Goal: Task Accomplishment & Management: Use online tool/utility

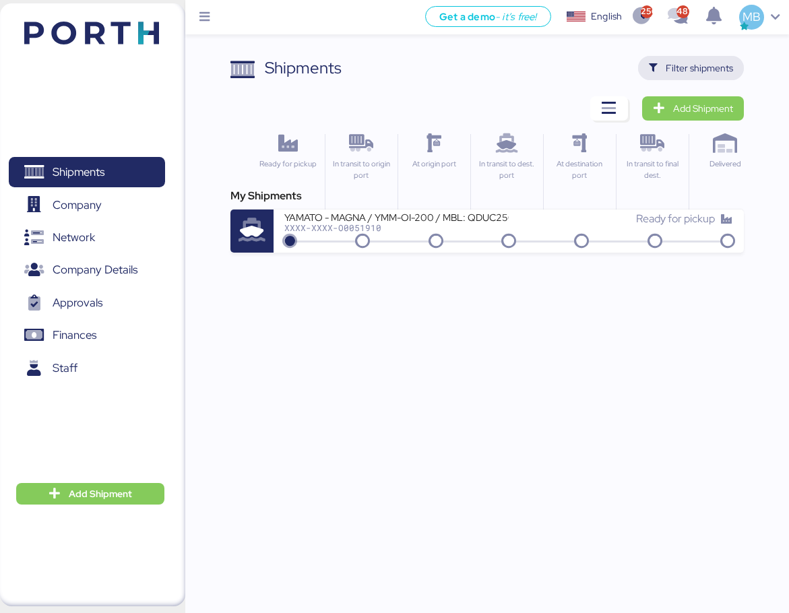
click at [722, 72] on span "Filter shipments" at bounding box center [698, 68] width 67 height 16
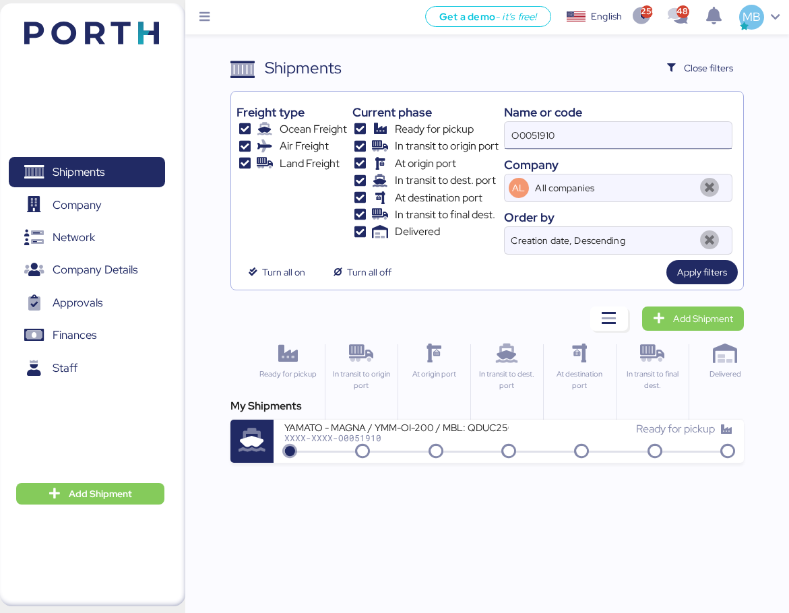
drag, startPoint x: 623, startPoint y: 152, endPoint x: 587, endPoint y: 147, distance: 36.0
click at [597, 152] on div "Name or code O0051910 Company AL All companies Order by Creation date, Descendi…" at bounding box center [618, 176] width 228 height 158
drag, startPoint x: 508, startPoint y: 136, endPoint x: 438, endPoint y: 129, distance: 70.4
click at [438, 129] on div "Freight type Ocean Freight Air Freight Land Freight Current phase Ready for pic…" at bounding box center [486, 176] width 501 height 158
paste input "O0052032"
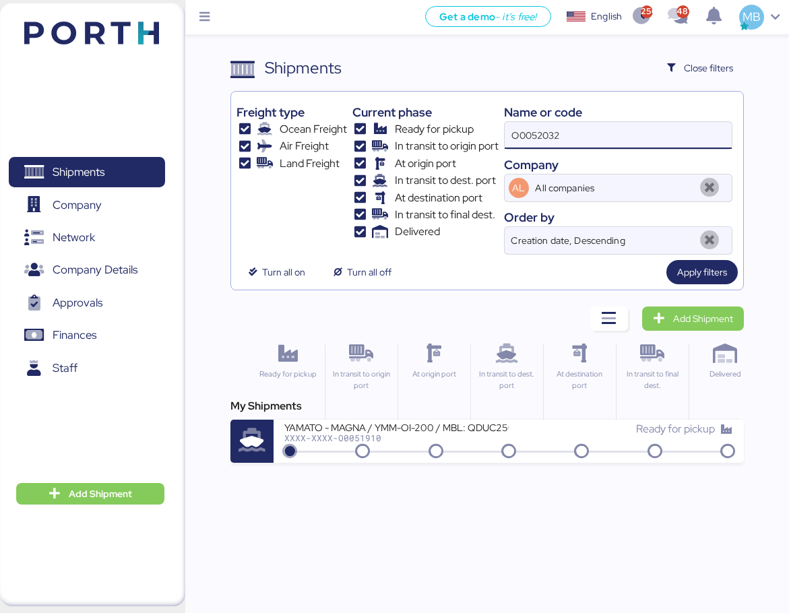
type input "O0052032"
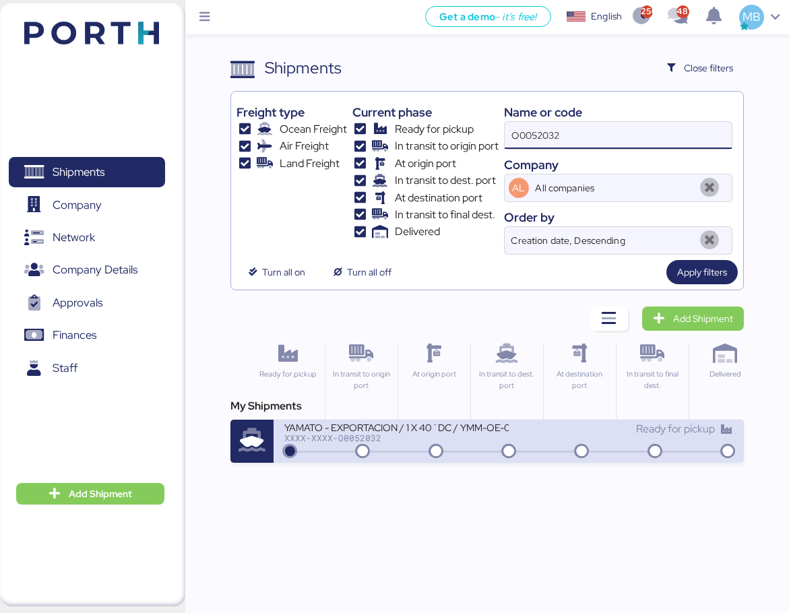
click at [544, 438] on div "Ready for pickup" at bounding box center [620, 435] width 224 height 29
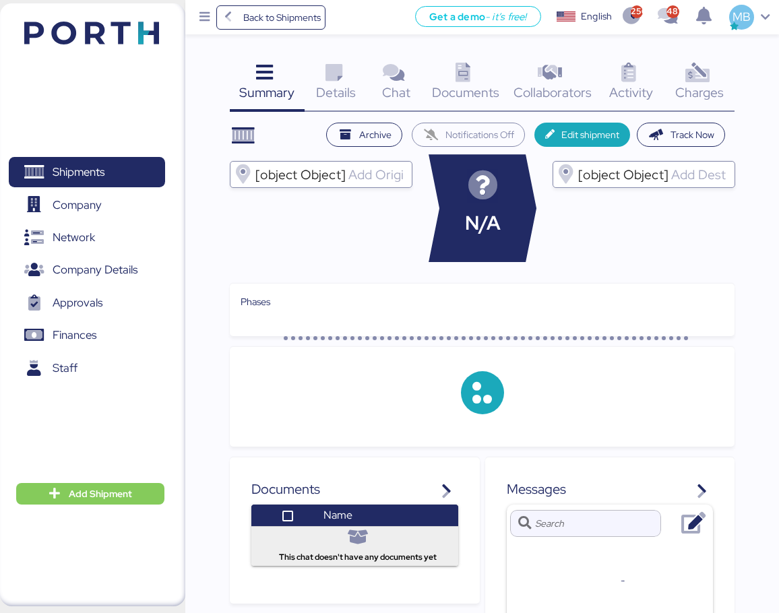
click at [715, 92] on span "Charges" at bounding box center [699, 93] width 48 height 18
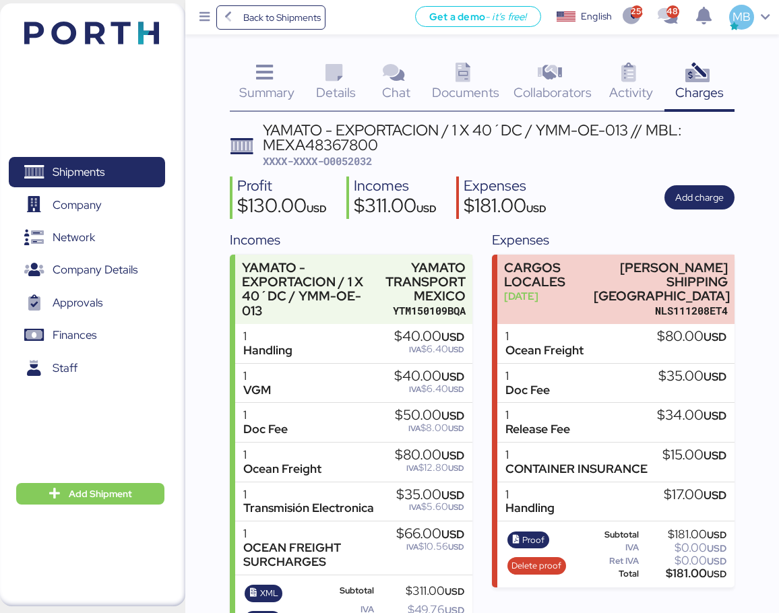
click at [354, 162] on span "XXXX-XXXX-O0052032" at bounding box center [317, 160] width 109 height 13
copy span "O0052032"
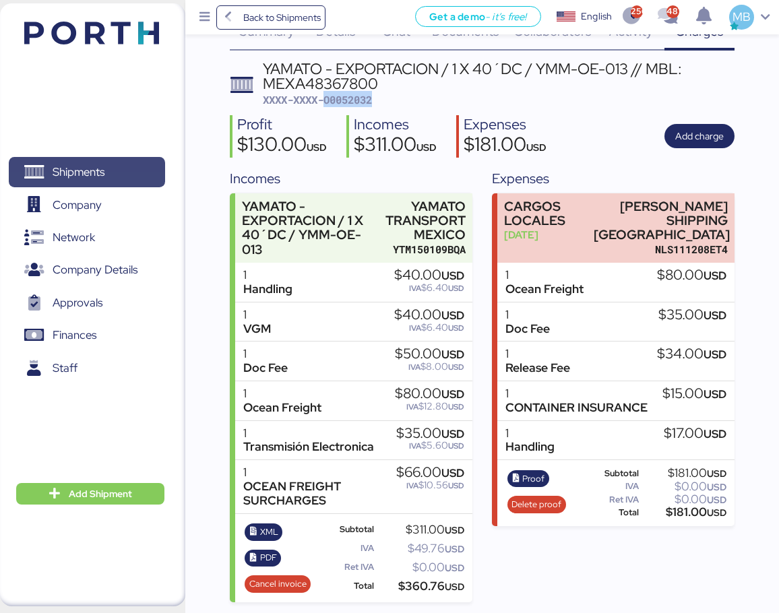
click at [123, 170] on span "Shipments" at bounding box center [86, 172] width 145 height 20
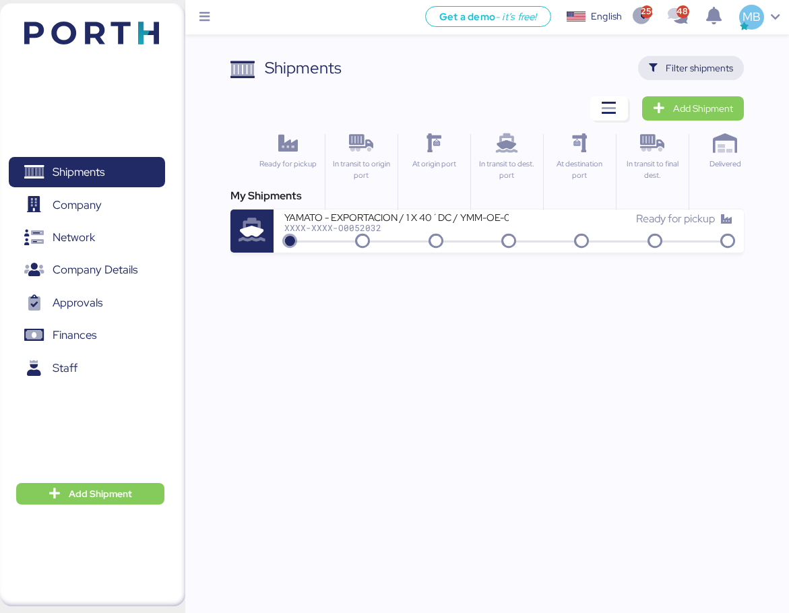
click at [686, 63] on span "Filter shipments" at bounding box center [698, 68] width 67 height 16
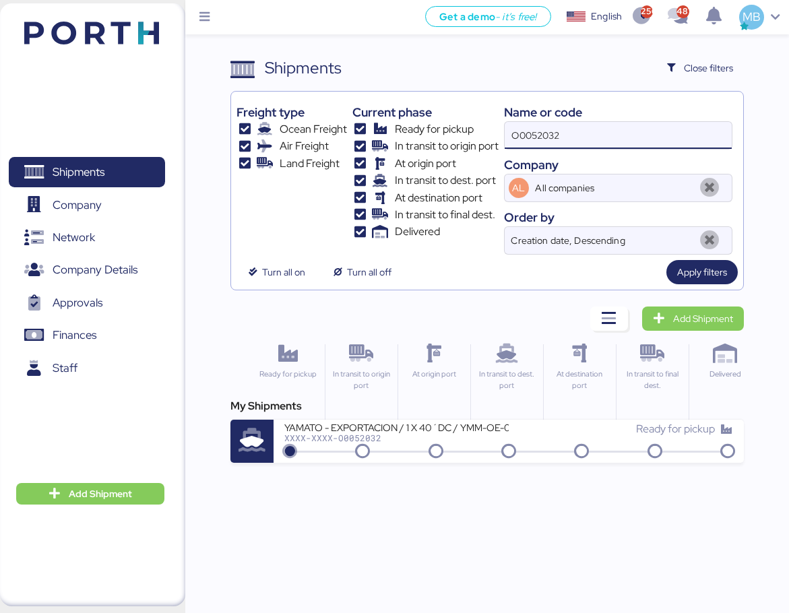
drag, startPoint x: 584, startPoint y: 132, endPoint x: 410, endPoint y: 132, distance: 173.8
click at [410, 132] on div "Freight type Ocean Freight Air Freight Land Freight Current phase Ready for pic…" at bounding box center [486, 176] width 501 height 158
paste input "O0052023"
type input "O0052023"
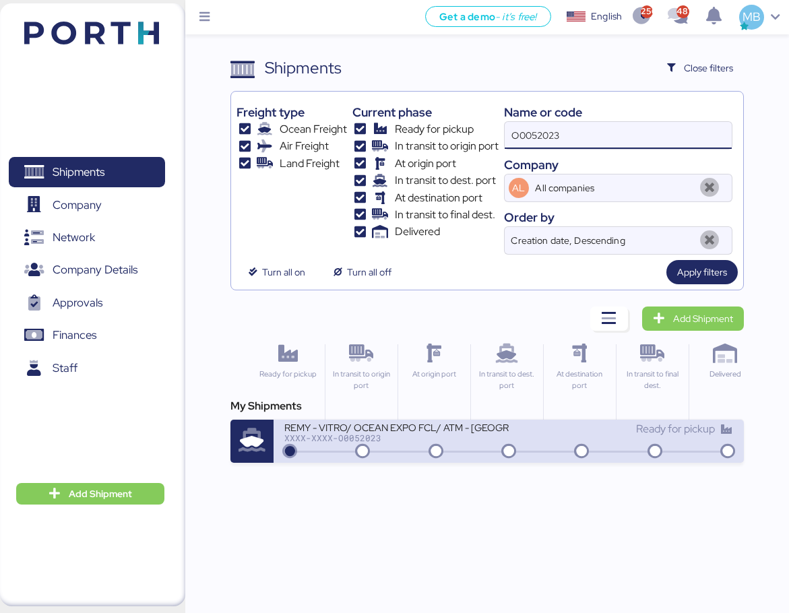
click at [508, 438] on div "XXXX-XXXX-O0052023" at bounding box center [396, 437] width 224 height 9
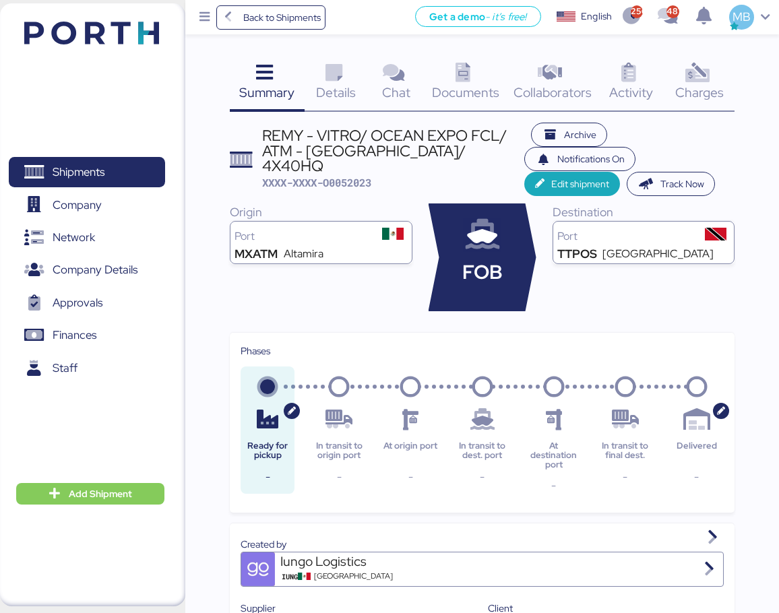
click at [709, 83] on icon at bounding box center [696, 73] width 29 height 20
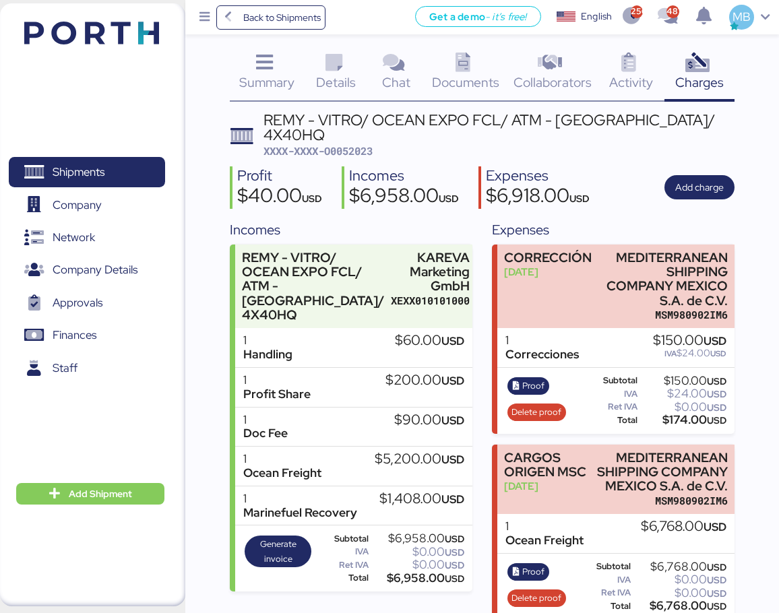
scroll to position [13, 0]
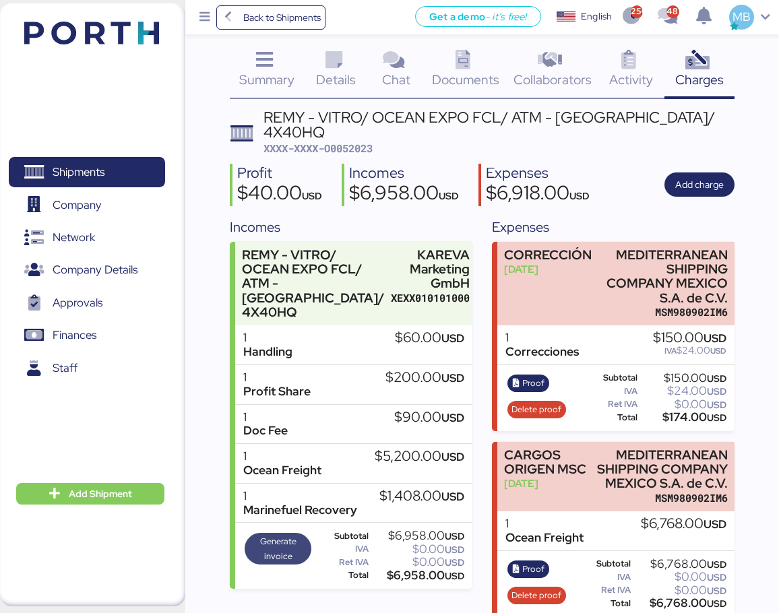
click at [282, 534] on span "Generate invoice" at bounding box center [278, 549] width 58 height 30
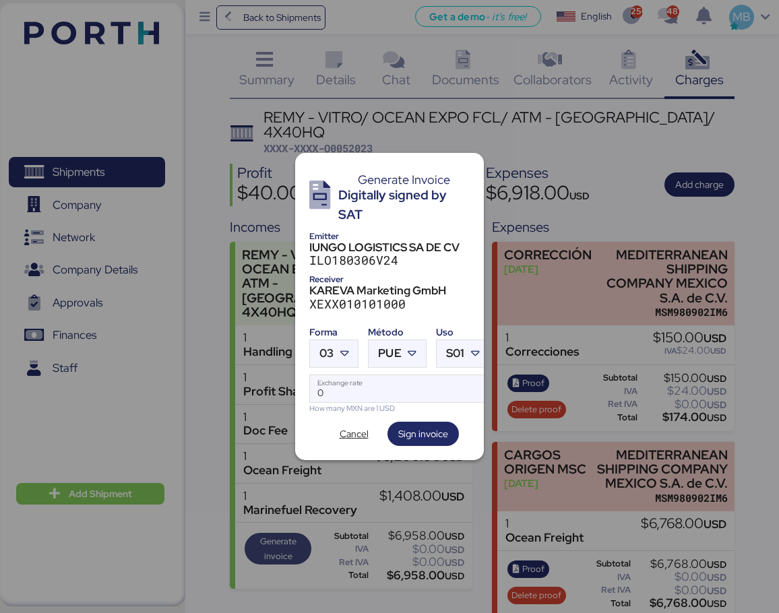
scroll to position [0, 0]
click at [348, 352] on icon at bounding box center [343, 353] width 13 height 13
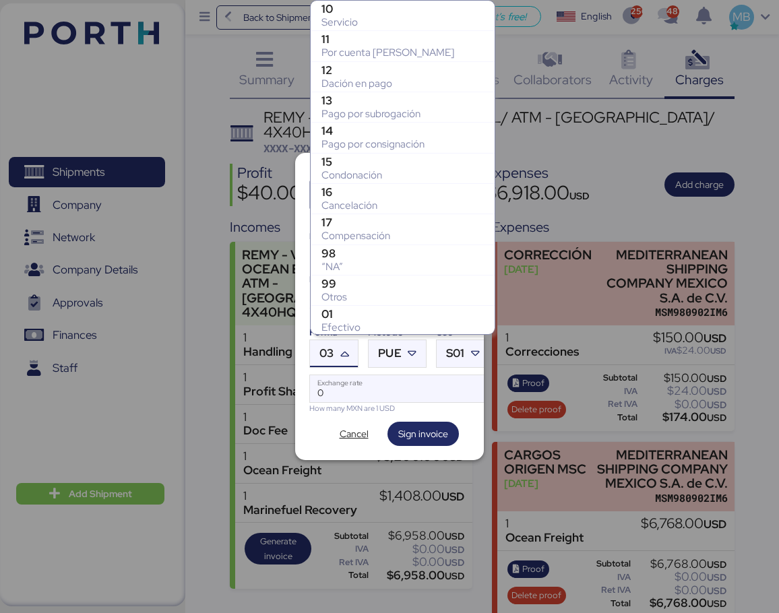
scroll to position [246, 0]
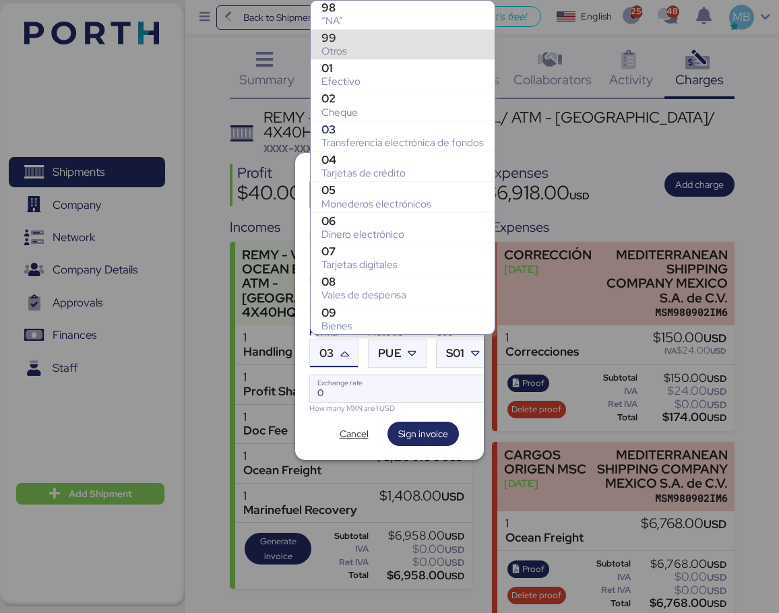
click at [393, 50] on div "Otros" at bounding box center [402, 50] width 162 height 13
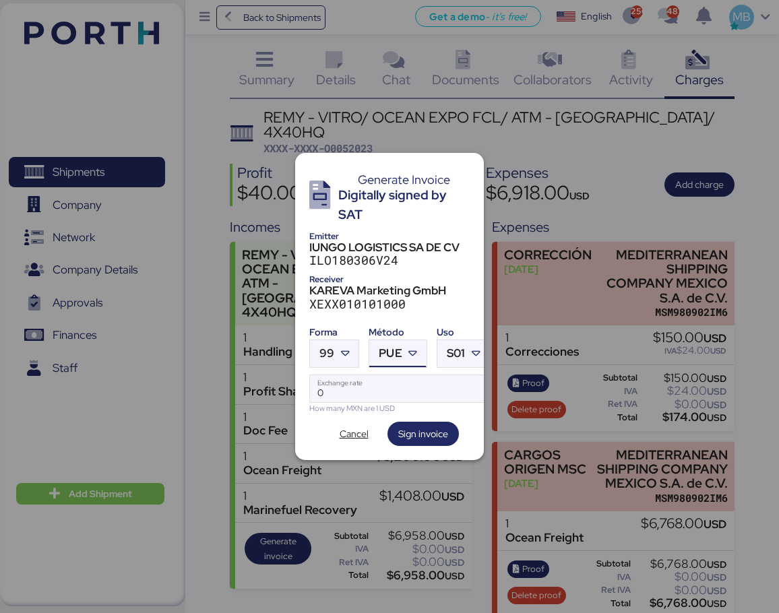
click at [411, 347] on icon at bounding box center [412, 353] width 13 height 13
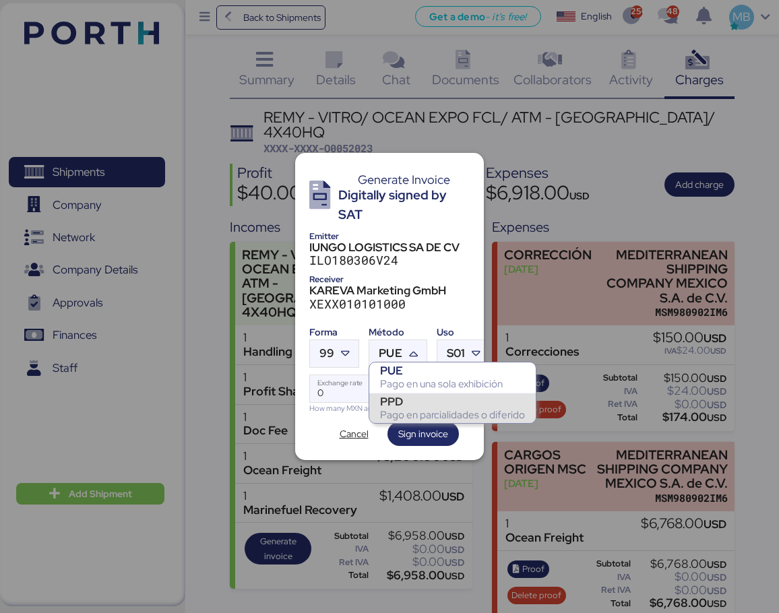
click at [422, 407] on div "PPD" at bounding box center [452, 401] width 145 height 13
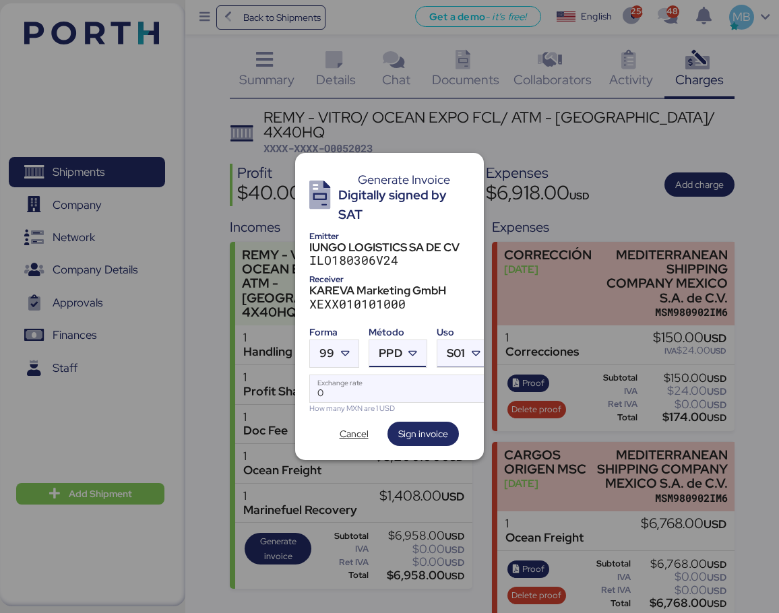
click at [457, 352] on span "S01" at bounding box center [456, 353] width 18 height 11
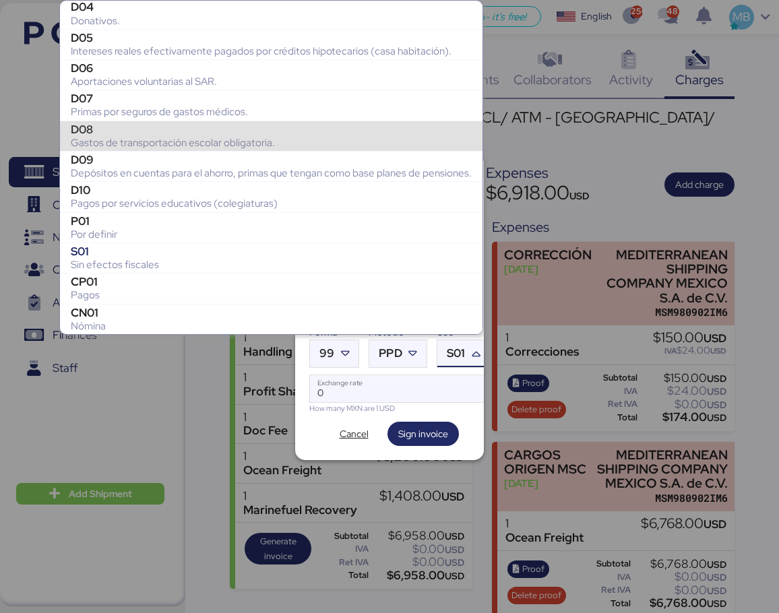
scroll to position [0, 0]
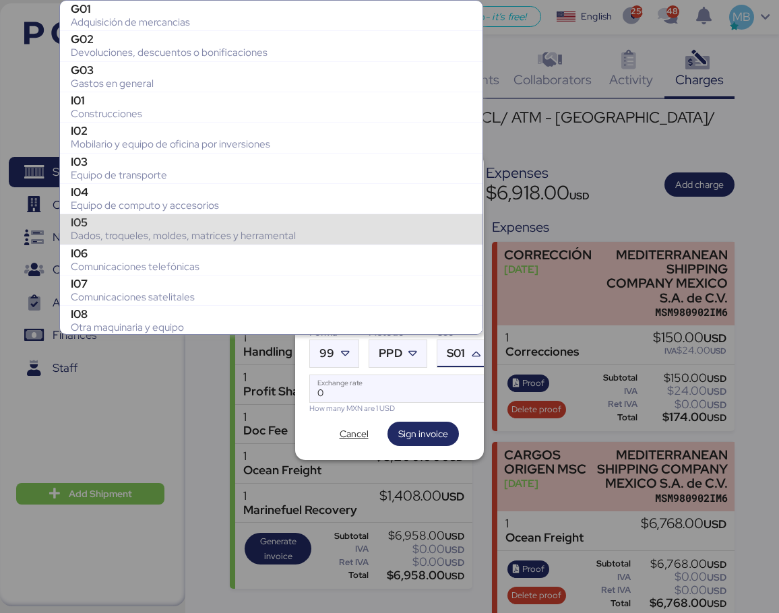
click at [316, 424] on div "Cancel Sign invoice" at bounding box center [389, 434] width 160 height 24
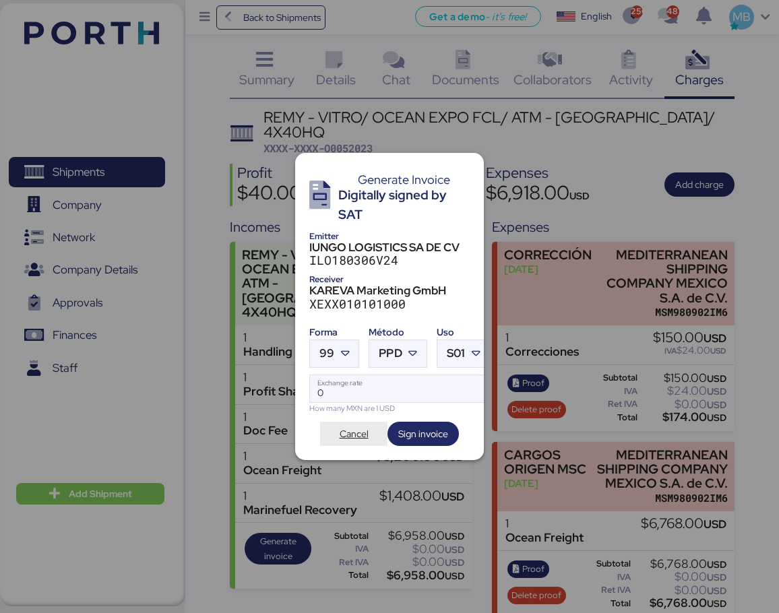
click at [356, 432] on span "Cancel" at bounding box center [353, 434] width 29 height 16
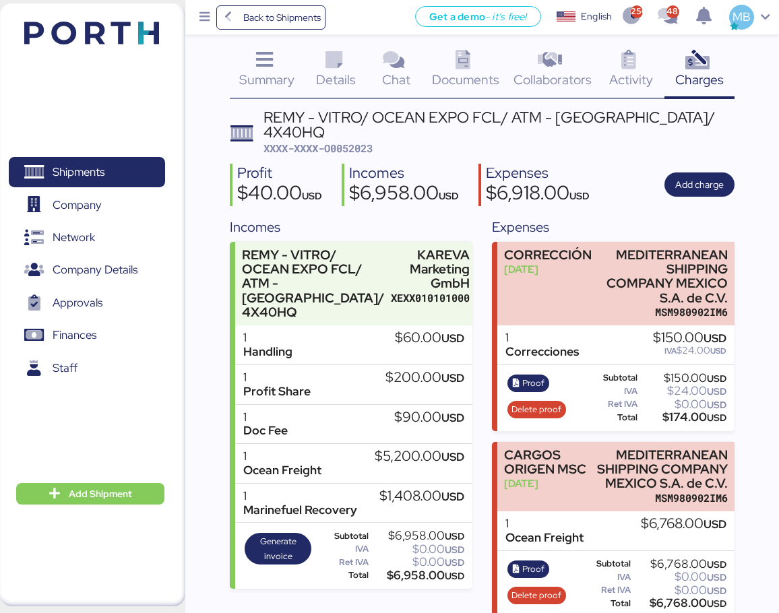
click at [774, 126] on div "Summary 0 Details 0 Chat 0 Documents 0 Collaborators 0 Activity 0 Charges 0 REM…" at bounding box center [389, 302] width 779 height 630
click at [274, 539] on span "Generate invoice" at bounding box center [278, 549] width 58 height 30
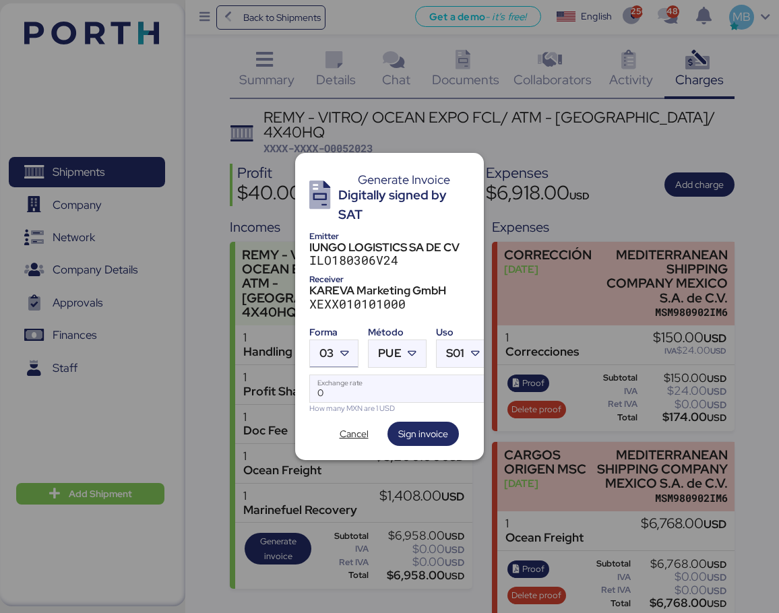
click at [338, 352] on icon at bounding box center [343, 353] width 13 height 13
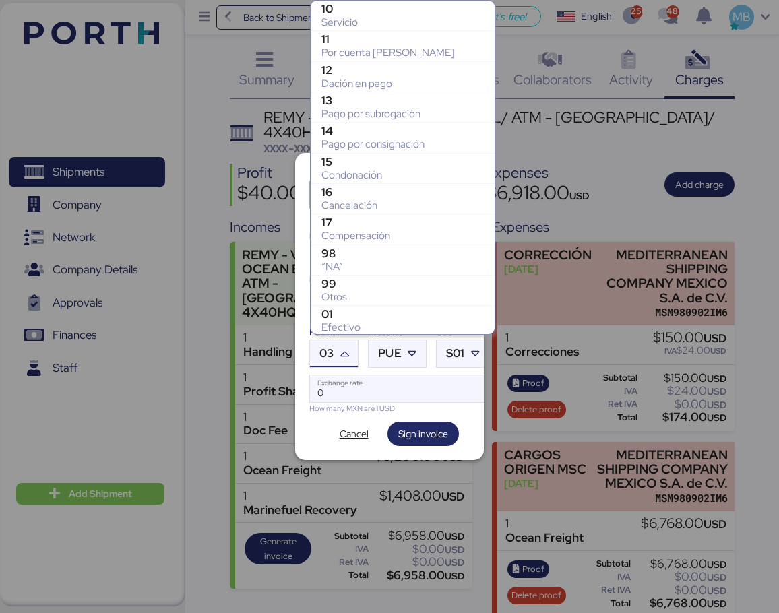
scroll to position [246, 0]
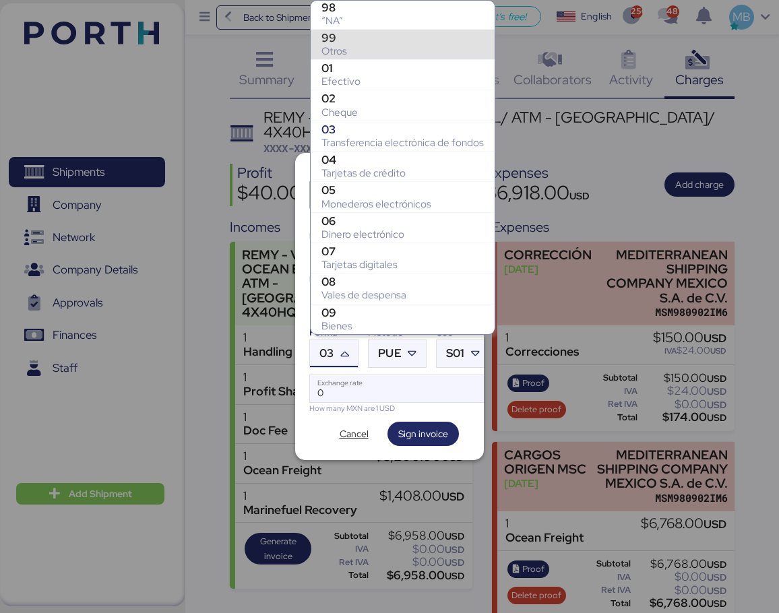
click at [397, 39] on div "99" at bounding box center [402, 37] width 162 height 13
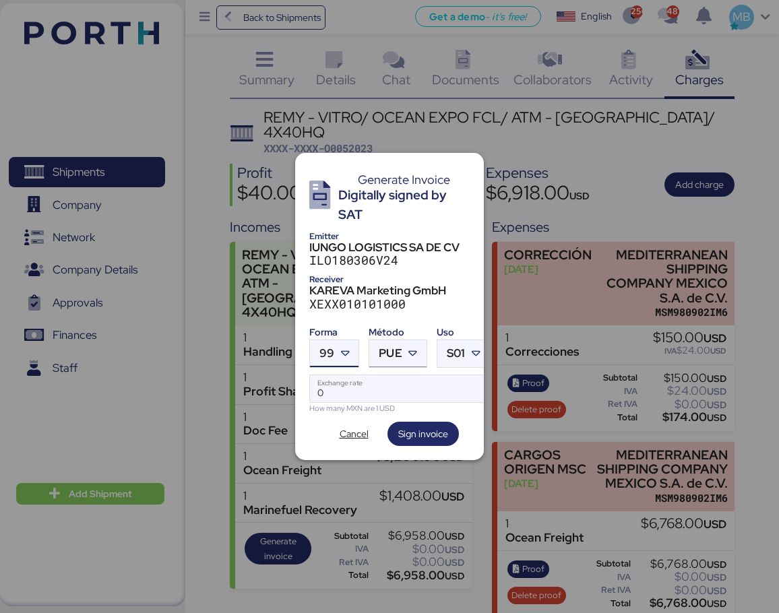
click at [412, 347] on icon at bounding box center [412, 353] width 13 height 13
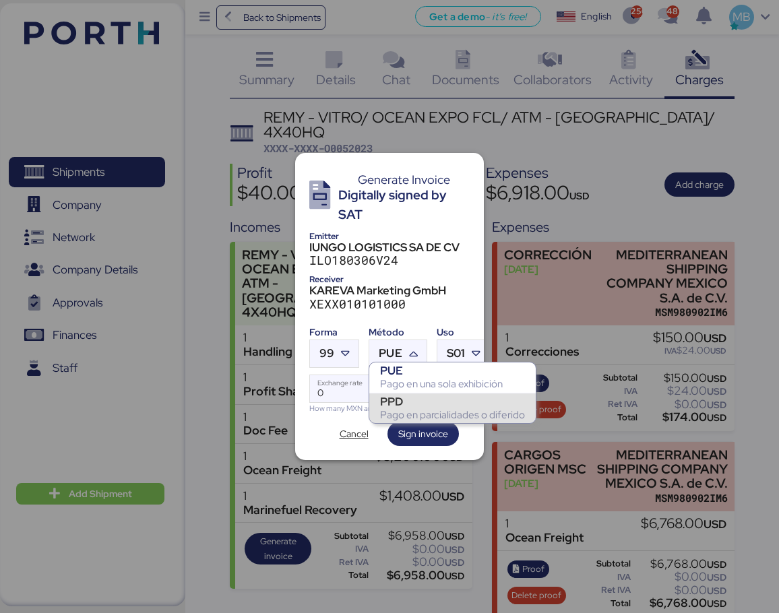
click at [415, 405] on div "PPD" at bounding box center [452, 401] width 145 height 13
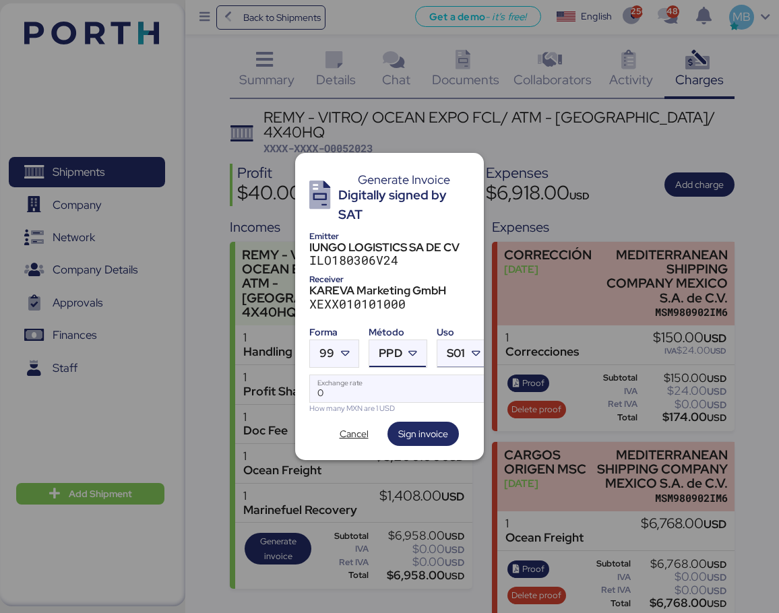
click at [461, 348] on span "S01" at bounding box center [456, 353] width 18 height 11
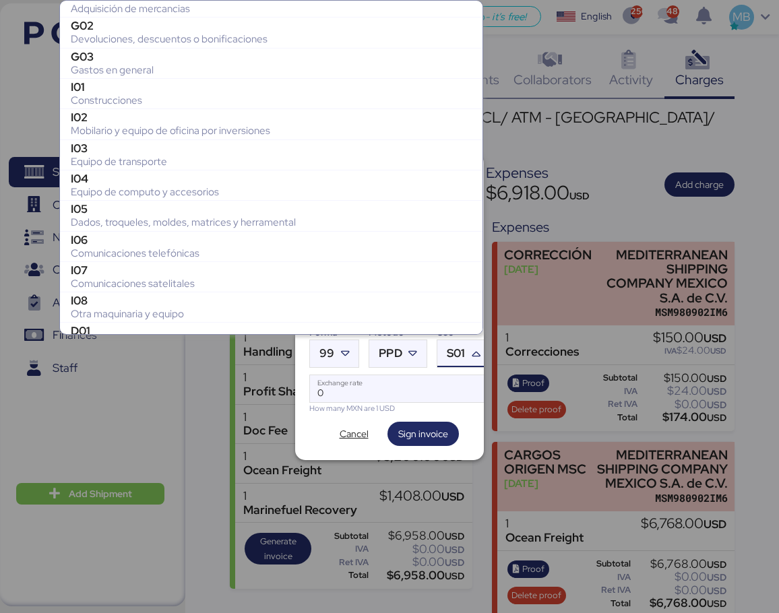
scroll to position [0, 0]
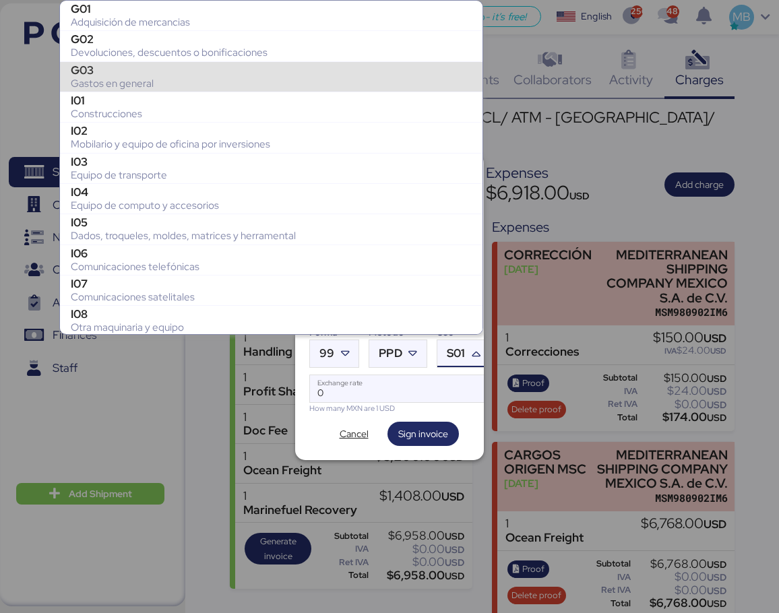
click at [252, 69] on div "G03" at bounding box center [271, 69] width 401 height 13
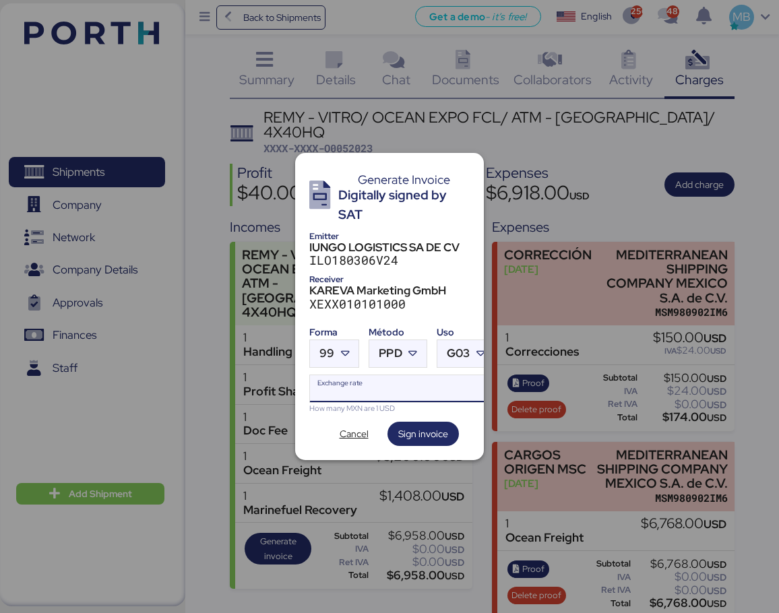
drag, startPoint x: 345, startPoint y: 382, endPoint x: 311, endPoint y: 379, distance: 34.5
click at [312, 379] on input "Exchange rate" at bounding box center [402, 388] width 184 height 27
paste input "18.6587"
type input "18.6587"
click at [438, 432] on span "Sign invoice" at bounding box center [423, 434] width 50 height 16
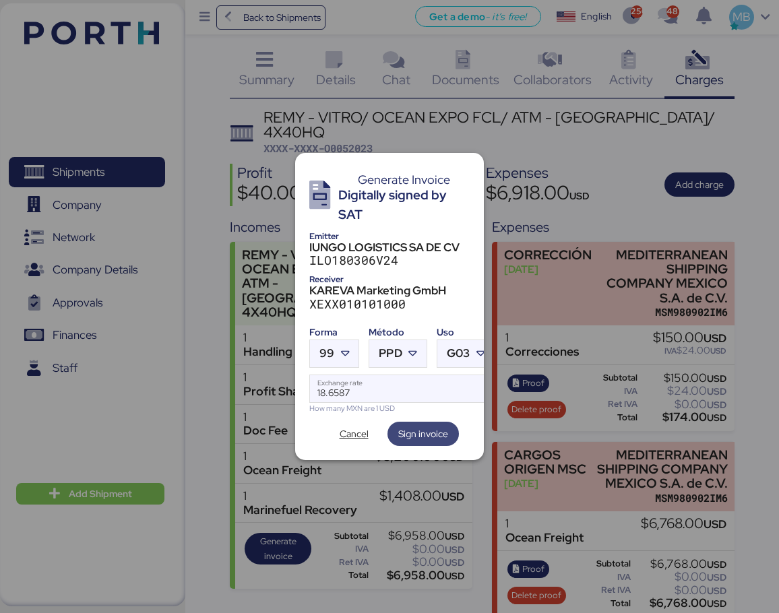
click at [447, 426] on span "Sign invoice" at bounding box center [423, 434] width 50 height 16
click at [336, 428] on span "Cancel" at bounding box center [354, 433] width 46 height 19
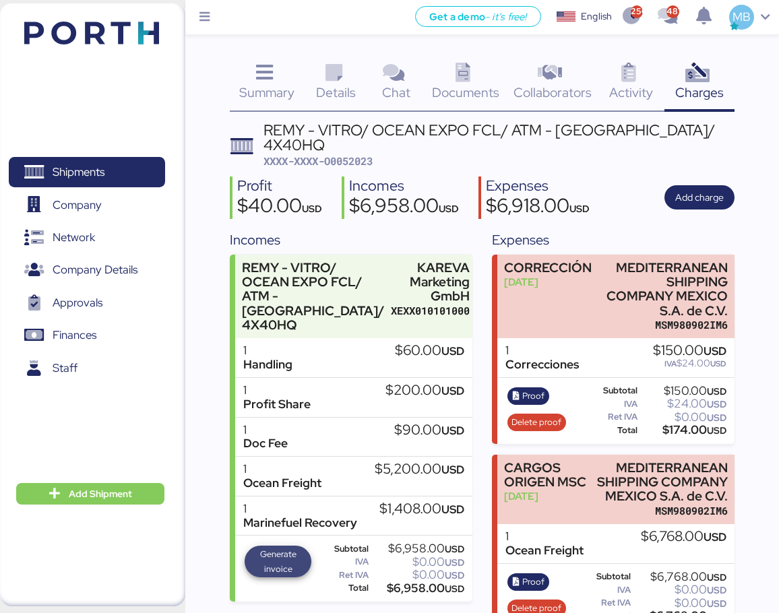
click at [281, 555] on span "Generate invoice" at bounding box center [278, 562] width 58 height 30
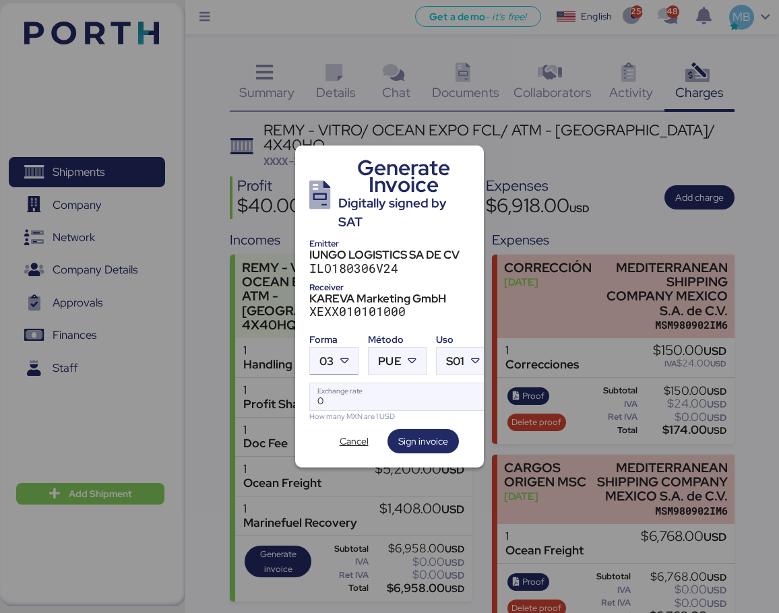
click at [342, 354] on icon at bounding box center [343, 360] width 13 height 13
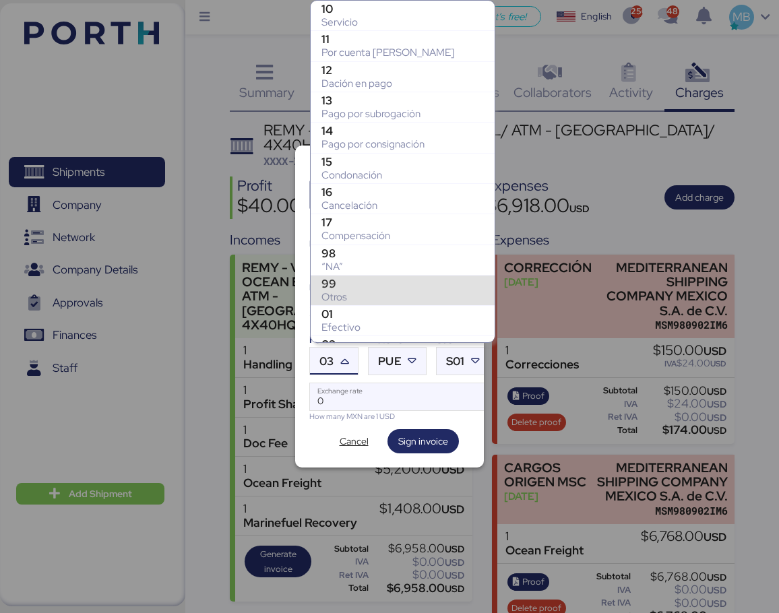
click at [370, 292] on div "Otros" at bounding box center [402, 296] width 162 height 13
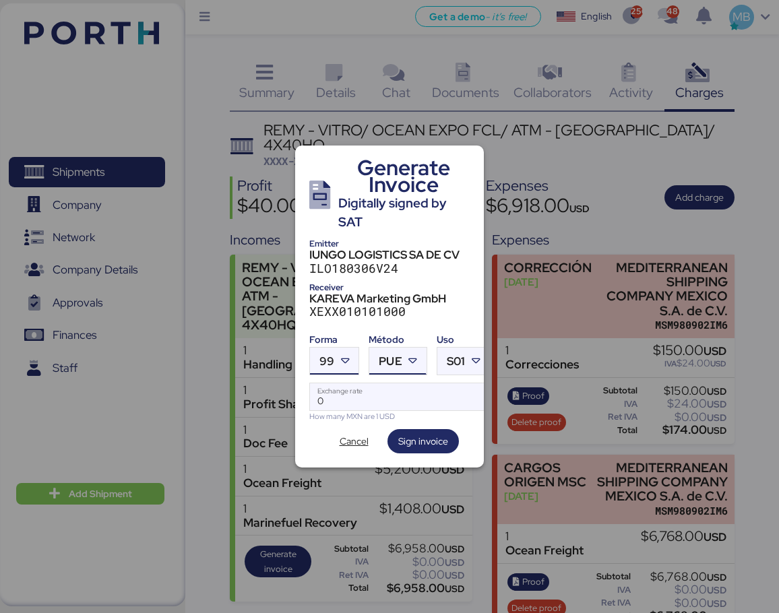
click at [411, 360] on icon at bounding box center [412, 360] width 13 height 13
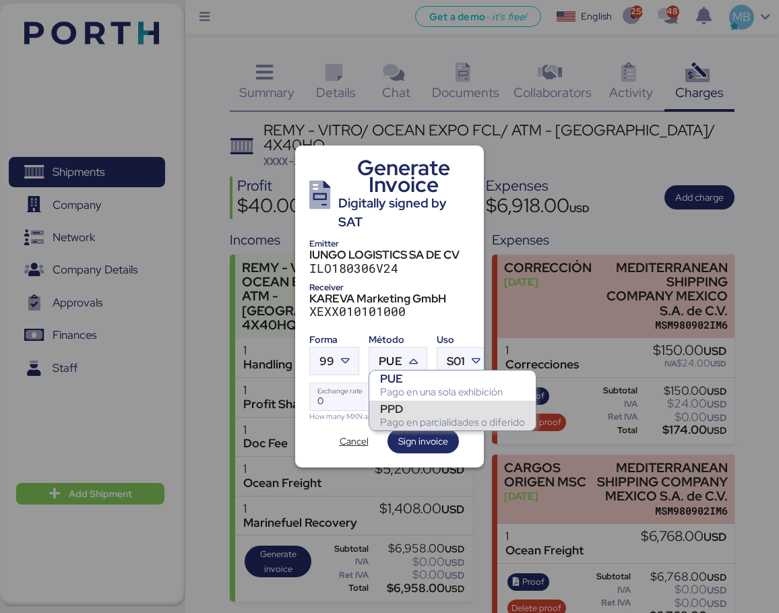
click at [409, 411] on div "PPD" at bounding box center [452, 408] width 145 height 13
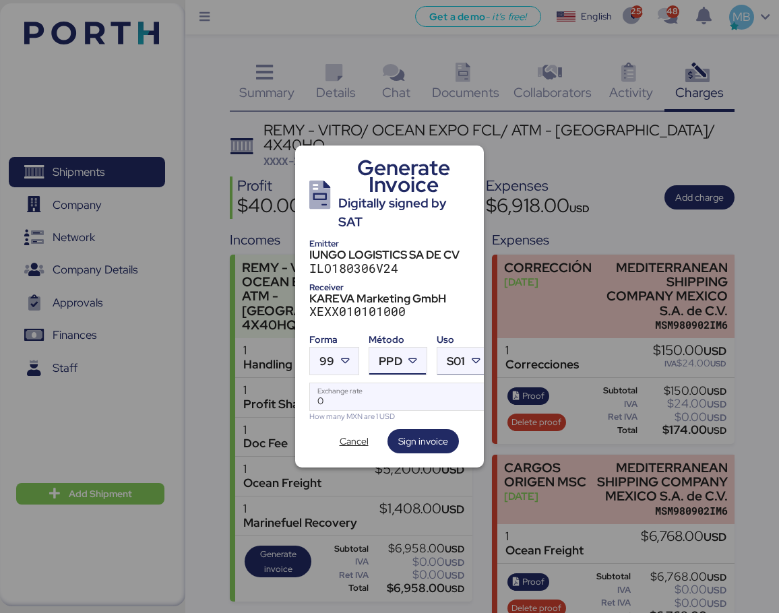
click at [472, 354] on icon at bounding box center [475, 360] width 13 height 13
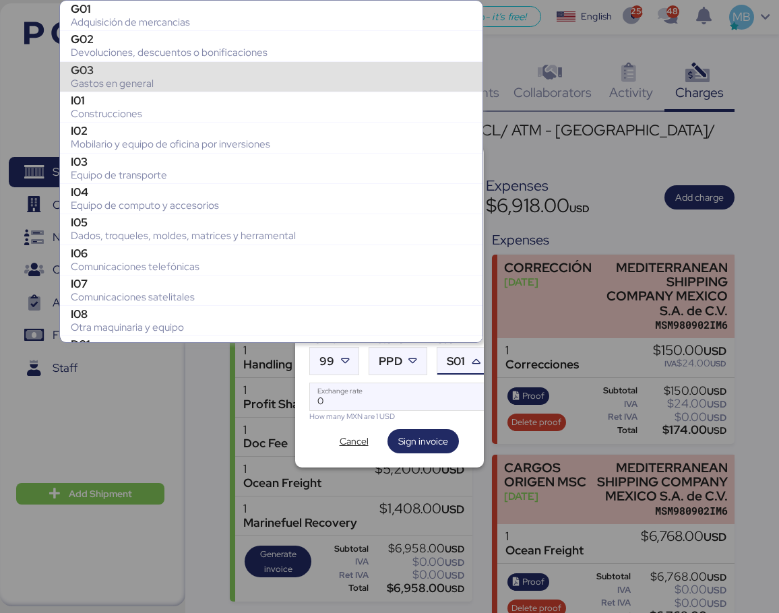
click at [193, 75] on div "G03" at bounding box center [271, 69] width 401 height 13
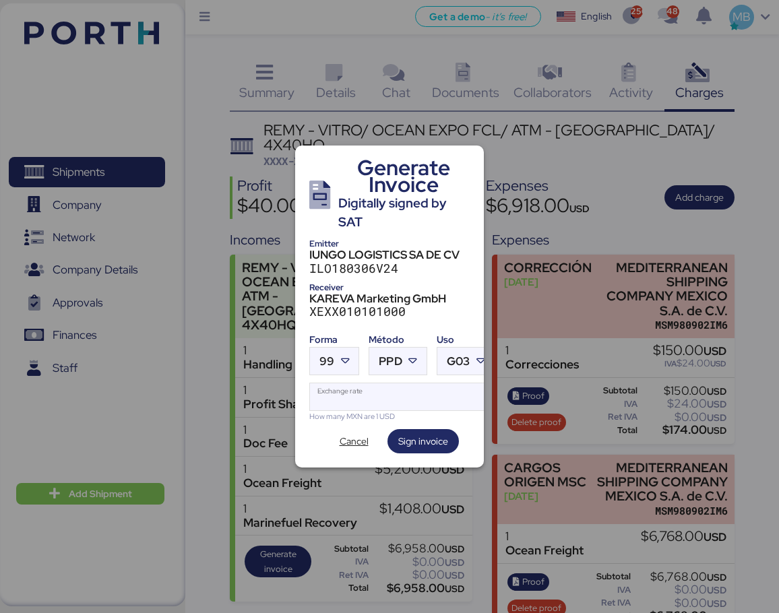
drag, startPoint x: 335, startPoint y: 397, endPoint x: 309, endPoint y: 395, distance: 26.3
click at [309, 395] on label "Exchange rate" at bounding box center [401, 397] width 185 height 28
click at [310, 395] on input "Exchange rate" at bounding box center [402, 396] width 184 height 27
paste input "18.6587"
type input "18.6587"
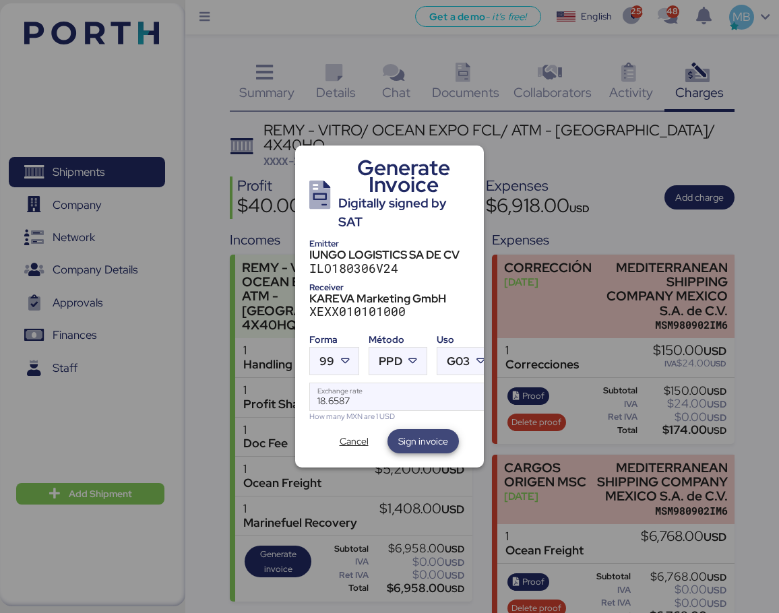
click at [440, 434] on span "Sign invoice" at bounding box center [423, 441] width 50 height 16
click at [352, 434] on span "Cancel" at bounding box center [353, 441] width 29 height 16
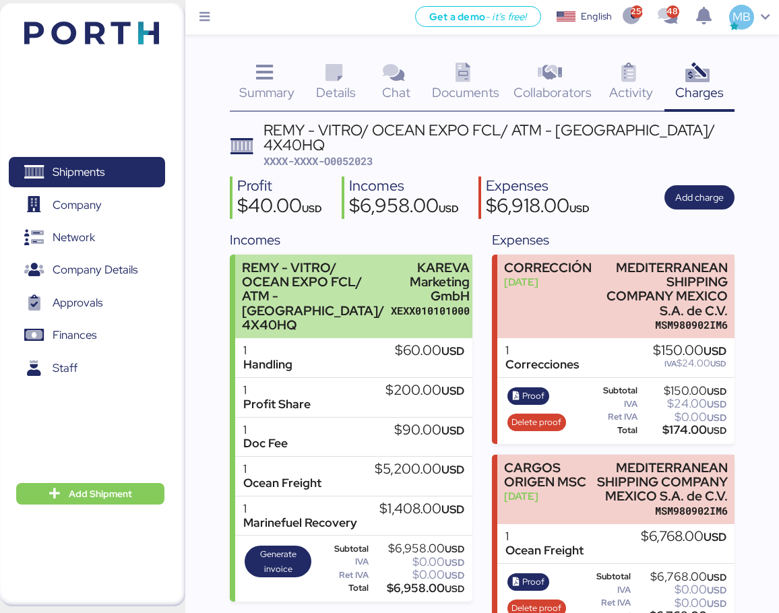
click at [383, 296] on div "REMY - VITRO/ OCEAN EXPO FCL/ ATM - [GEOGRAPHIC_DATA]/ 4X40HQ KAREVA Marketing …" at bounding box center [353, 297] width 236 height 84
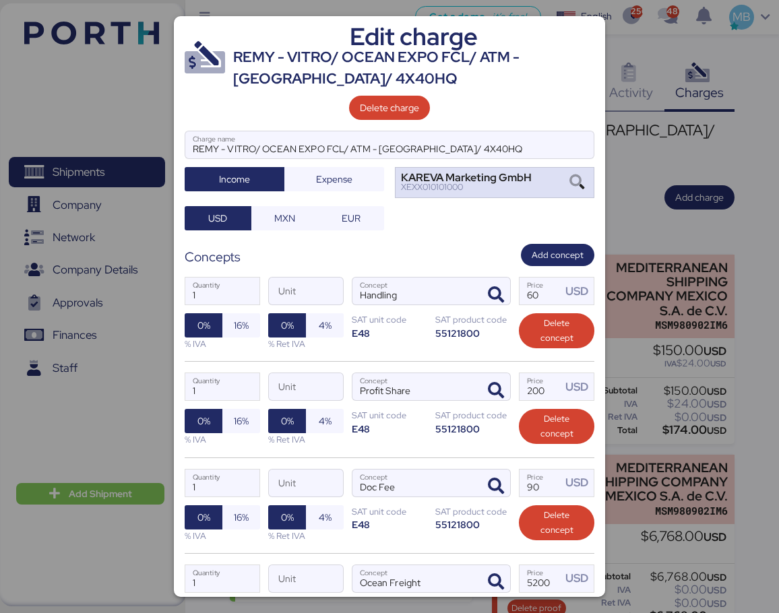
click at [565, 180] on icon at bounding box center [576, 182] width 23 height 15
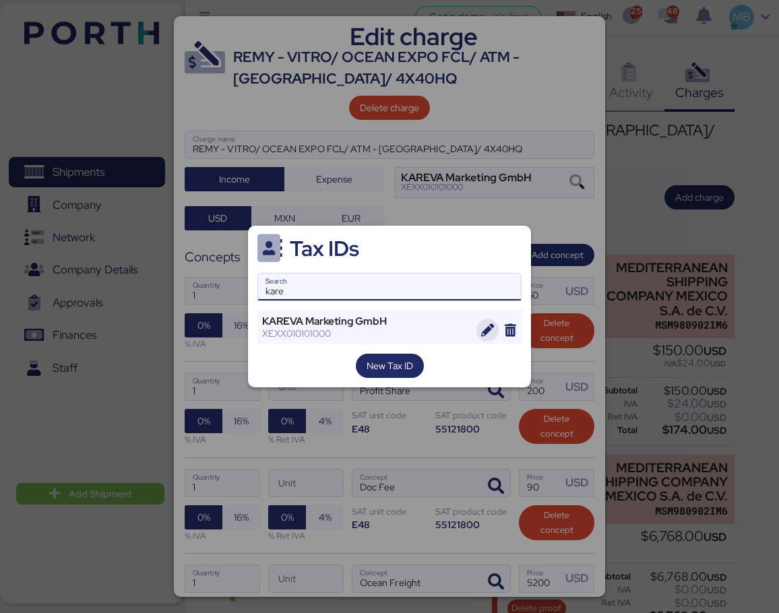
type input "kare"
click at [488, 331] on icon "button" at bounding box center [487, 330] width 13 height 13
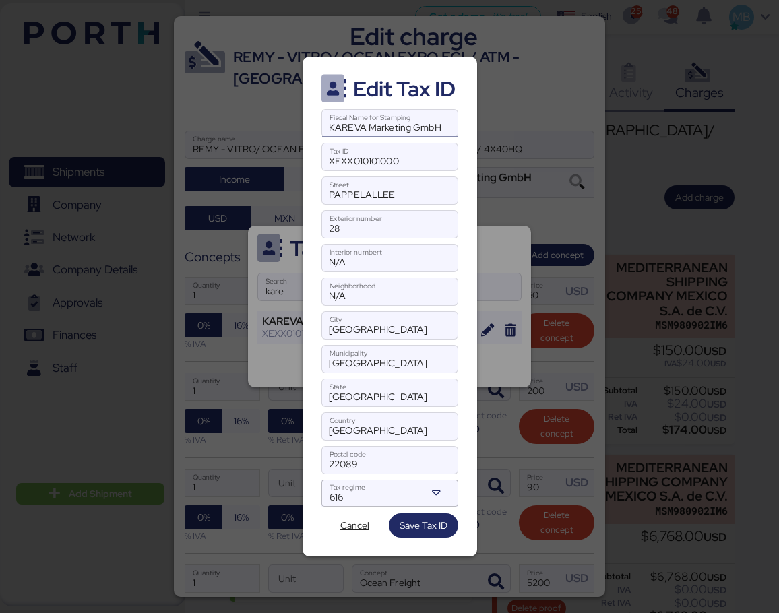
click at [331, 131] on input "KAREVA Marketing GmbH" at bounding box center [389, 123] width 135 height 27
drag, startPoint x: 403, startPoint y: 465, endPoint x: 307, endPoint y: 465, distance: 96.3
click at [307, 465] on div "Edit Tax ID KAREVA Marketing GmbH Fiscal Name for Stamping XEXX010101000 Tax ID…" at bounding box center [389, 307] width 174 height 500
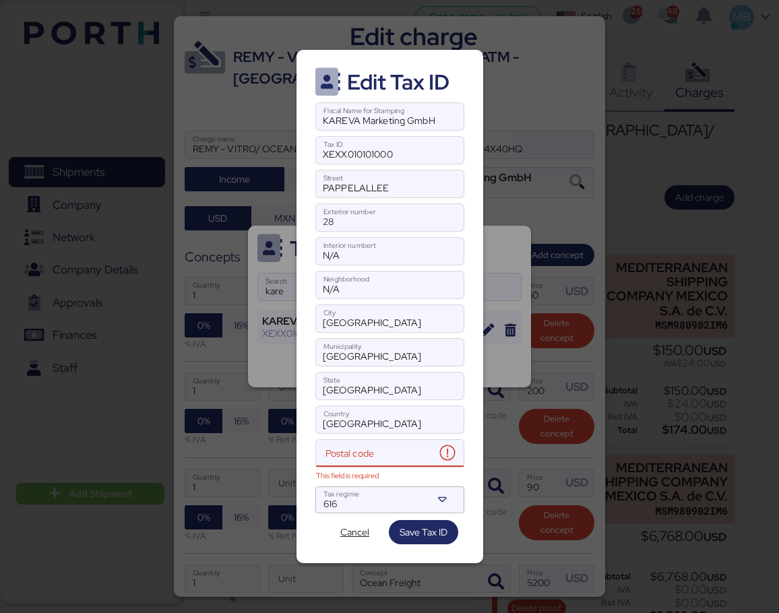
click at [352, 456] on input "Postal code This field is required" at bounding box center [375, 453] width 119 height 27
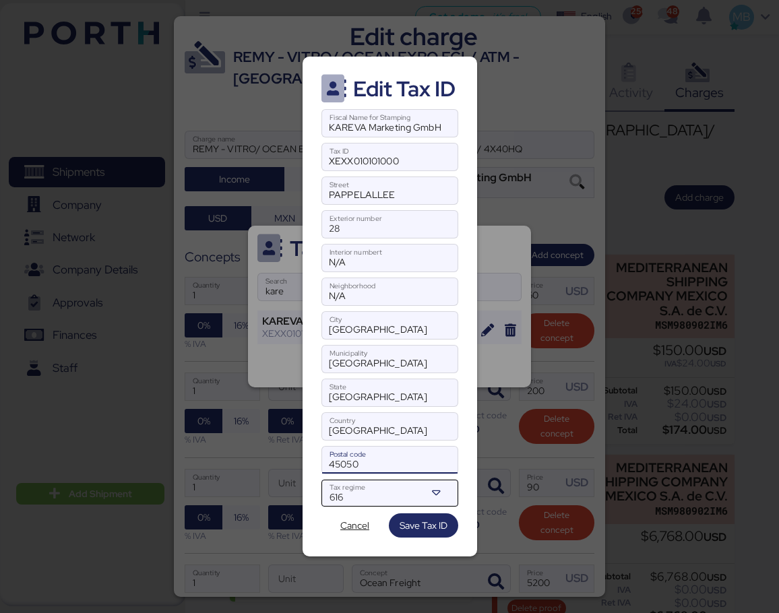
type input "45050"
click at [440, 490] on icon at bounding box center [436, 492] width 13 height 13
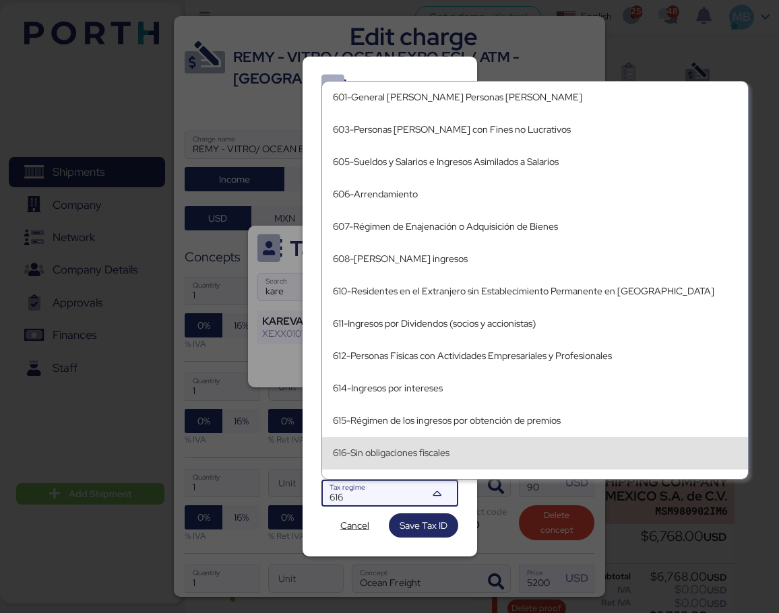
click at [458, 453] on div "616-Sin obligaciones fiscales" at bounding box center [535, 452] width 404 height 11
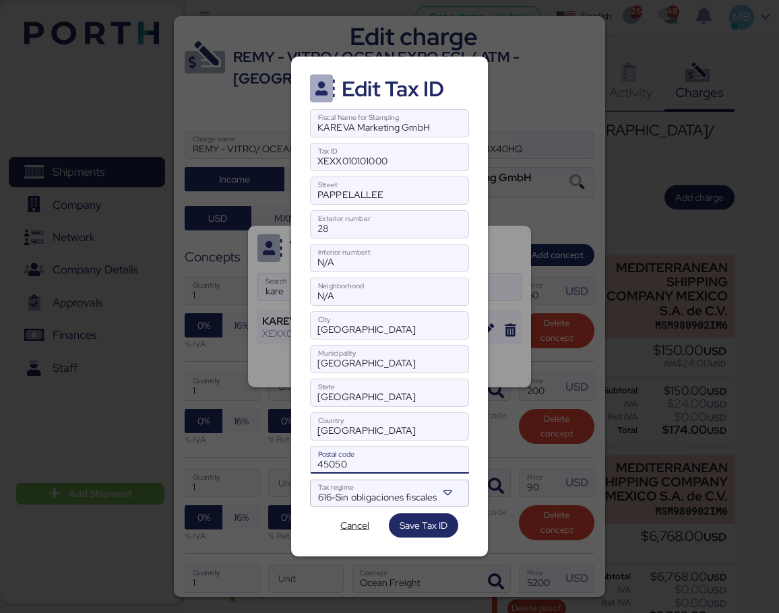
click at [370, 466] on input "45050" at bounding box center [389, 460] width 158 height 27
click at [316, 465] on input "45050" at bounding box center [389, 460] width 158 height 27
click at [385, 430] on input "[GEOGRAPHIC_DATA]" at bounding box center [389, 426] width 158 height 27
click at [394, 321] on input "[GEOGRAPHIC_DATA]" at bounding box center [389, 325] width 158 height 27
click at [360, 222] on input "28" at bounding box center [389, 224] width 158 height 27
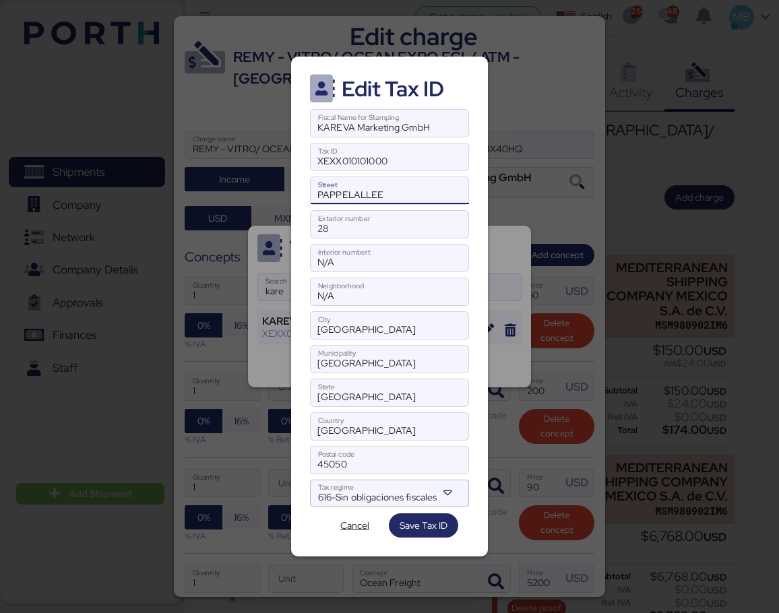
click at [397, 193] on input "PAPPELALLEE" at bounding box center [389, 190] width 158 height 27
click at [426, 159] on input "XEXX010101000" at bounding box center [389, 156] width 158 height 27
click at [436, 529] on span "Save Tax ID" at bounding box center [423, 525] width 48 height 16
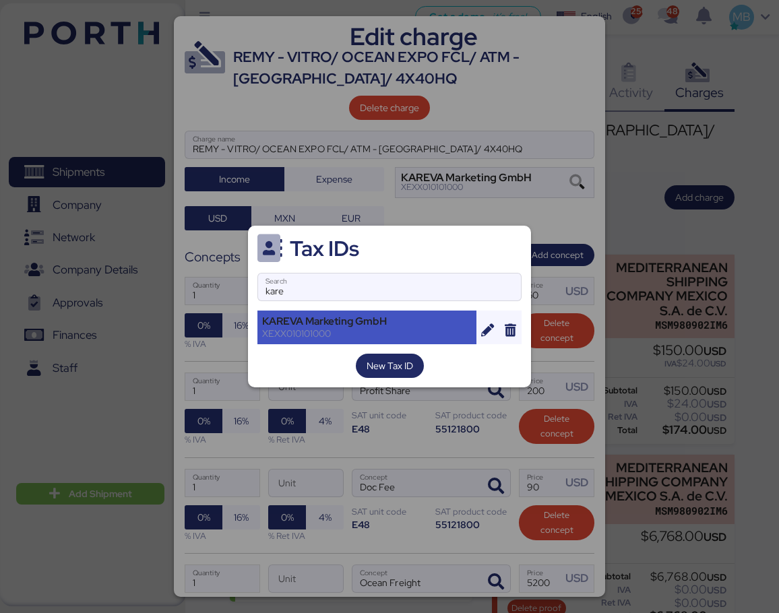
click at [328, 323] on div "KAREVA Marketing GmbH" at bounding box center [366, 321] width 209 height 12
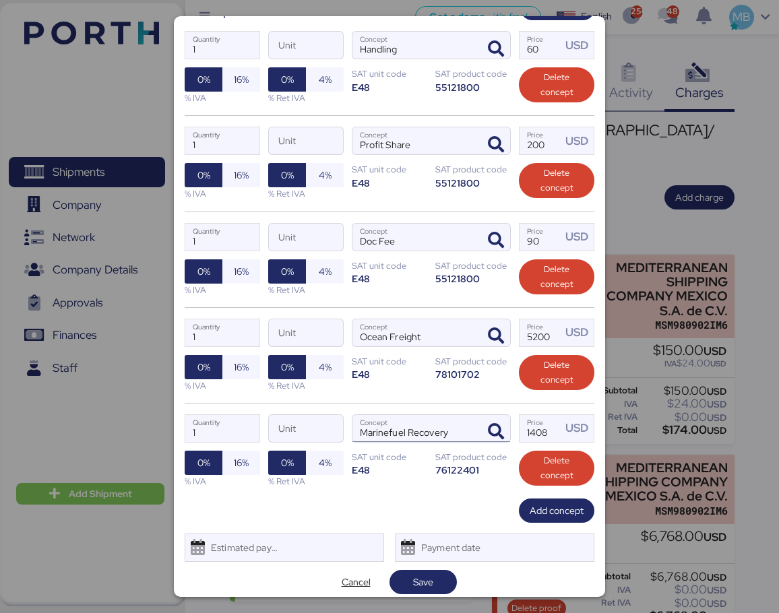
scroll to position [254, 0]
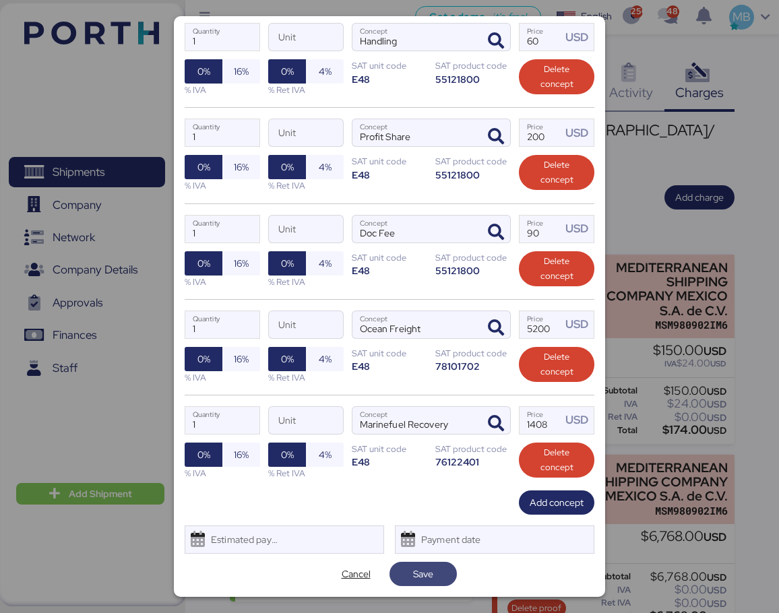
click at [429, 573] on span "Save" at bounding box center [423, 573] width 46 height 19
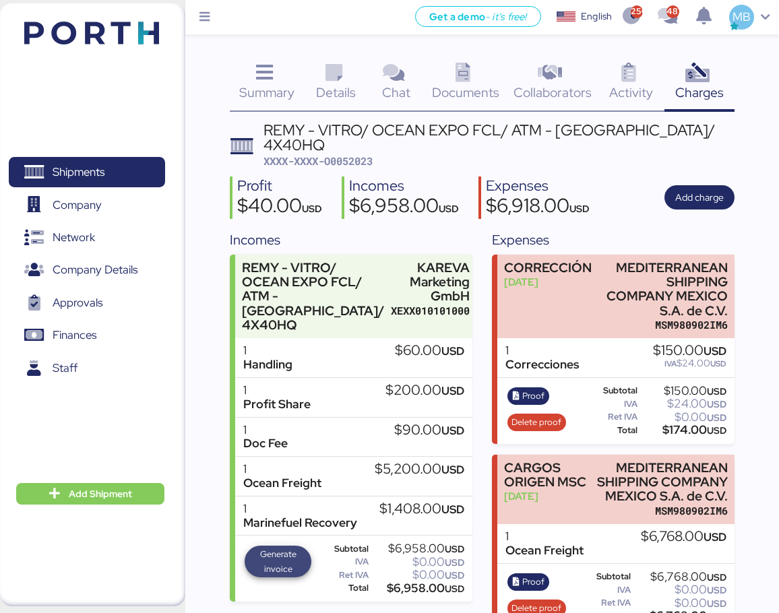
click at [282, 547] on span "Generate invoice" at bounding box center [278, 562] width 58 height 30
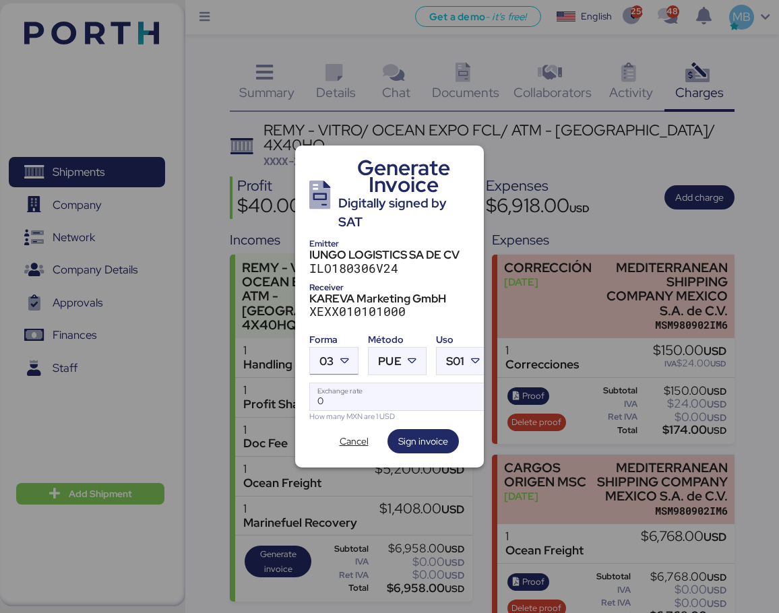
click at [341, 354] on icon at bounding box center [343, 360] width 13 height 13
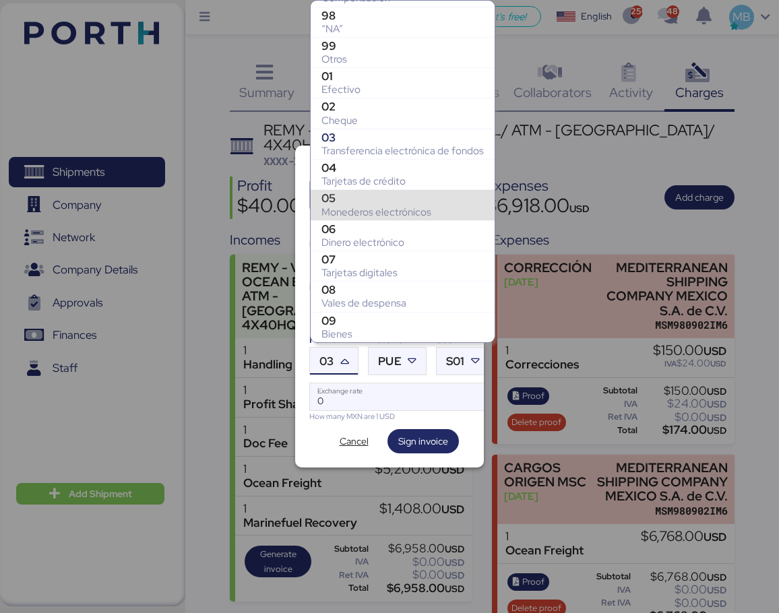
scroll to position [103, 0]
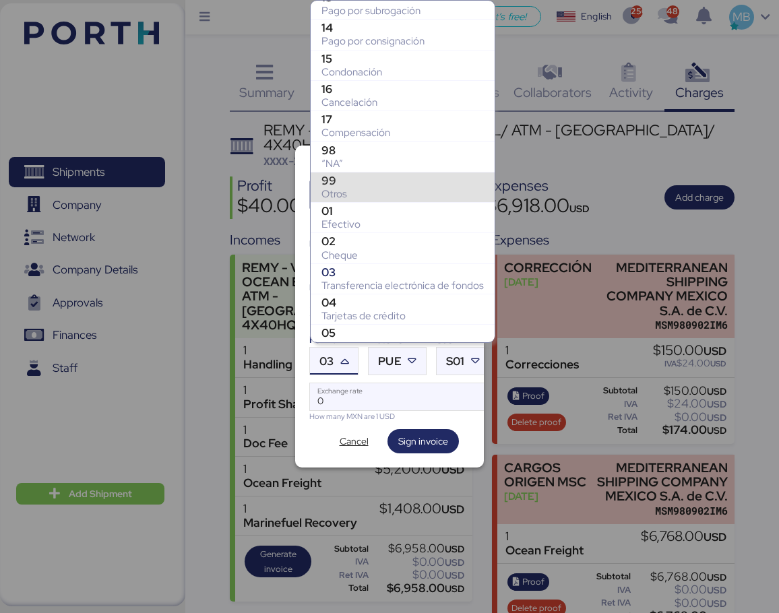
click at [374, 184] on div "99" at bounding box center [402, 180] width 162 height 13
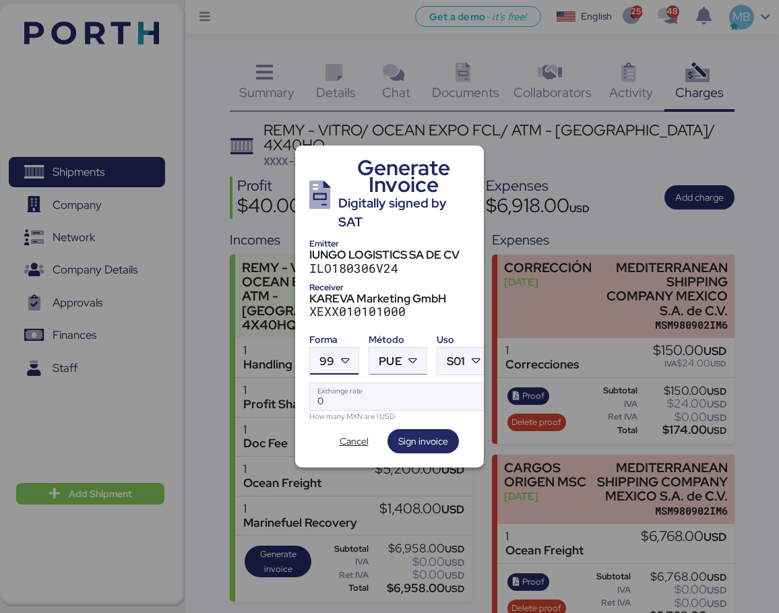
click at [413, 356] on icon at bounding box center [412, 360] width 13 height 13
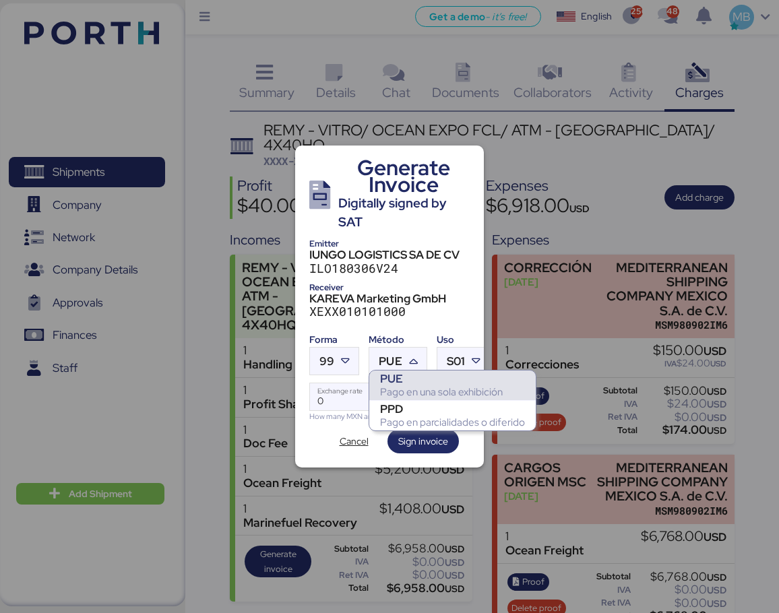
click at [407, 409] on div "PPD" at bounding box center [452, 408] width 145 height 13
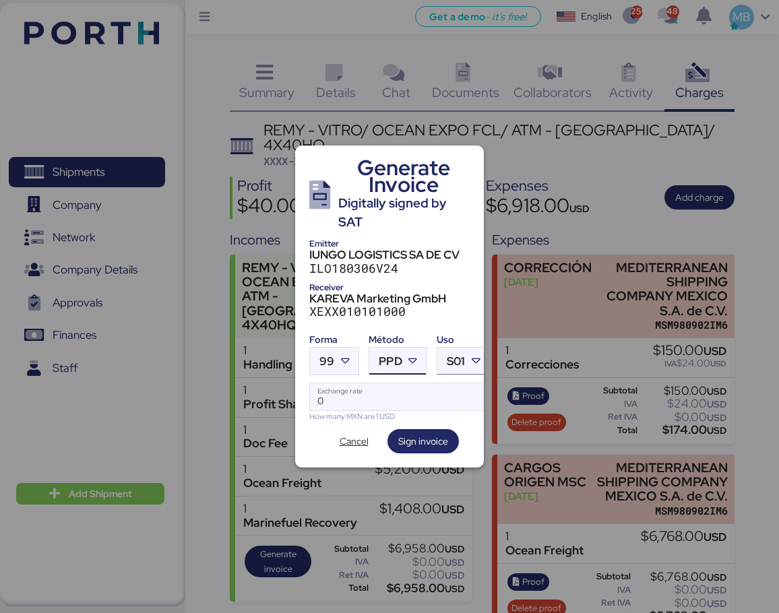
click at [468, 348] on div at bounding box center [477, 361] width 24 height 27
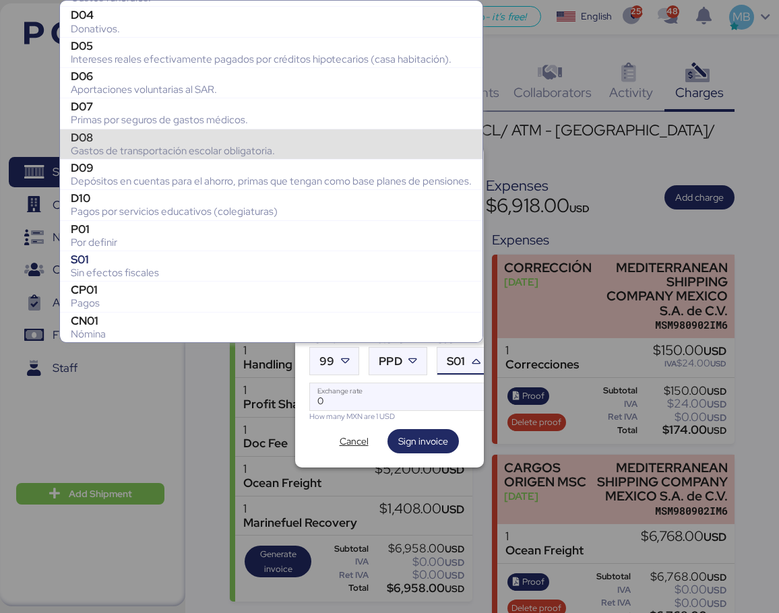
scroll to position [0, 0]
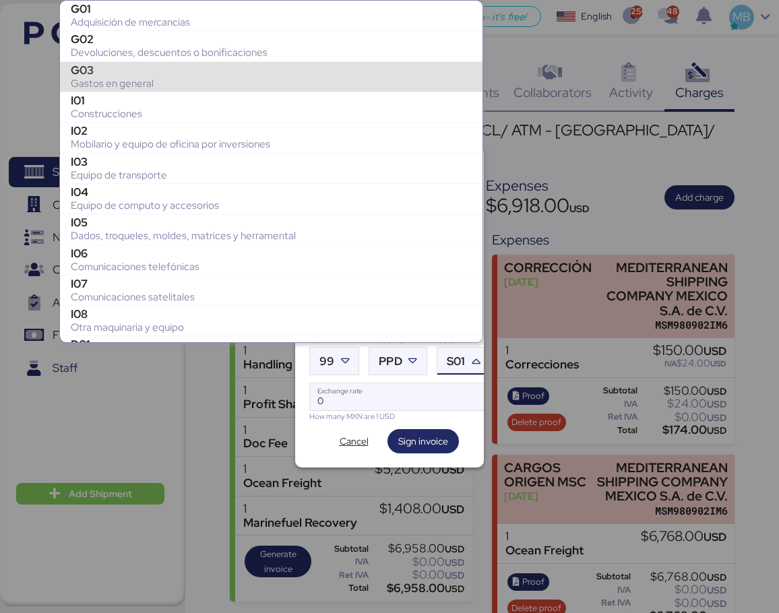
click at [197, 83] on div "Gastos en general" at bounding box center [271, 83] width 401 height 13
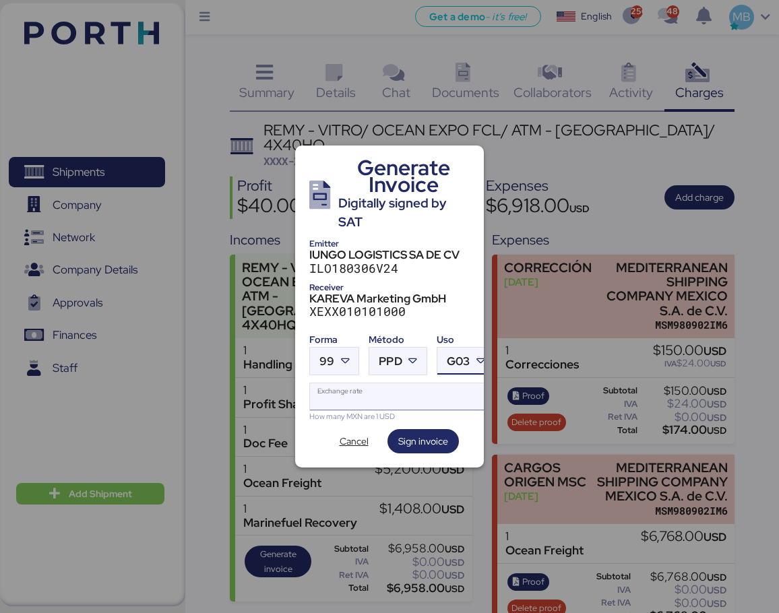
click at [381, 393] on input "Exchange rate" at bounding box center [402, 396] width 184 height 27
paste input "18.6587"
type input "18.6587"
click at [435, 438] on span "Sign invoice" at bounding box center [423, 441] width 50 height 16
drag, startPoint x: 451, startPoint y: 292, endPoint x: 412, endPoint y: 292, distance: 39.1
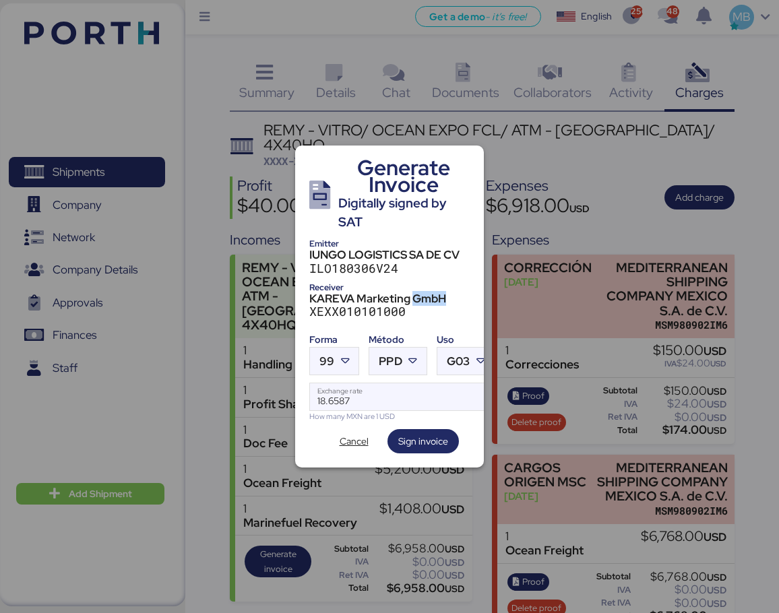
click at [412, 292] on div "KAREVA Marketing GmbH" at bounding box center [389, 298] width 160 height 12
click at [354, 445] on span "Cancel" at bounding box center [354, 441] width 46 height 19
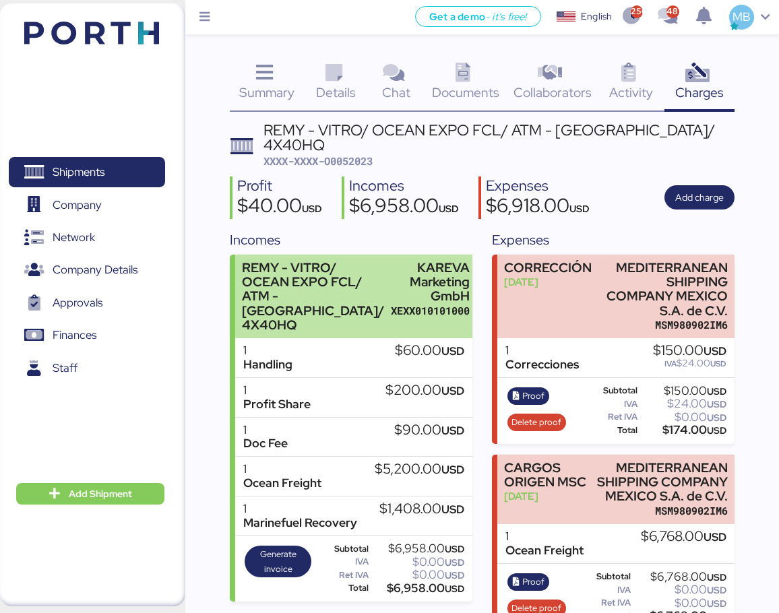
click at [372, 283] on div "REMY - VITRO/ OCEAN EXPO FCL/ ATM - [GEOGRAPHIC_DATA]/ 4X40HQ" at bounding box center [313, 296] width 143 height 71
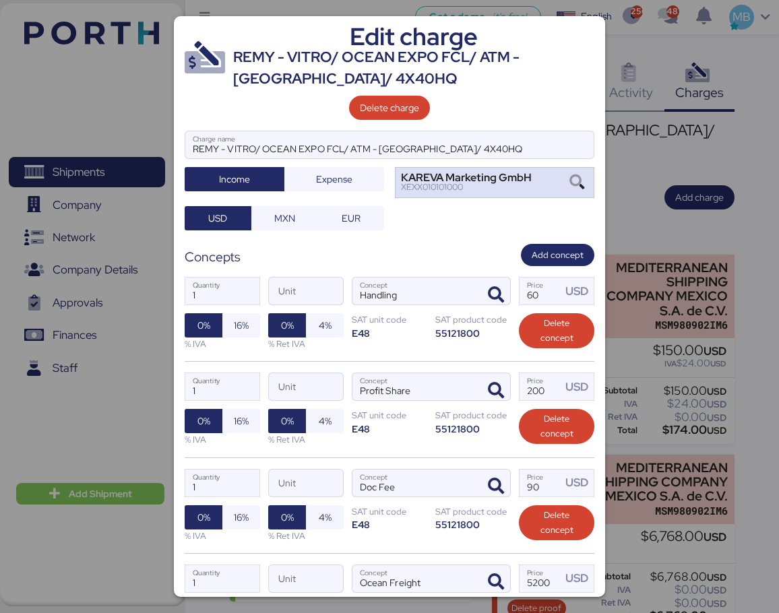
click at [570, 185] on icon at bounding box center [576, 182] width 23 height 15
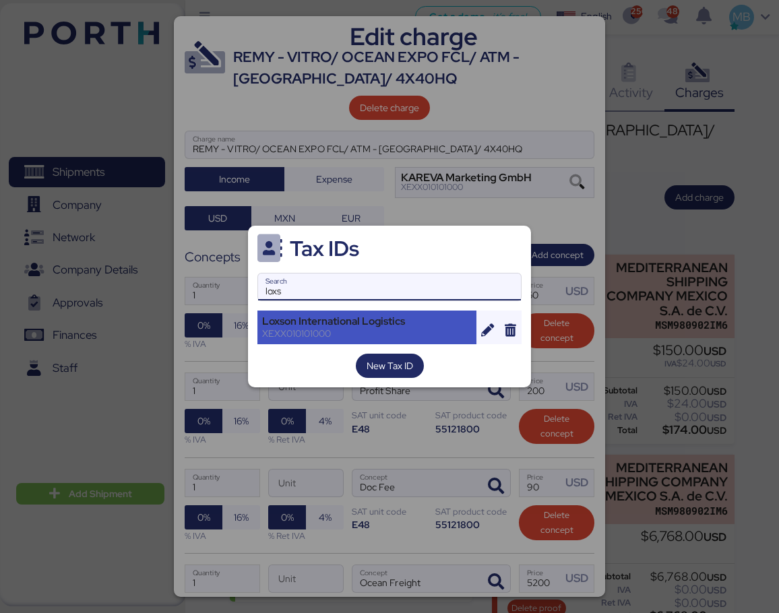
type input "loxs"
click at [368, 330] on div "XEXX010101000" at bounding box center [366, 333] width 209 height 12
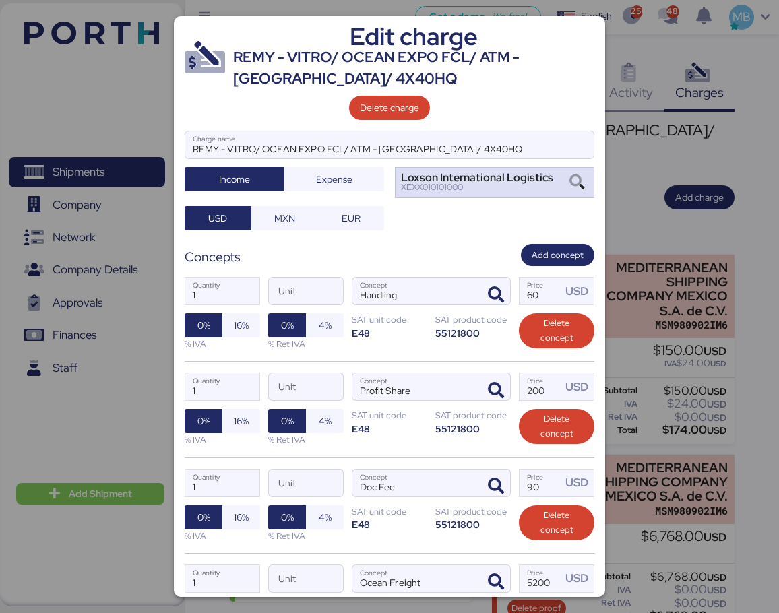
click at [475, 183] on div "Loxson International Logistics" at bounding box center [477, 177] width 152 height 9
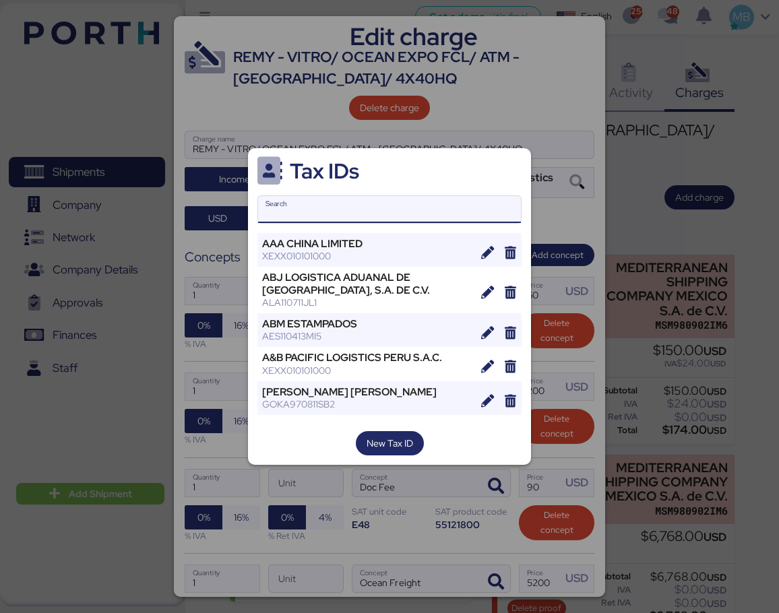
click at [380, 213] on input "Search" at bounding box center [389, 209] width 263 height 27
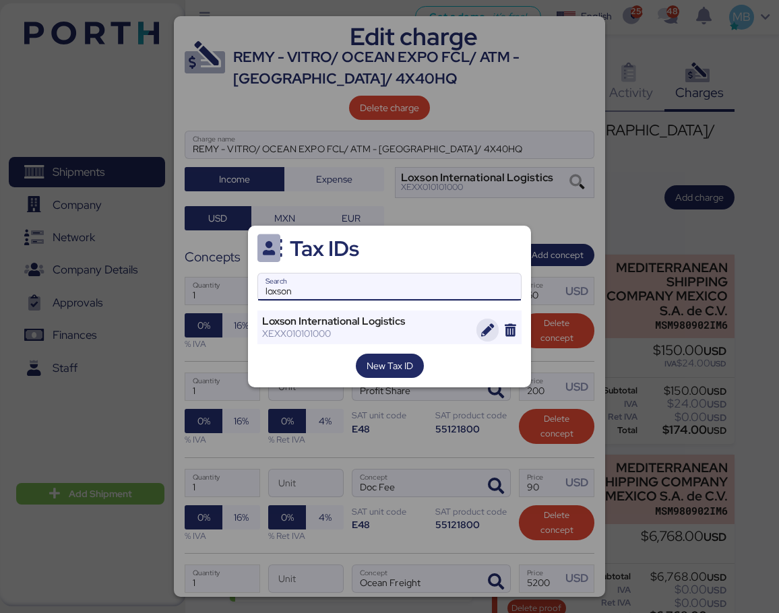
click at [487, 324] on icon "button" at bounding box center [487, 330] width 13 height 13
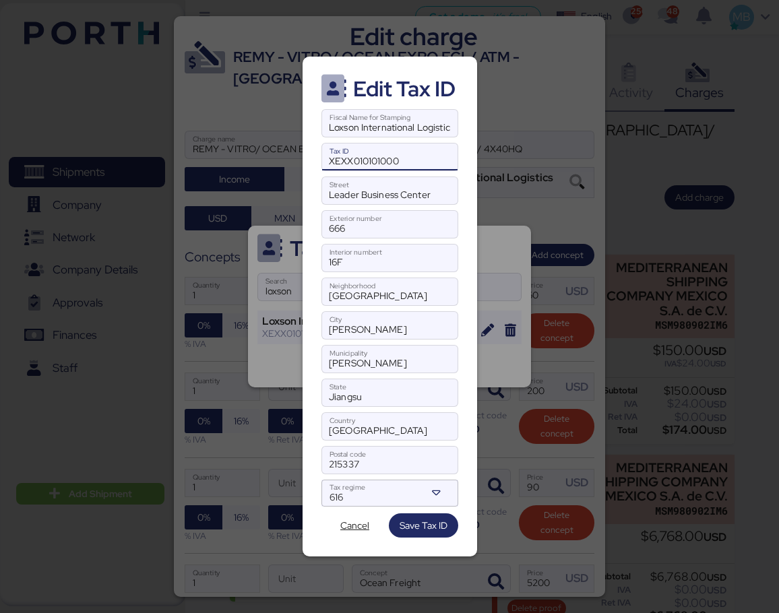
drag, startPoint x: 410, startPoint y: 158, endPoint x: 306, endPoint y: 160, distance: 104.4
click at [306, 160] on div "Edit Tax ID Loxson International Logistics Fiscal Name for Stamping XEXX0101010…" at bounding box center [389, 307] width 174 height 500
click at [370, 522] on span "Cancel" at bounding box center [355, 525] width 46 height 19
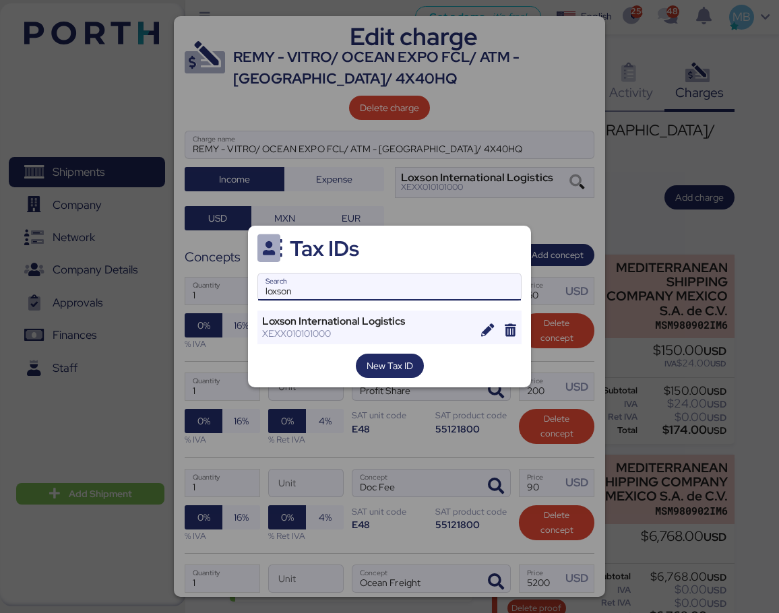
drag, startPoint x: 347, startPoint y: 277, endPoint x: 237, endPoint y: 282, distance: 109.9
click at [237, 282] on div "Tax IDs loxson Search Loxson International Logistics XEXX010101000 New Tax ID" at bounding box center [389, 306] width 779 height 613
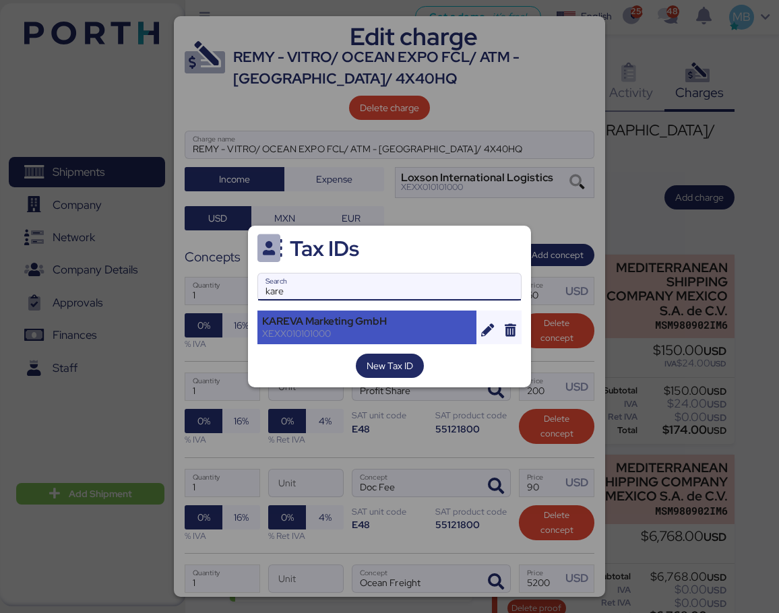
type input "kare"
click at [337, 323] on div "KAREVA Marketing GmbH" at bounding box center [366, 321] width 209 height 12
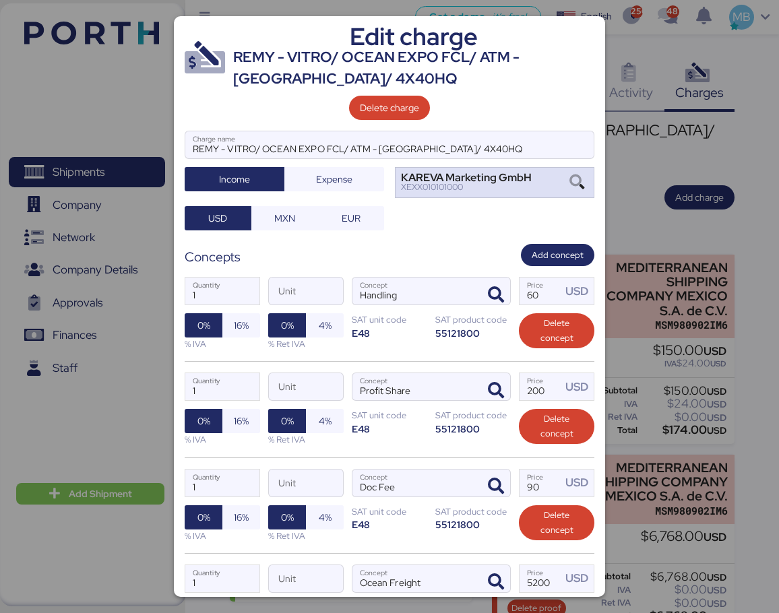
click at [484, 187] on div "XEXX010101000" at bounding box center [466, 187] width 131 height 9
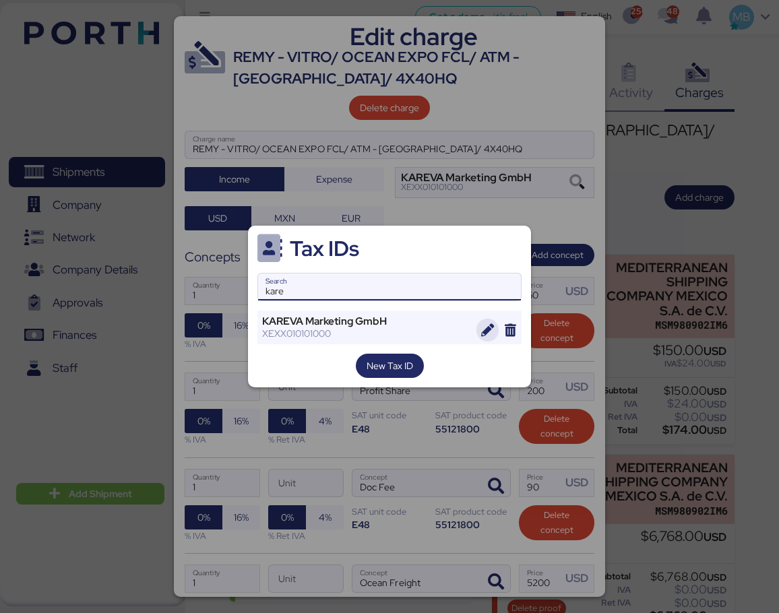
type input "kare"
click at [486, 327] on icon "button" at bounding box center [487, 330] width 13 height 13
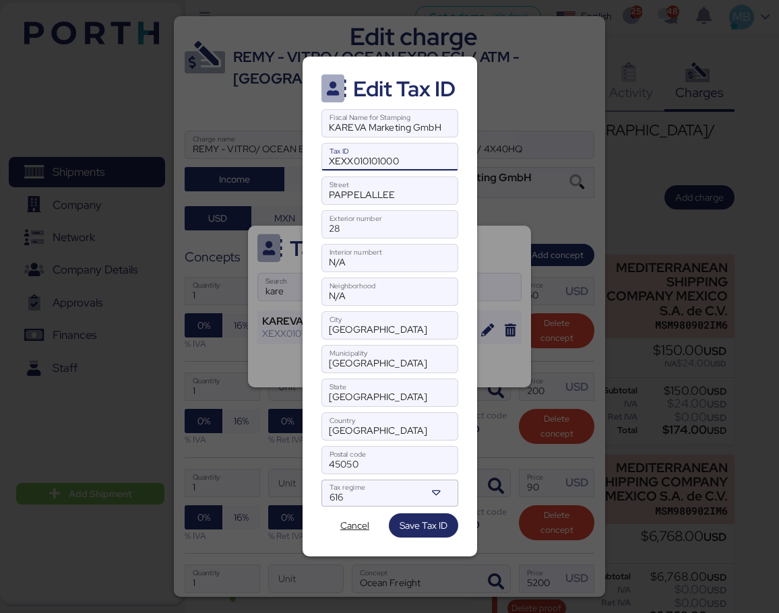
drag, startPoint x: 418, startPoint y: 161, endPoint x: 274, endPoint y: 158, distance: 143.5
click at [274, 158] on div "Edit Tax ID KAREVA Marketing GmbH Fiscal Name for Stamping XEXX010101000 Tax ID…" at bounding box center [389, 306] width 779 height 613
paste input "XEXX010101000"
type input "XEXX010101000"
click at [339, 160] on input "XEXX010101000" at bounding box center [389, 156] width 135 height 27
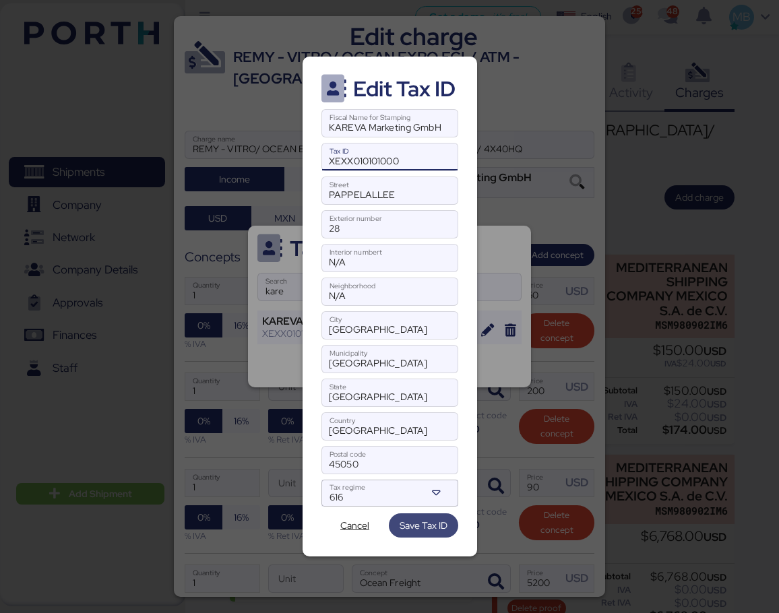
click at [431, 523] on span "Save Tax ID" at bounding box center [423, 525] width 48 height 16
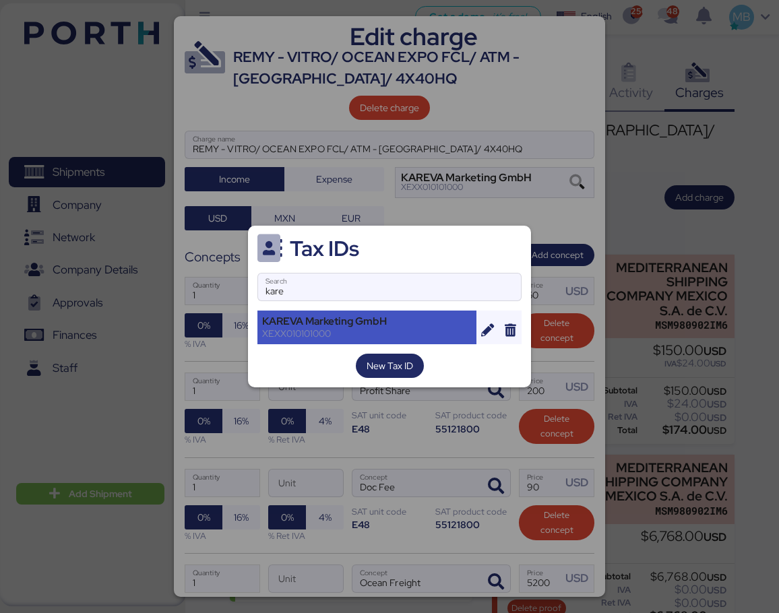
click at [387, 327] on div "KAREVA Marketing GmbH" at bounding box center [366, 321] width 209 height 12
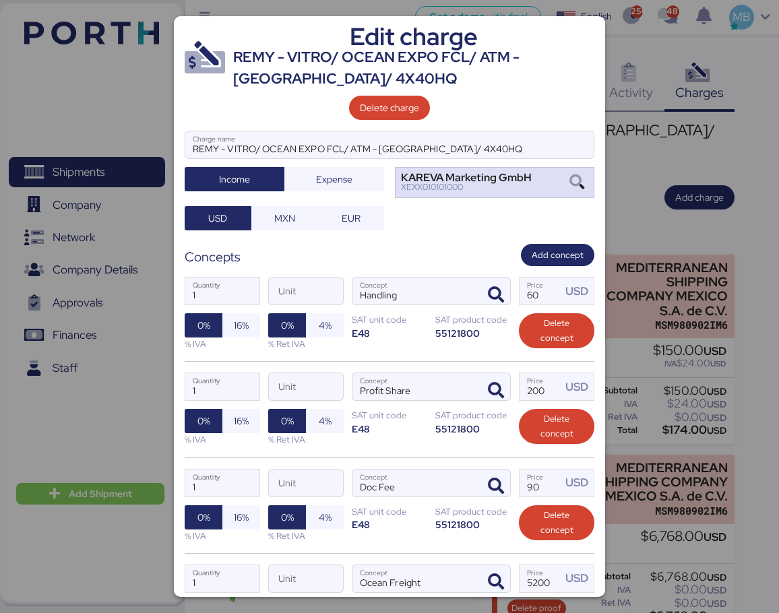
scroll to position [254, 0]
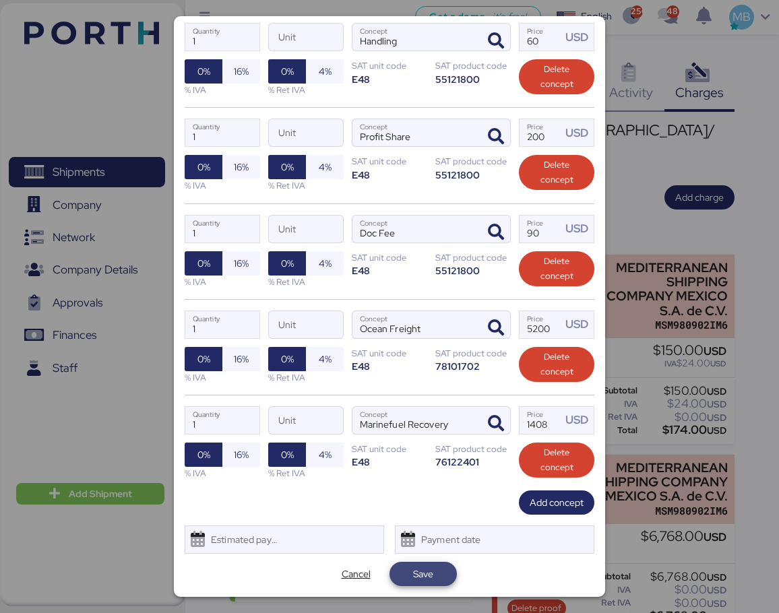
click at [426, 570] on span "Save" at bounding box center [423, 574] width 20 height 16
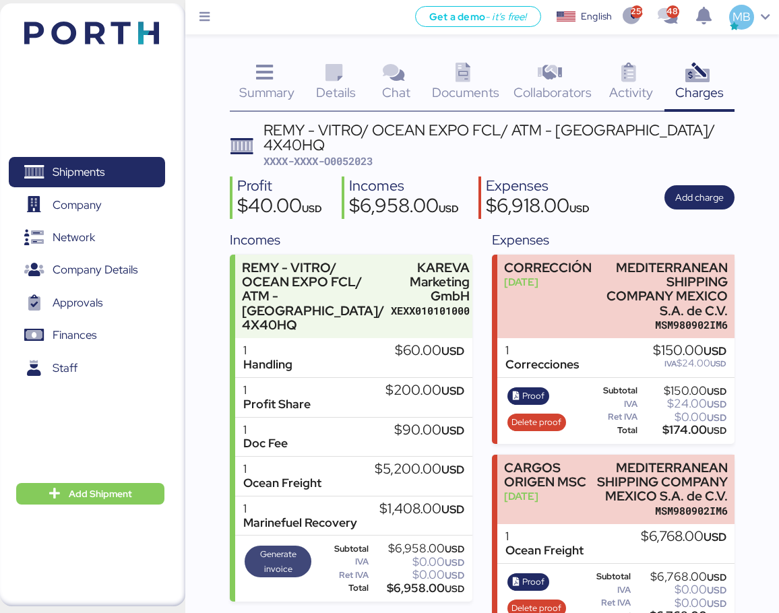
click at [290, 547] on span "Generate invoice" at bounding box center [278, 562] width 58 height 30
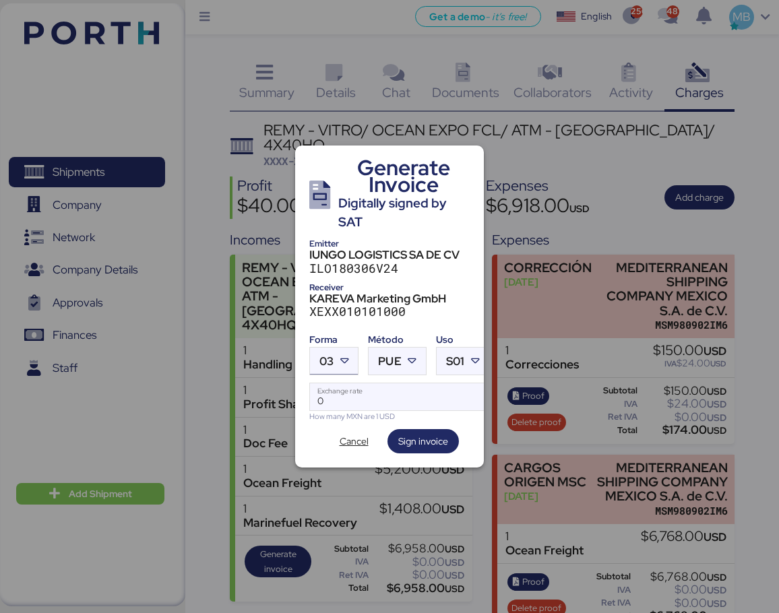
click at [337, 354] on icon at bounding box center [343, 360] width 13 height 13
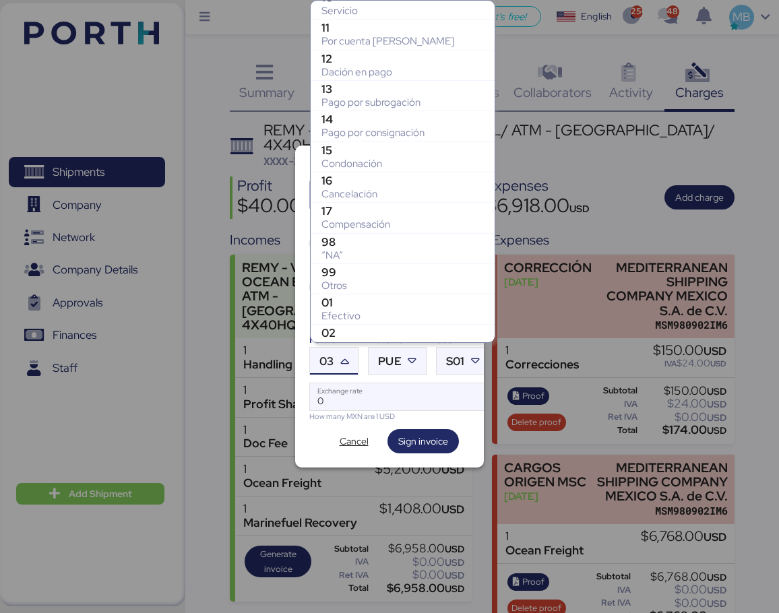
scroll to position [0, 0]
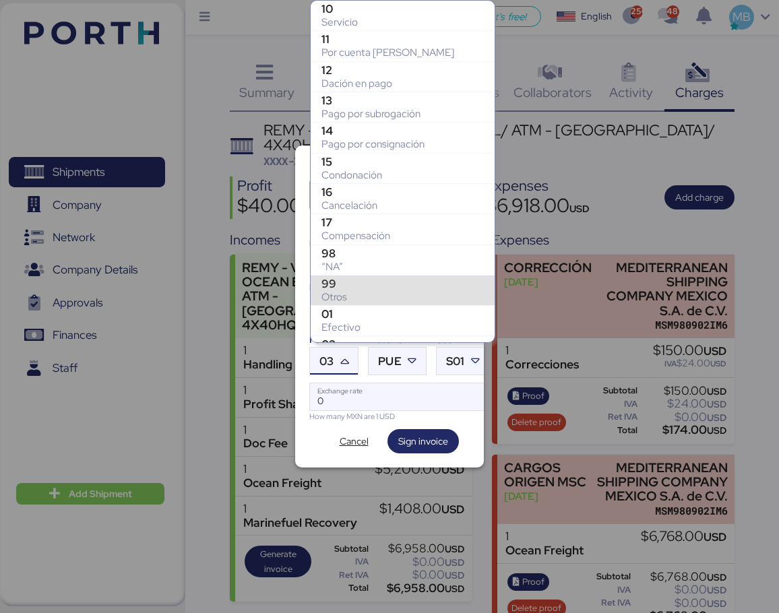
click at [370, 290] on div "Otros" at bounding box center [402, 296] width 162 height 13
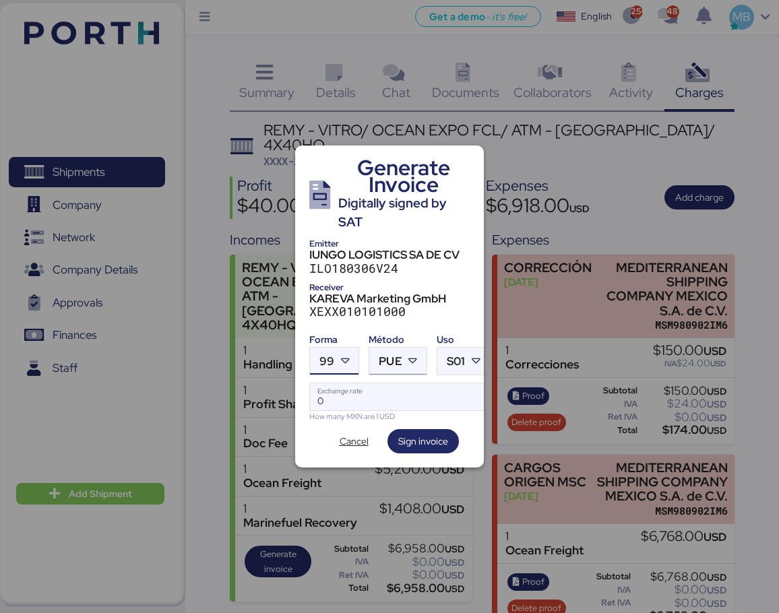
click at [403, 356] on div at bounding box center [414, 361] width 24 height 27
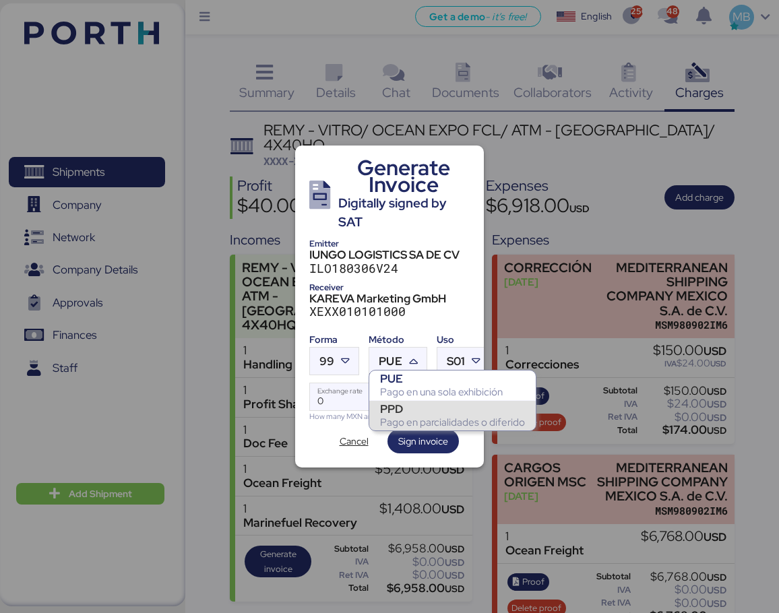
click at [404, 409] on div "PPD" at bounding box center [452, 408] width 145 height 13
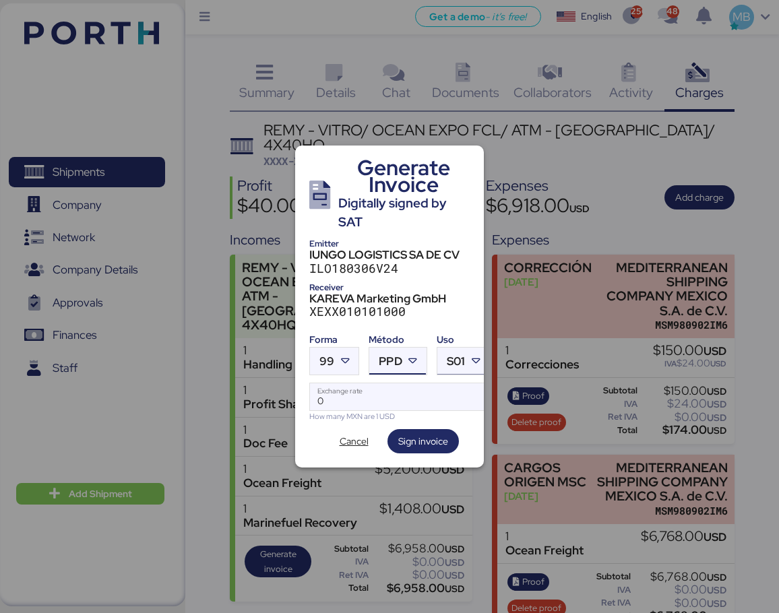
click at [447, 358] on span "S01" at bounding box center [456, 361] width 18 height 11
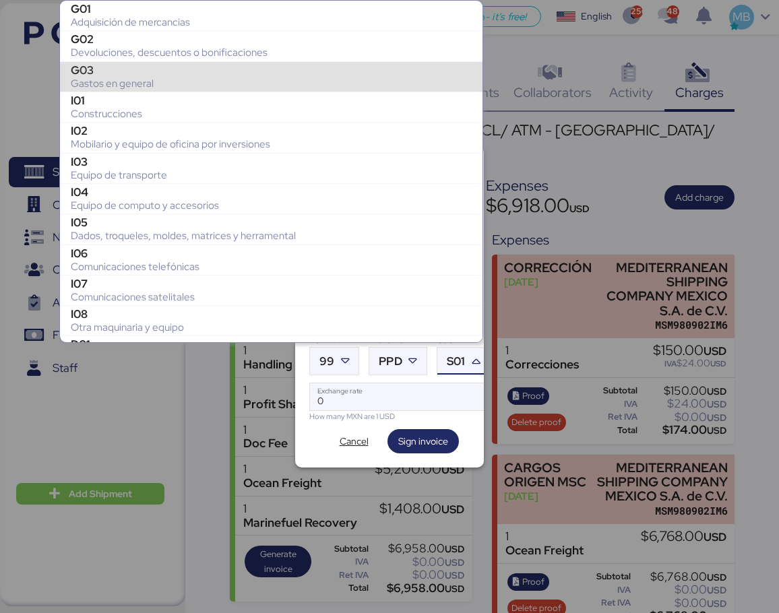
click at [180, 82] on div "Gastos en general" at bounding box center [271, 83] width 401 height 13
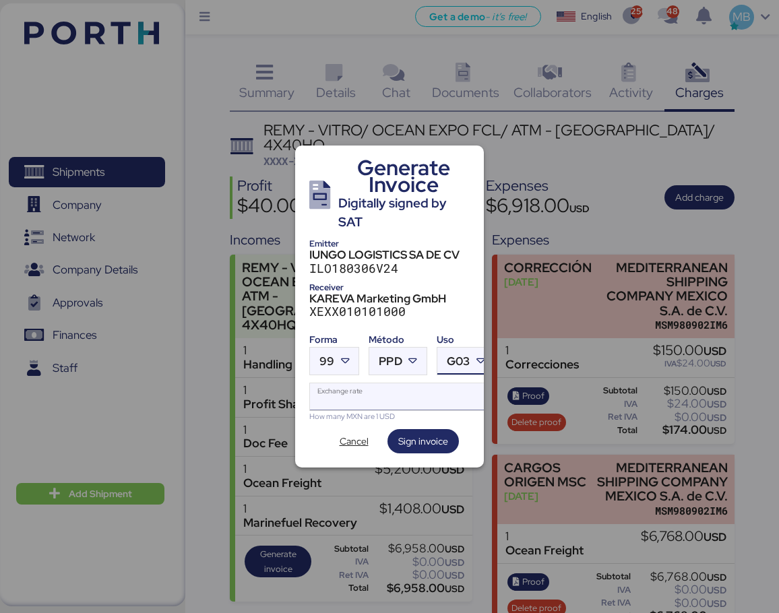
click at [337, 390] on input "Exchange rate" at bounding box center [402, 396] width 184 height 27
type input "0"
click at [392, 391] on input "Exchange rate" at bounding box center [402, 396] width 184 height 27
paste input "18.6587"
type input "18.6587"
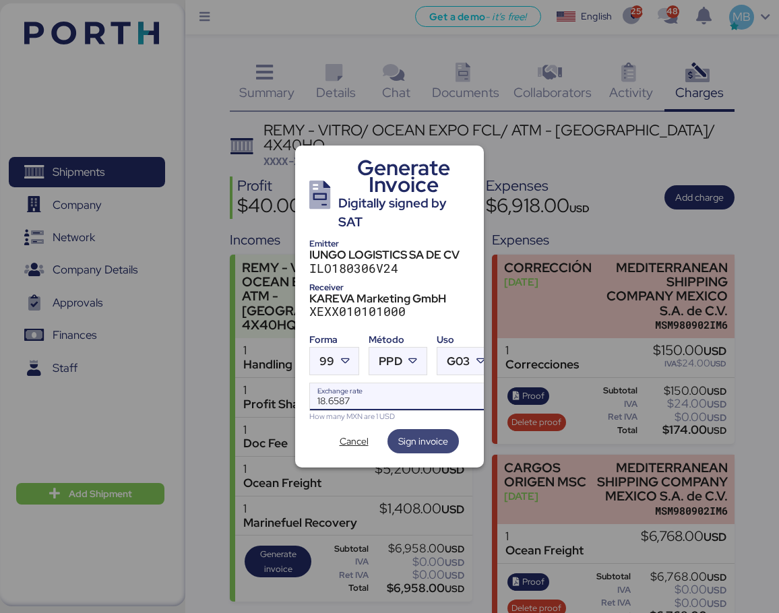
click at [427, 433] on span "Sign invoice" at bounding box center [423, 441] width 50 height 16
click at [358, 438] on span "Cancel" at bounding box center [353, 441] width 29 height 16
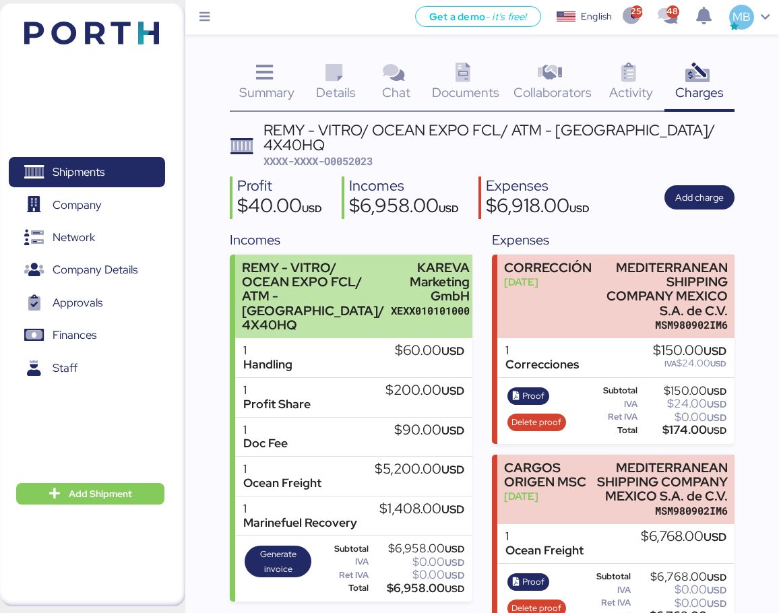
click at [392, 286] on div "KAREVA Marketing GmbH" at bounding box center [430, 282] width 79 height 42
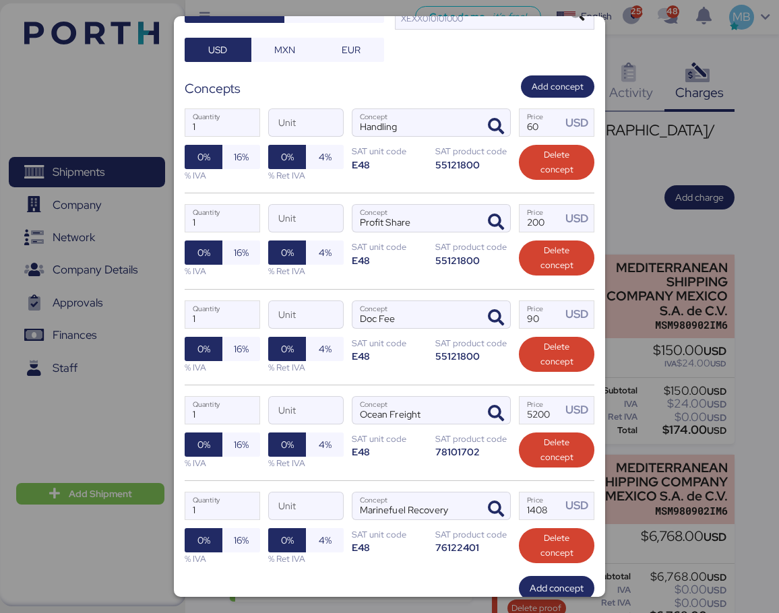
scroll to position [119, 0]
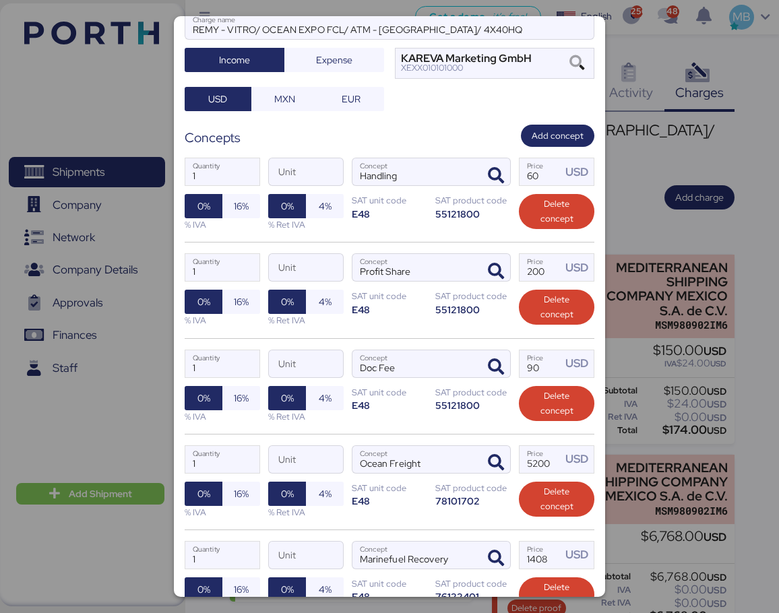
click at [631, 206] on div at bounding box center [389, 306] width 779 height 613
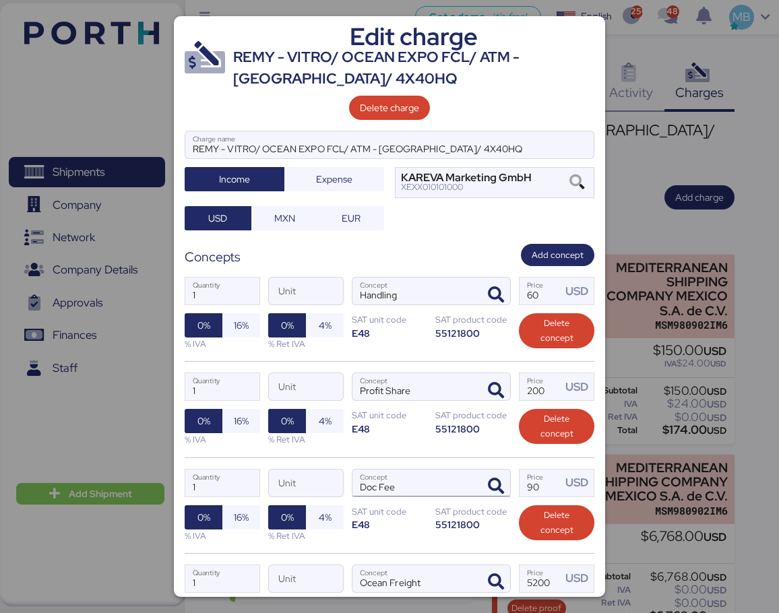
scroll to position [254, 0]
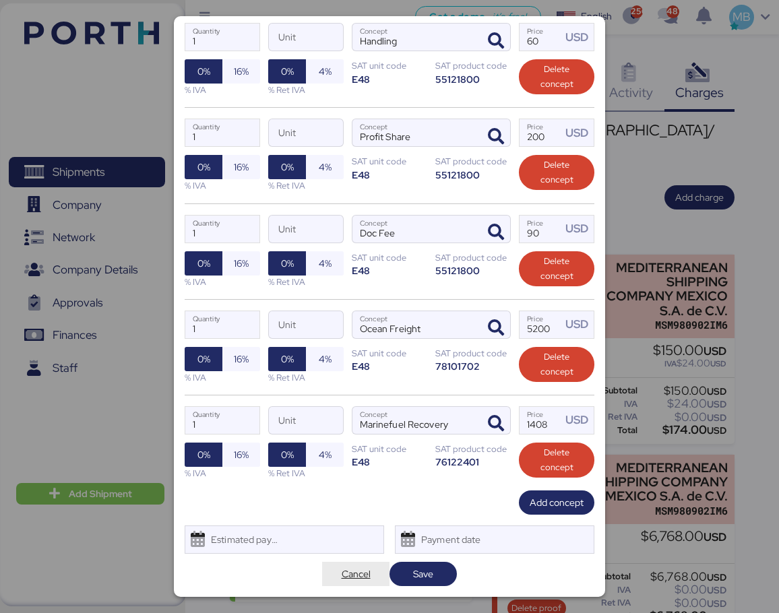
click at [343, 574] on span "Cancel" at bounding box center [355, 574] width 29 height 16
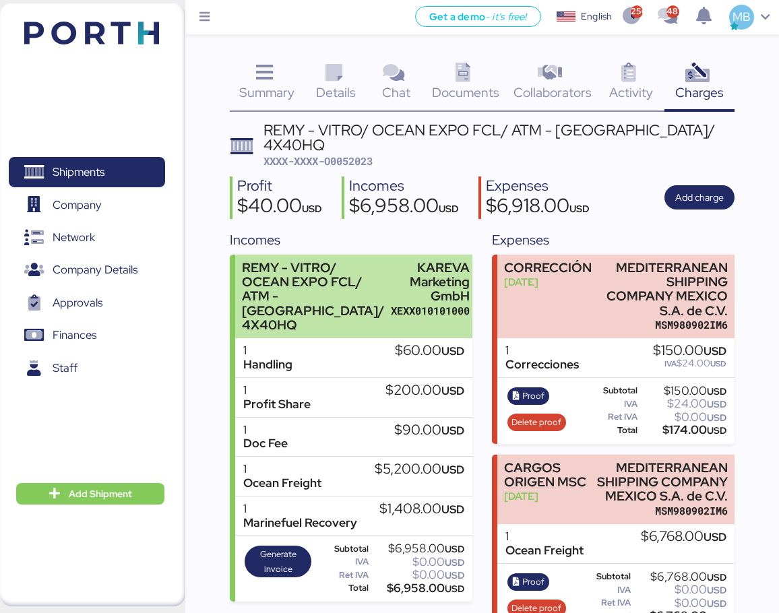
click at [401, 298] on div "KAREVA Marketing GmbH" at bounding box center [430, 282] width 79 height 42
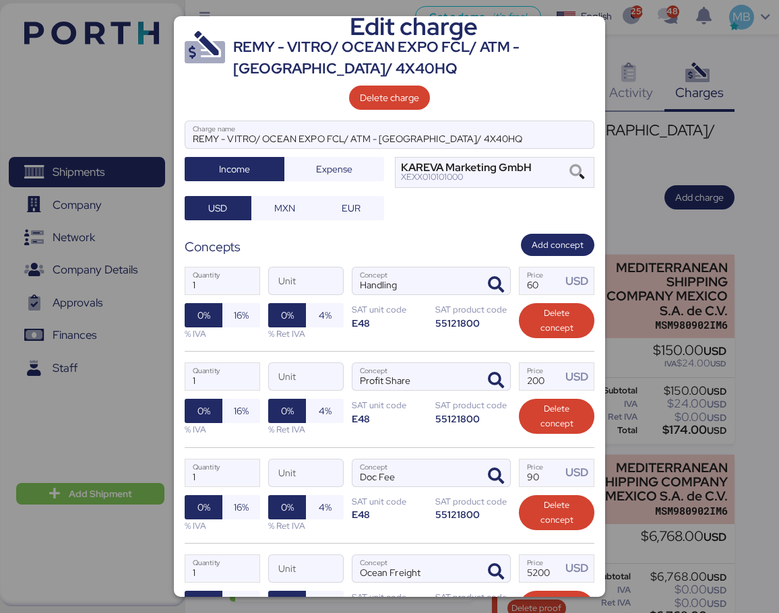
scroll to position [0, 0]
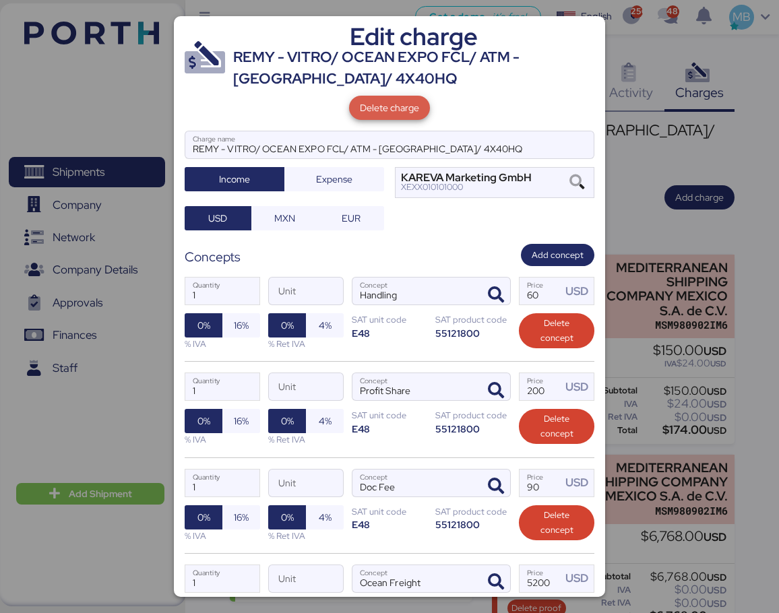
click at [393, 112] on span "Delete charge" at bounding box center [389, 108] width 59 height 16
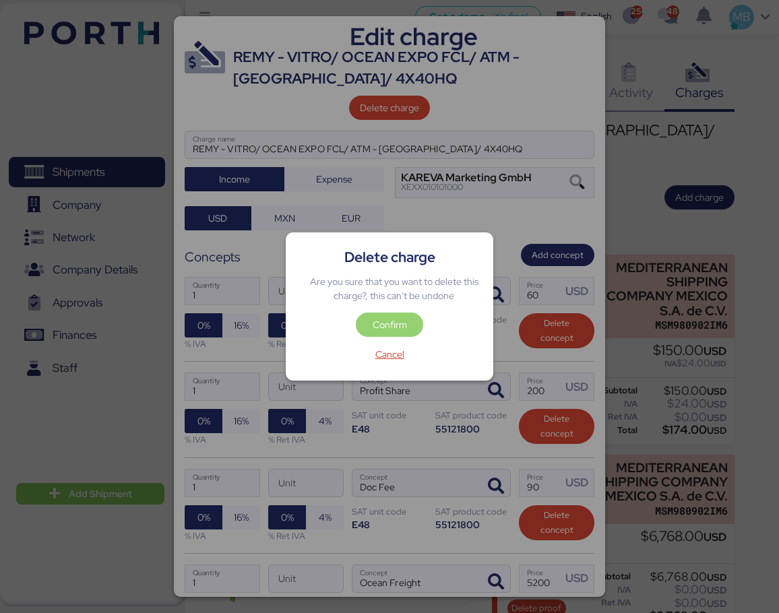
click at [407, 329] on span "Confirm" at bounding box center [389, 324] width 46 height 19
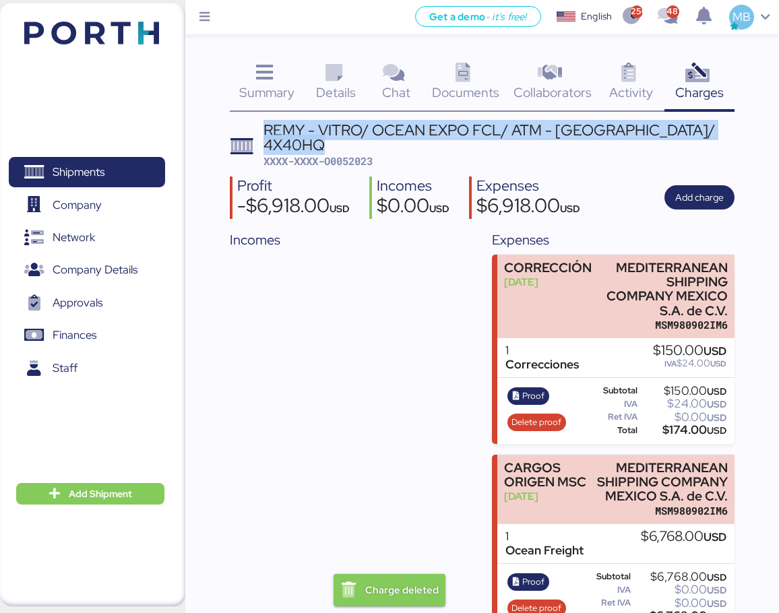
drag, startPoint x: 337, startPoint y: 144, endPoint x: 262, endPoint y: 131, distance: 75.8
click at [262, 131] on header "REMY - VITRO/ OCEAN EXPO FCL/ ATM - [GEOGRAPHIC_DATA]/ 4X40HQ XXXX-XXXX-O0052023" at bounding box center [482, 146] width 504 height 46
copy div "REMY - VITRO/ OCEAN EXPO FCL/ ATM - [GEOGRAPHIC_DATA]/ 4X40HQ"
click at [698, 199] on span "Add charge" at bounding box center [699, 197] width 48 height 16
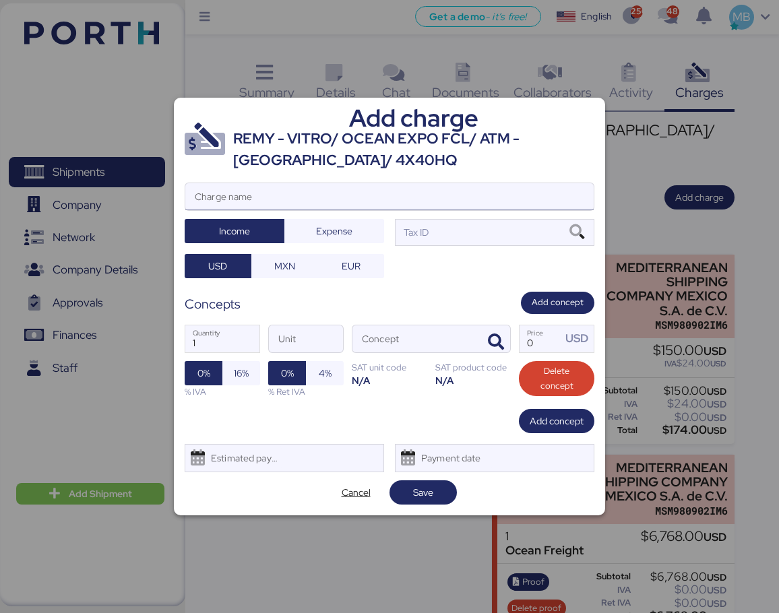
click at [313, 193] on input "Charge name" at bounding box center [389, 196] width 408 height 27
paste input "REMY - VITRO/ OCEAN EXPO FCL/ ATM - [GEOGRAPHIC_DATA]/ 4X40HQ"
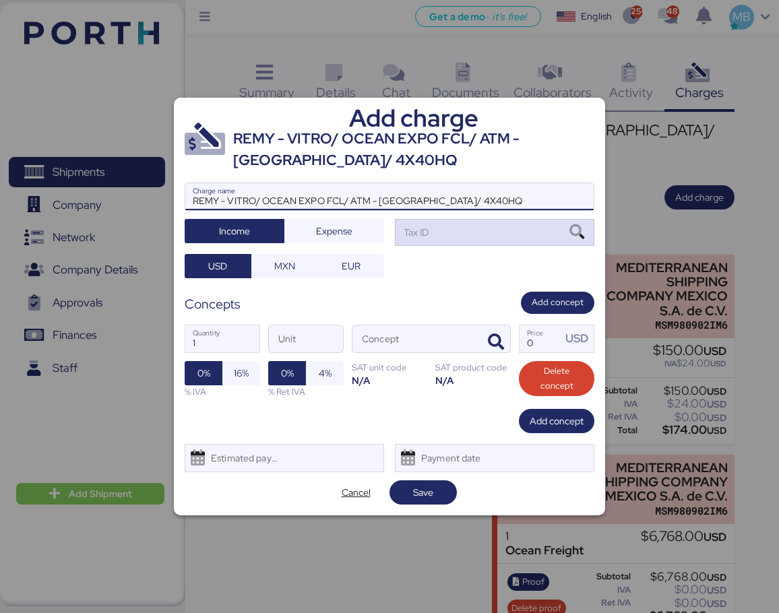
type input "REMY - VITRO/ OCEAN EXPO FCL/ ATM - [GEOGRAPHIC_DATA]/ 4X40HQ"
click at [444, 230] on div "Tax ID" at bounding box center [494, 232] width 199 height 27
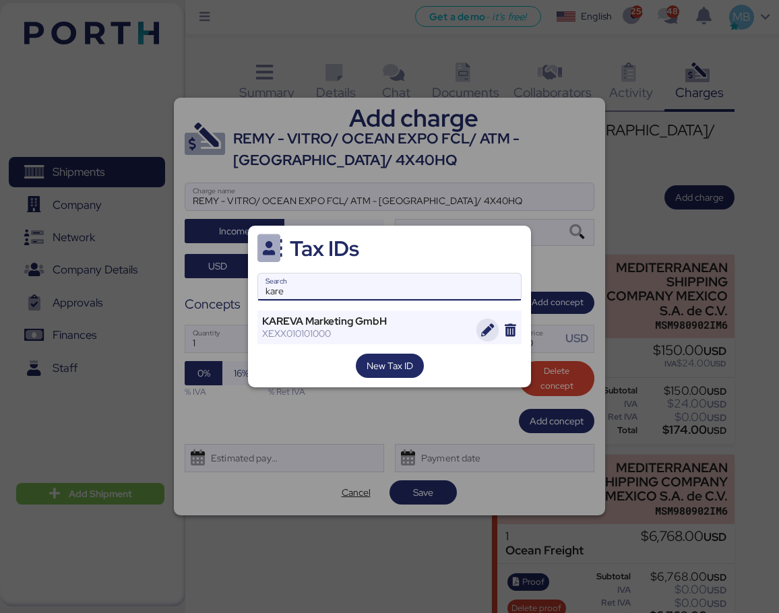
type input "kare"
click at [488, 328] on icon "button" at bounding box center [487, 330] width 13 height 13
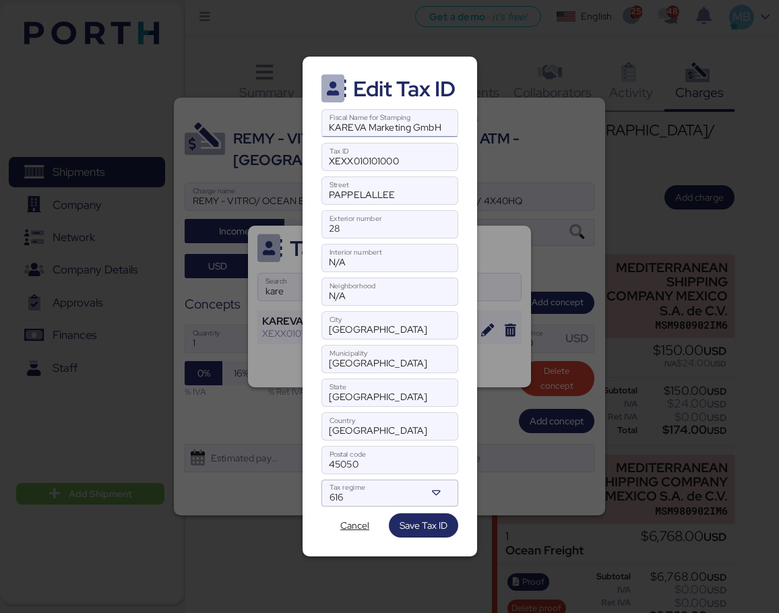
click at [392, 127] on input "KAREVA Marketing GmbH" at bounding box center [389, 123] width 135 height 27
click at [434, 129] on input "KAREVA MARKETING GmbH" at bounding box center [389, 123] width 135 height 27
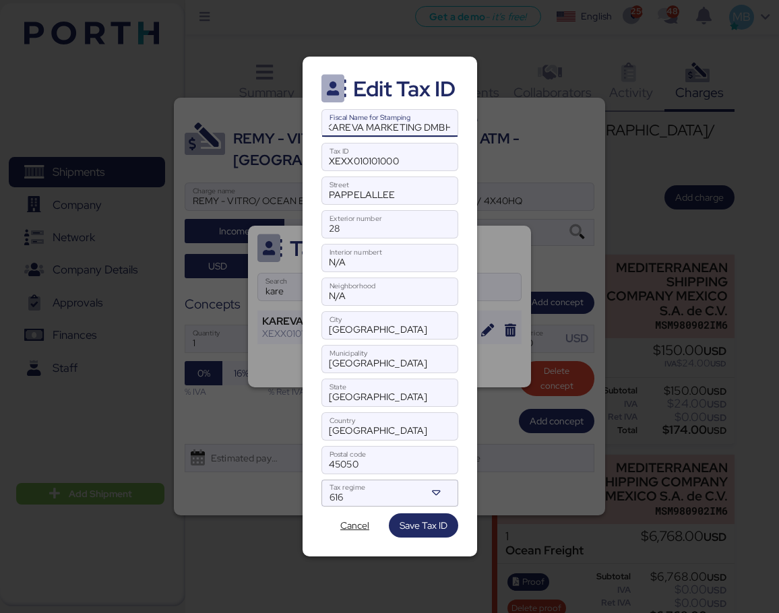
click at [337, 128] on input "KAREVA MARKETING DMBH" at bounding box center [389, 123] width 135 height 27
type input "KAREVA MARKETING DMBH"
click at [414, 170] on div at bounding box center [389, 176] width 135 height 13
click at [414, 170] on input "XEXX010101000" at bounding box center [389, 156] width 135 height 27
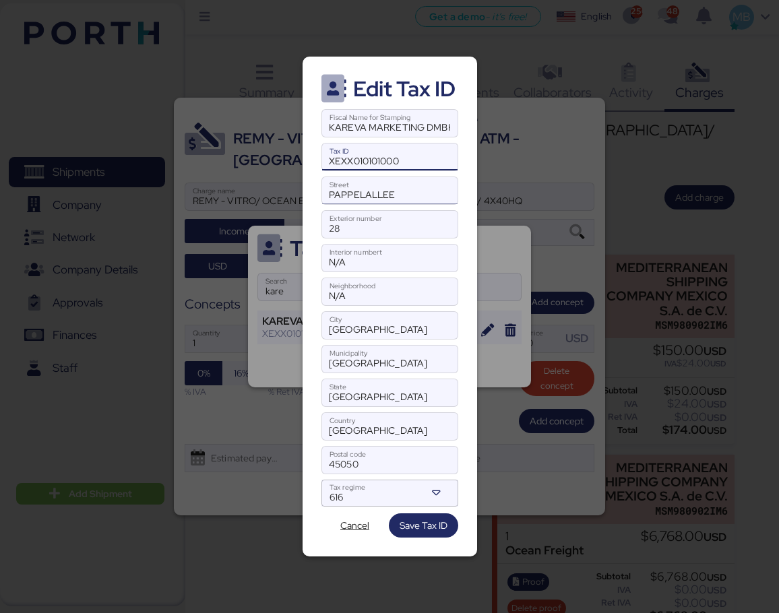
click at [414, 195] on input "PAPPELALLEE" at bounding box center [389, 190] width 135 height 27
click at [331, 228] on input "28" at bounding box center [389, 224] width 135 height 27
click at [356, 229] on input "28" at bounding box center [389, 224] width 135 height 27
click at [321, 265] on div "N/A Interior numbert" at bounding box center [389, 258] width 137 height 28
click at [322, 265] on input "N/A" at bounding box center [389, 257] width 135 height 27
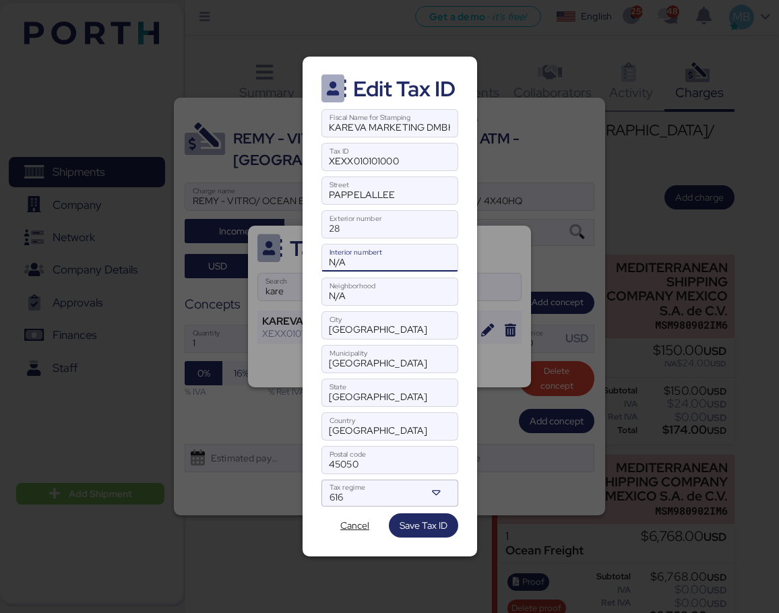
click at [326, 262] on input "N/A" at bounding box center [389, 257] width 135 height 27
click at [360, 259] on input "N/A" at bounding box center [389, 257] width 135 height 27
click at [354, 290] on input "N/A" at bounding box center [389, 291] width 135 height 27
click at [331, 296] on input "N/A" at bounding box center [389, 291] width 135 height 27
click at [378, 325] on input "[GEOGRAPHIC_DATA]" at bounding box center [389, 325] width 135 height 27
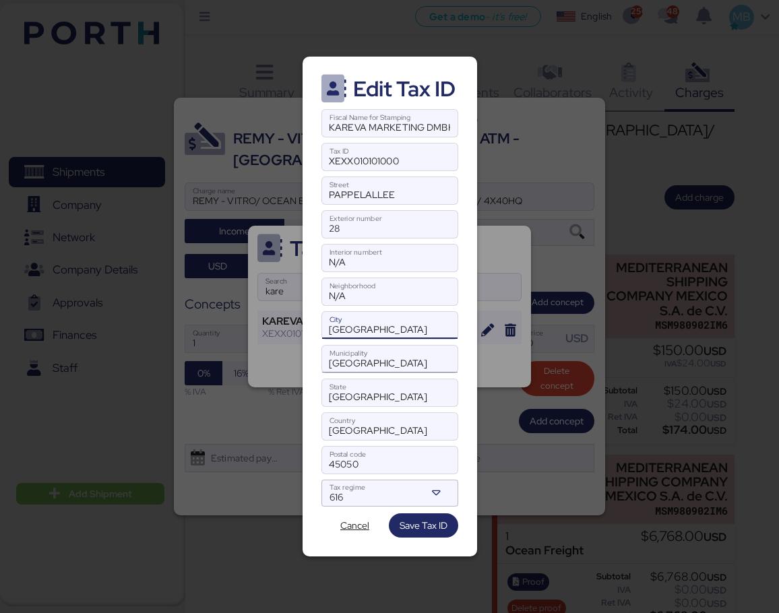
click at [390, 354] on input "[GEOGRAPHIC_DATA]" at bounding box center [389, 358] width 135 height 27
click at [333, 363] on input "[GEOGRAPHIC_DATA]" at bounding box center [389, 358] width 135 height 27
click at [387, 397] on input "[GEOGRAPHIC_DATA]" at bounding box center [389, 392] width 135 height 27
click at [331, 400] on input "[GEOGRAPHIC_DATA]" at bounding box center [389, 392] width 135 height 27
click at [377, 426] on input "[GEOGRAPHIC_DATA]" at bounding box center [389, 426] width 135 height 27
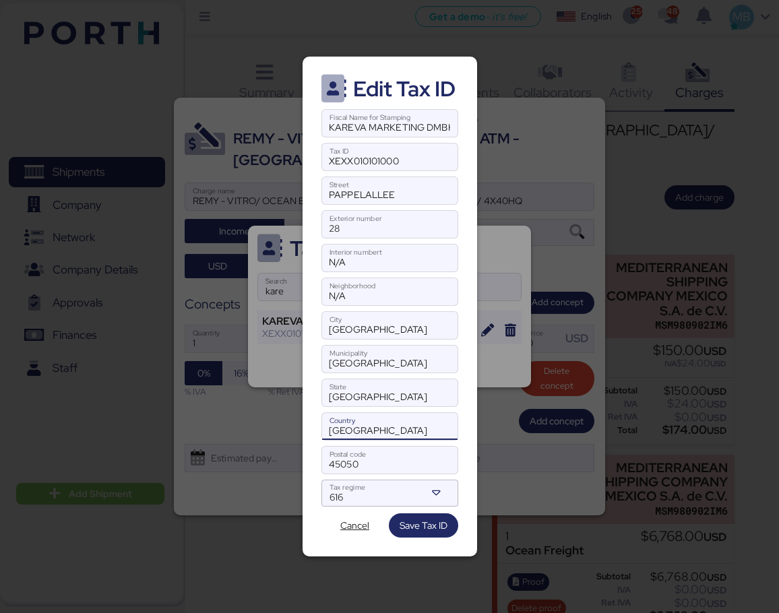
click at [336, 430] on input "[GEOGRAPHIC_DATA]" at bounding box center [389, 426] width 135 height 27
click at [371, 457] on input "45050" at bounding box center [389, 460] width 135 height 27
click at [333, 462] on input "45050" at bounding box center [389, 460] width 135 height 27
click at [360, 487] on div "616 Tax regime" at bounding box center [377, 493] width 96 height 27
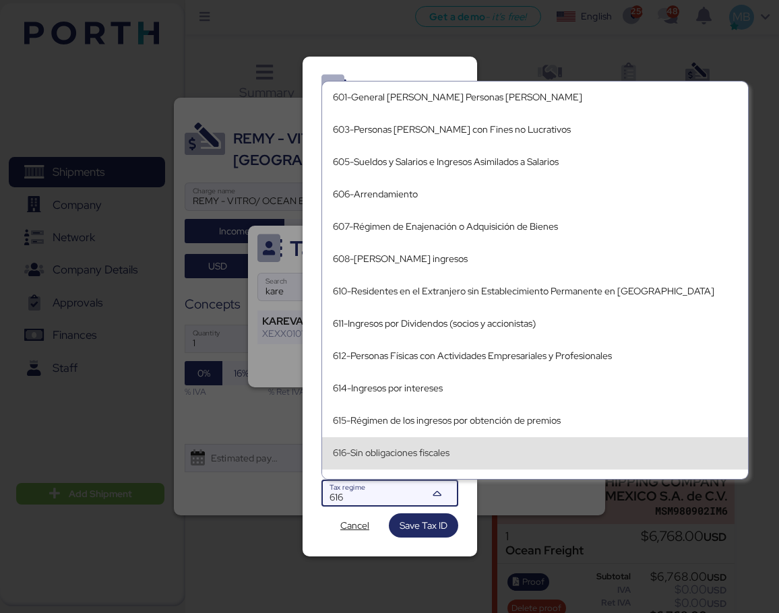
click at [403, 444] on div "616-Sin obligaciones fiscales" at bounding box center [535, 453] width 404 height 22
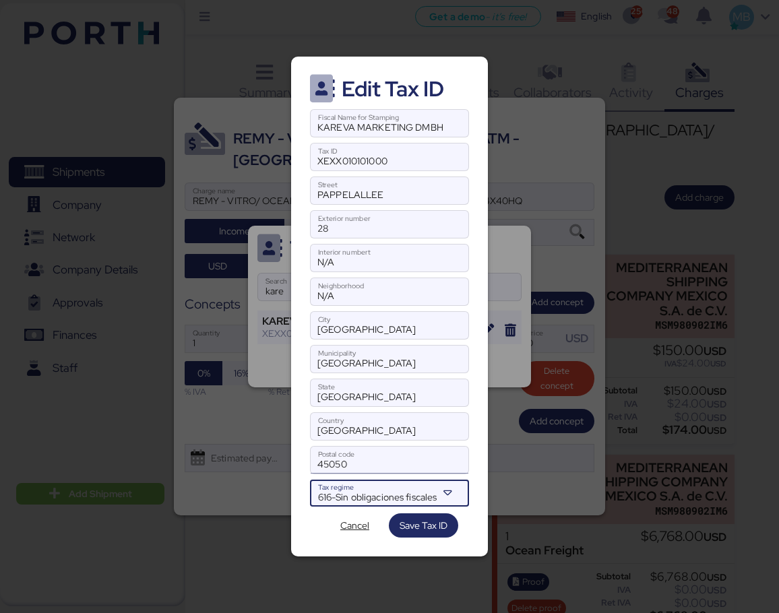
click at [337, 463] on input "45050" at bounding box center [389, 460] width 158 height 27
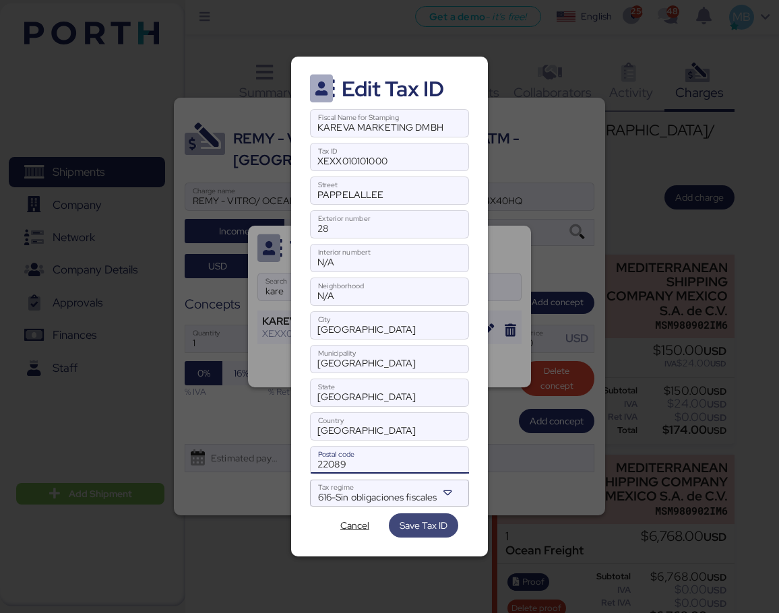
type input "22089"
click at [441, 525] on span "Save Tax ID" at bounding box center [423, 525] width 48 height 16
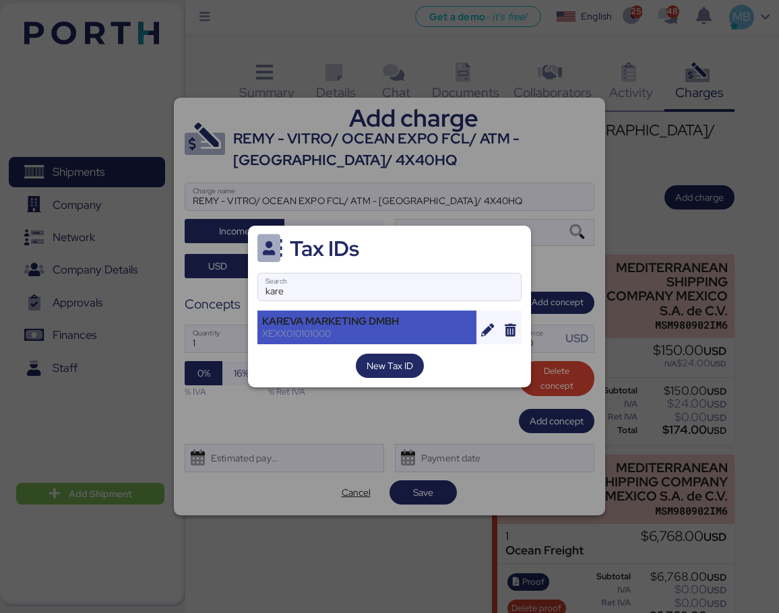
click at [374, 321] on div "KAREVA MARKETING DMBH" at bounding box center [366, 321] width 209 height 12
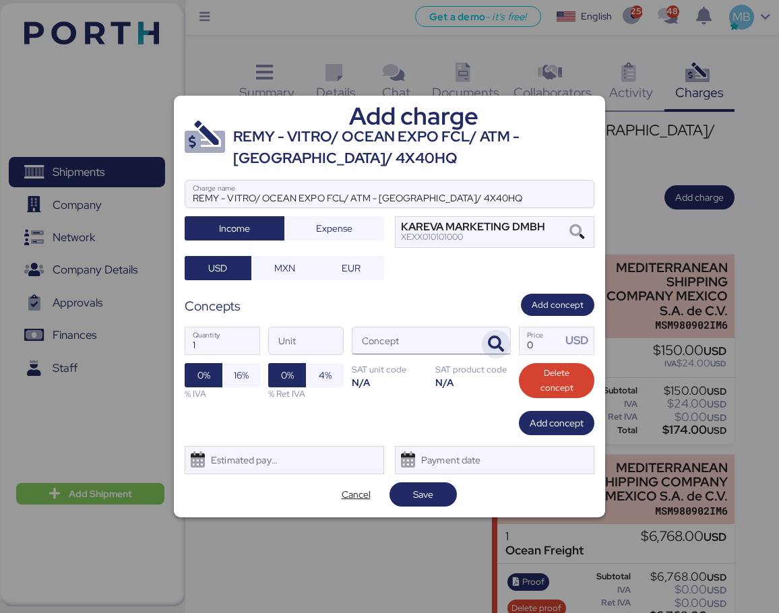
click at [503, 341] on icon "button" at bounding box center [496, 344] width 16 height 16
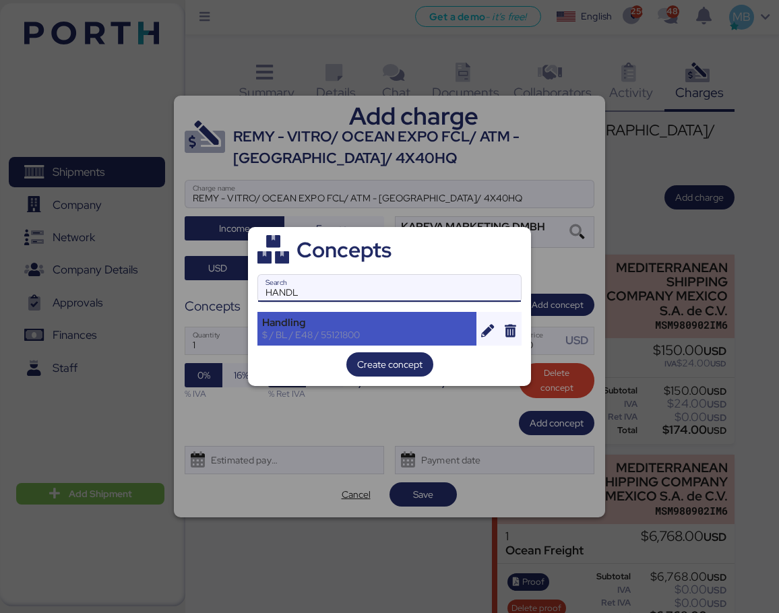
type input "HANDL"
click at [343, 315] on div "Handling $ / BL / E48 / 55121800" at bounding box center [366, 329] width 219 height 34
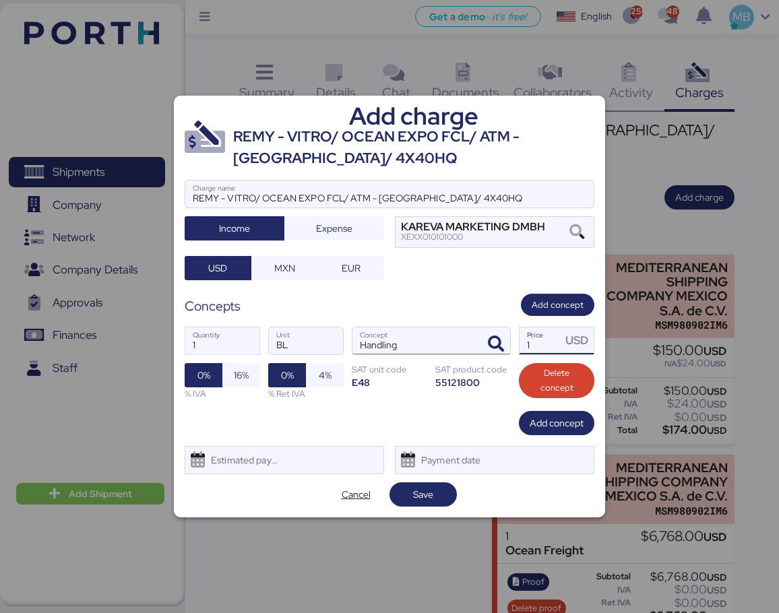
drag, startPoint x: 545, startPoint y: 337, endPoint x: 459, endPoint y: 333, distance: 85.6
click at [459, 333] on div "1 Quantity BL Unit Handling Concept 1 Price USD 0% 16% % IVA 0% 4% % Ret IVA SA…" at bounding box center [389, 363] width 409 height 95
type input "60"
click at [550, 422] on span "Add concept" at bounding box center [556, 423] width 54 height 16
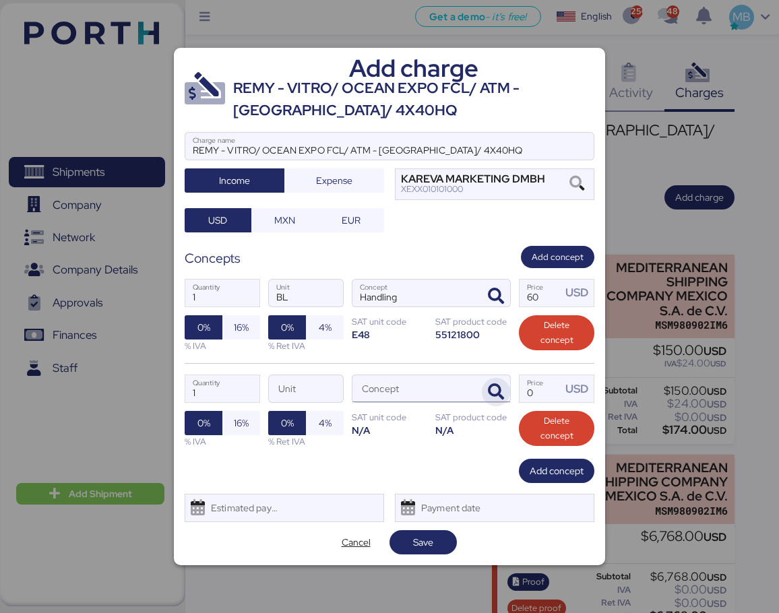
click at [492, 391] on icon "button" at bounding box center [496, 392] width 16 height 16
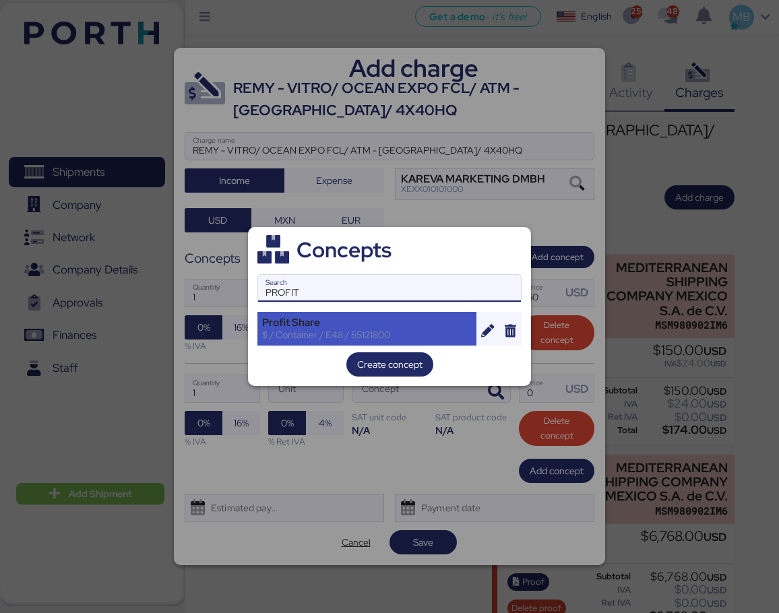
type input "PROFIT"
click at [366, 322] on div "Profit Share" at bounding box center [366, 323] width 209 height 12
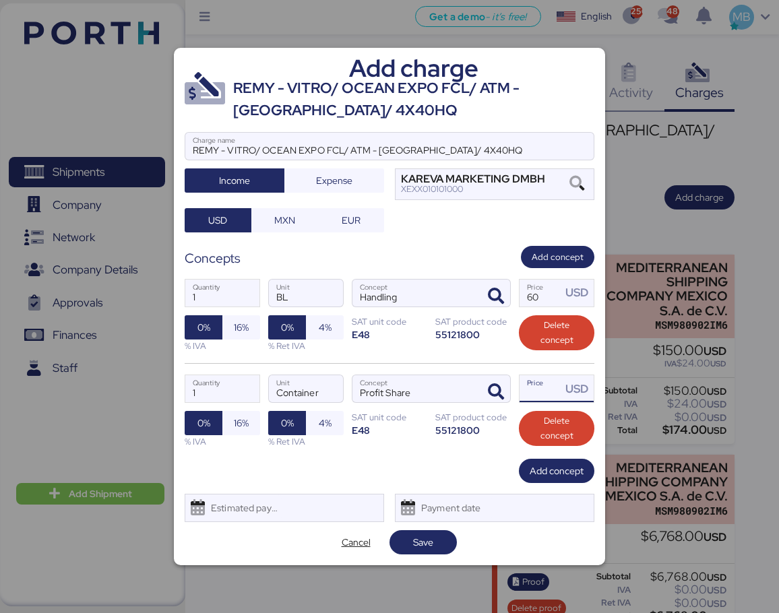
click at [538, 394] on input "Price USD" at bounding box center [540, 388] width 42 height 27
type input "200"
click at [558, 469] on span "Add concept" at bounding box center [556, 471] width 54 height 16
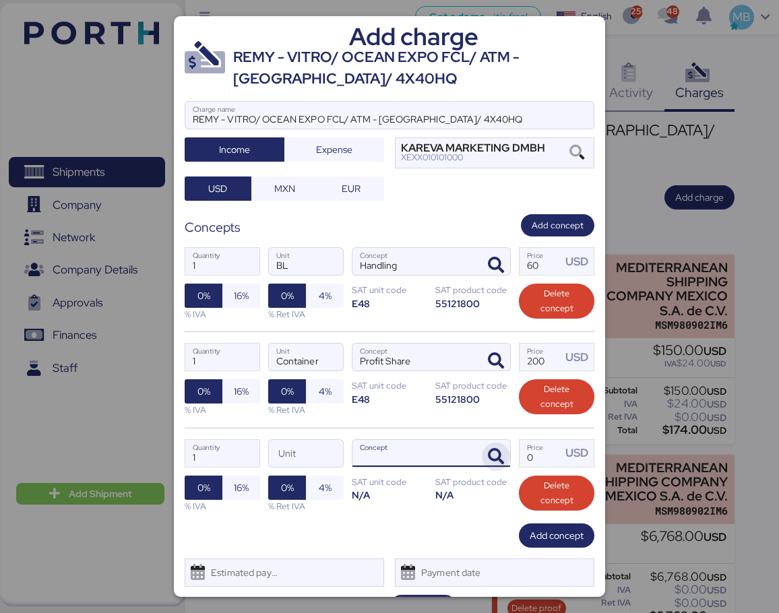
click at [495, 455] on icon "button" at bounding box center [496, 457] width 16 height 16
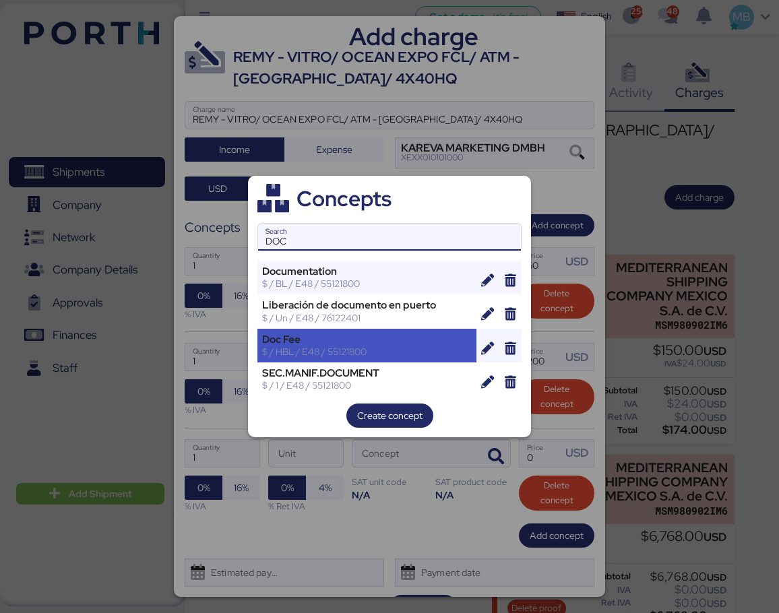
type input "DOC"
click at [344, 337] on div "Doc Fee" at bounding box center [366, 339] width 209 height 12
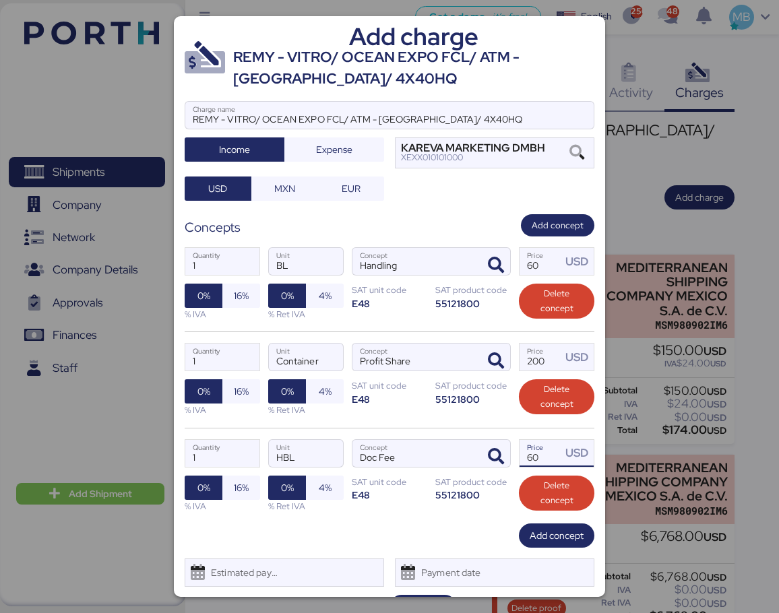
drag, startPoint x: 535, startPoint y: 457, endPoint x: 506, endPoint y: 453, distance: 29.2
click at [519, 455] on input "60" at bounding box center [540, 453] width 42 height 27
type input "90"
click at [534, 539] on span "Add concept" at bounding box center [556, 535] width 54 height 16
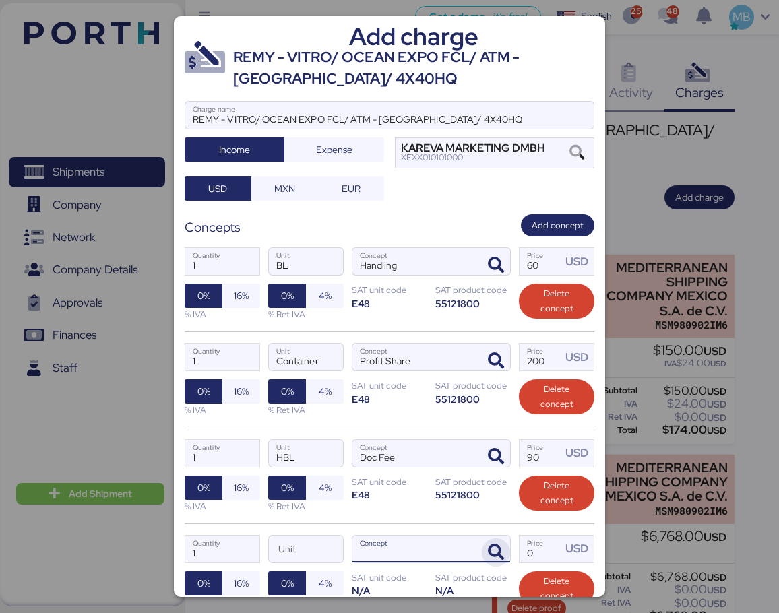
click at [482, 546] on span "button" at bounding box center [496, 552] width 28 height 28
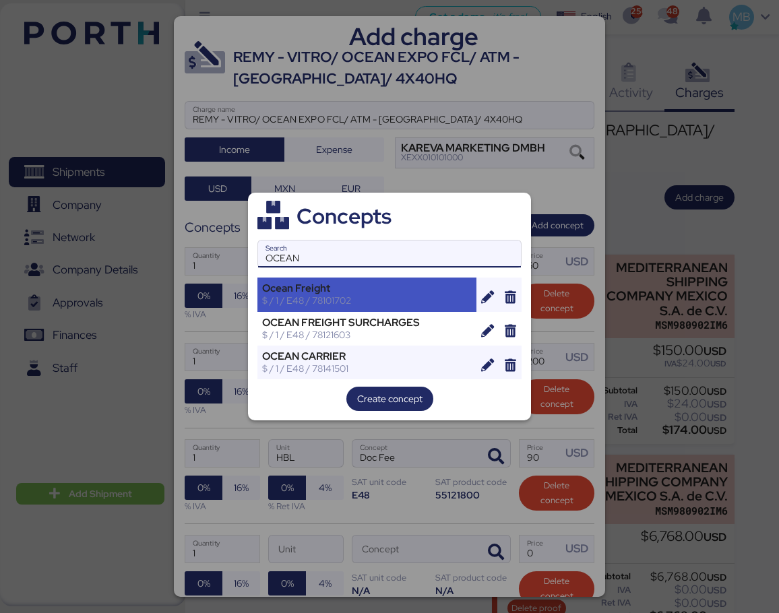
type input "OCEAN"
click at [325, 297] on div "$ / 1 / E48 / 78101702" at bounding box center [366, 300] width 209 height 12
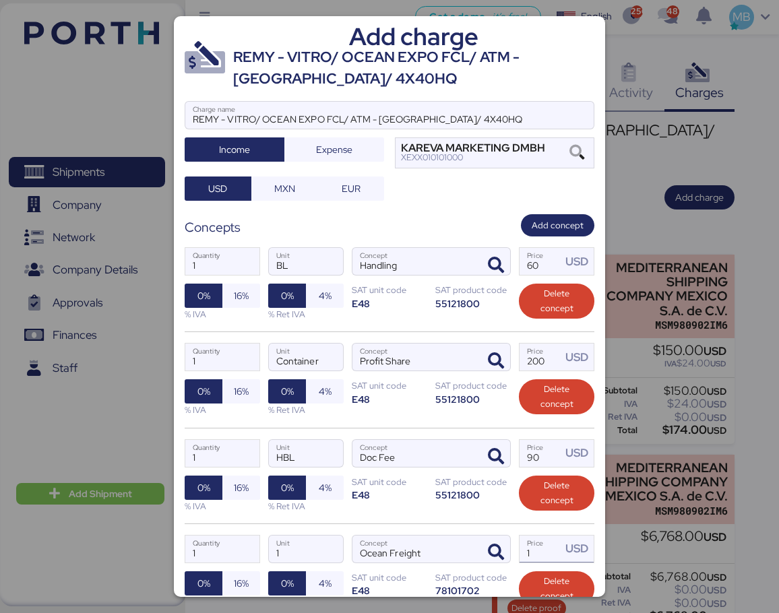
click at [532, 556] on input "1" at bounding box center [540, 548] width 42 height 27
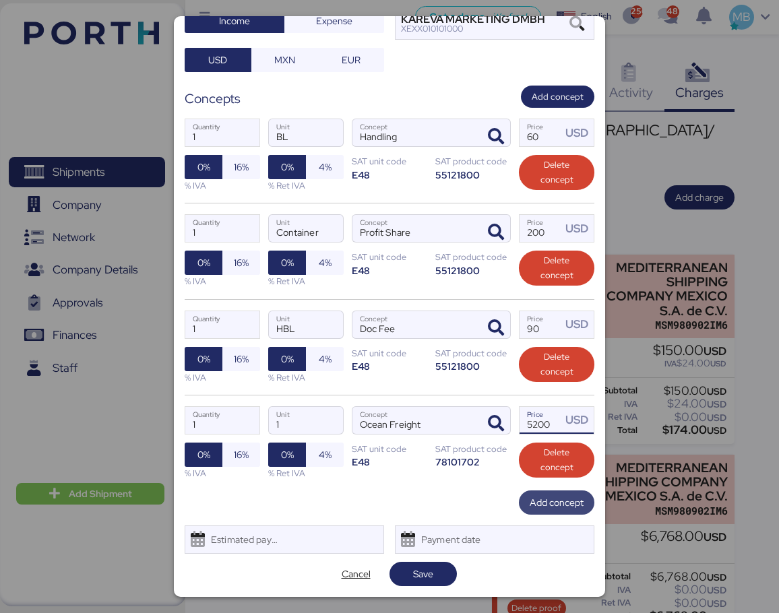
type input "5200"
click at [540, 502] on span "Add concept" at bounding box center [556, 502] width 54 height 16
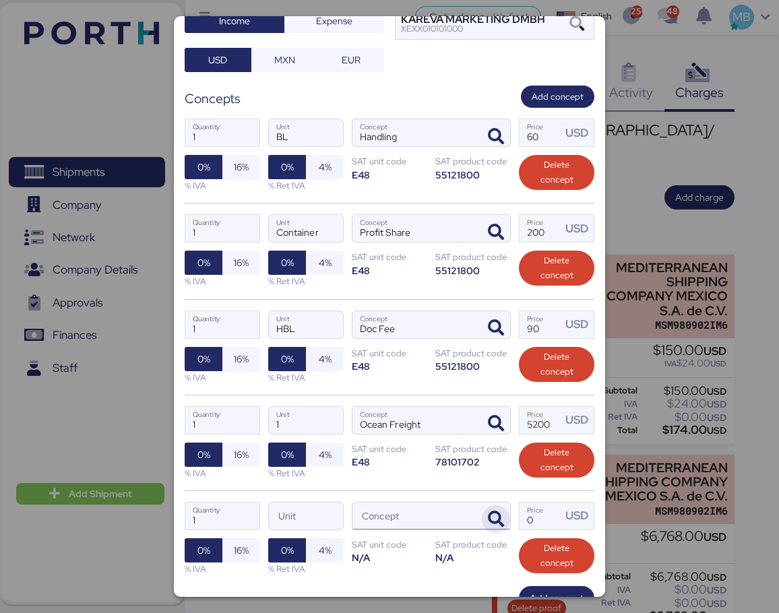
click at [488, 518] on icon "button" at bounding box center [496, 519] width 16 height 16
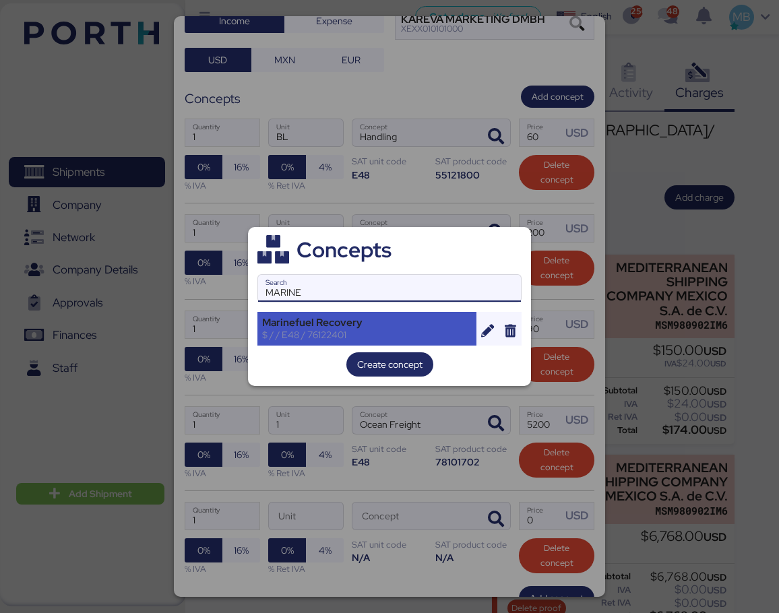
type input "MARINE"
click at [313, 331] on div "$ / / E48 / 76122401" at bounding box center [366, 335] width 209 height 12
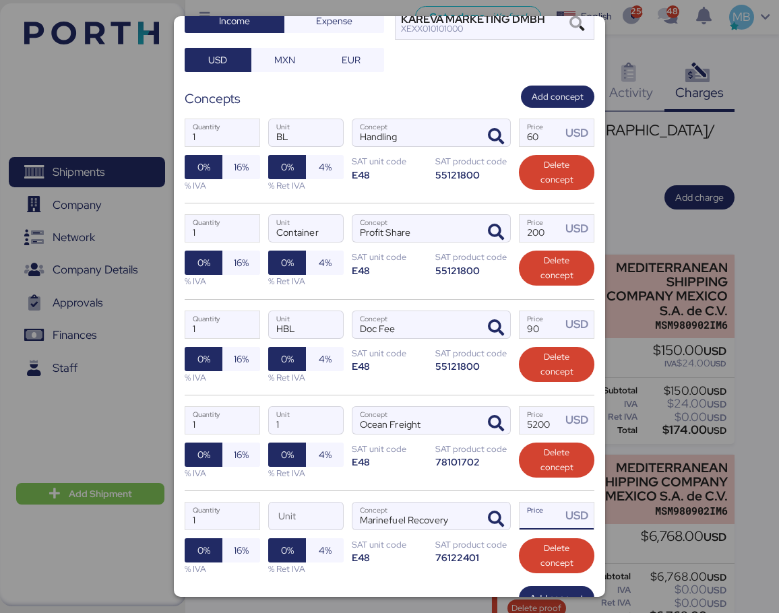
click at [534, 522] on input "Price USD" at bounding box center [540, 515] width 42 height 27
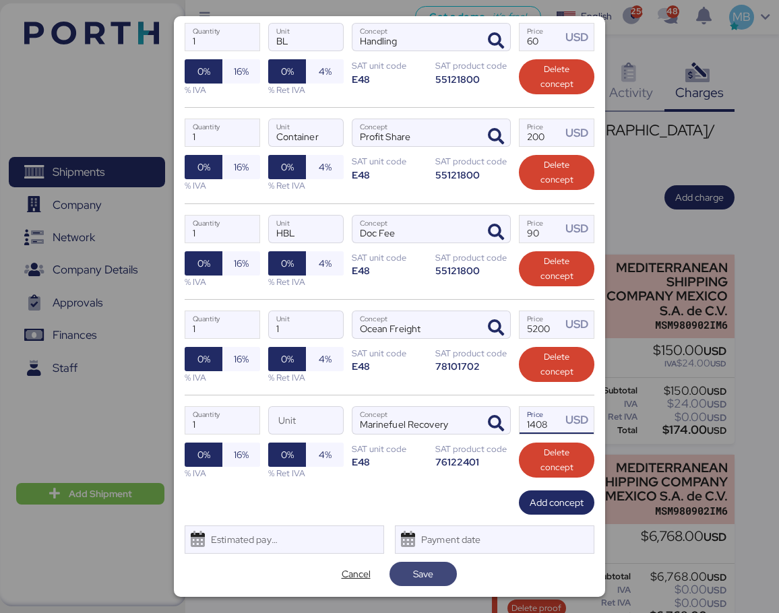
type input "1408"
click at [423, 572] on span "Save" at bounding box center [423, 574] width 20 height 16
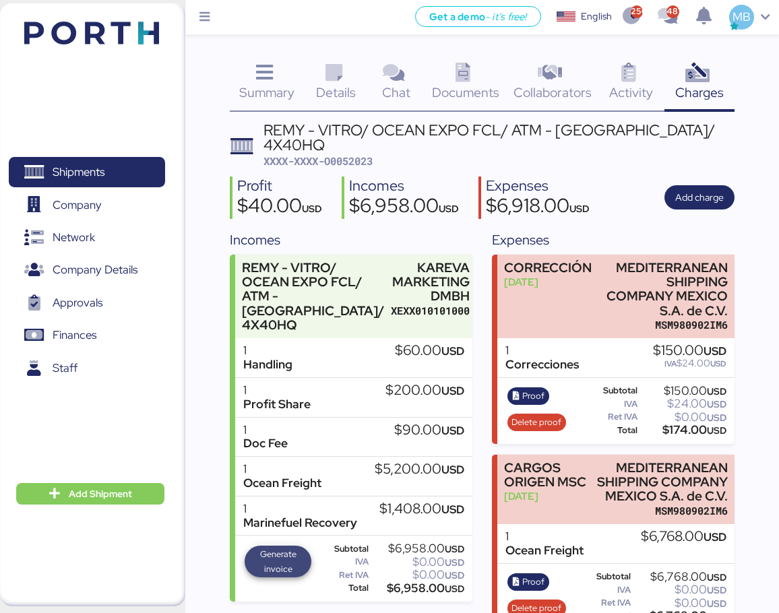
click at [271, 550] on span "Generate invoice" at bounding box center [278, 562] width 58 height 30
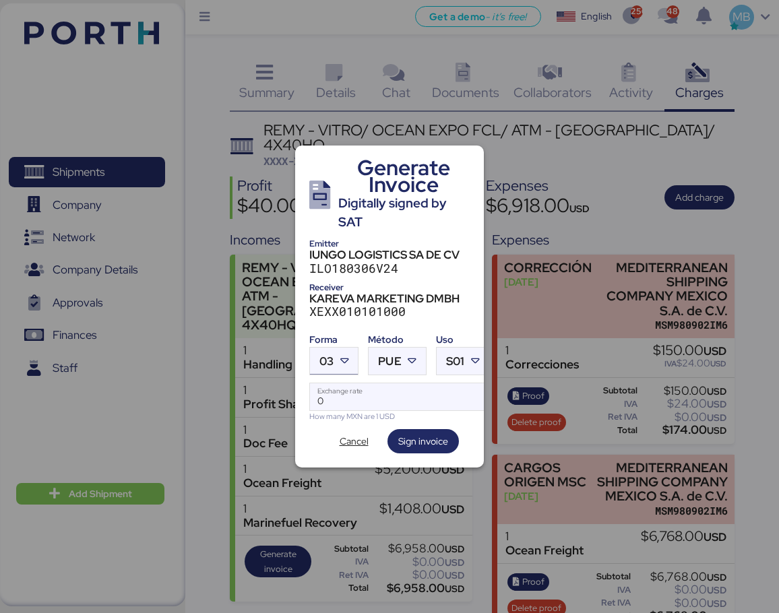
click at [350, 354] on icon at bounding box center [343, 360] width 13 height 13
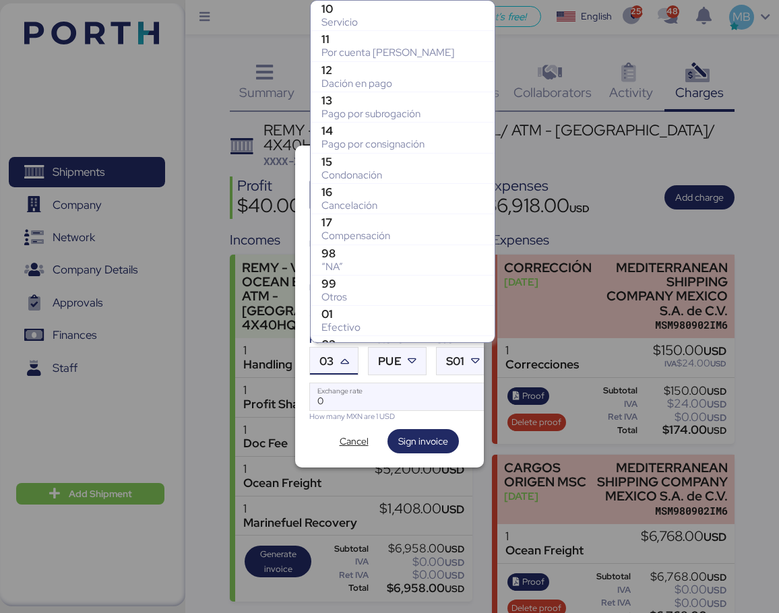
scroll to position [238, 0]
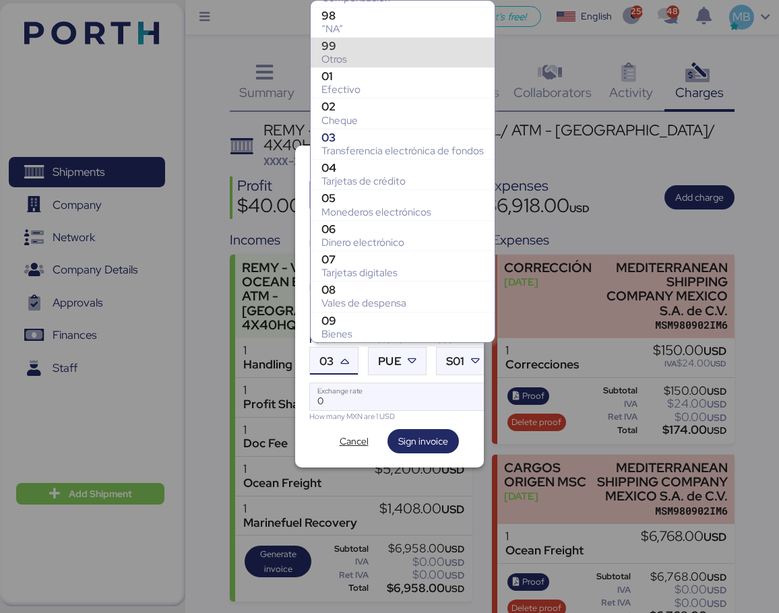
click at [385, 55] on div "Otros" at bounding box center [402, 59] width 162 height 13
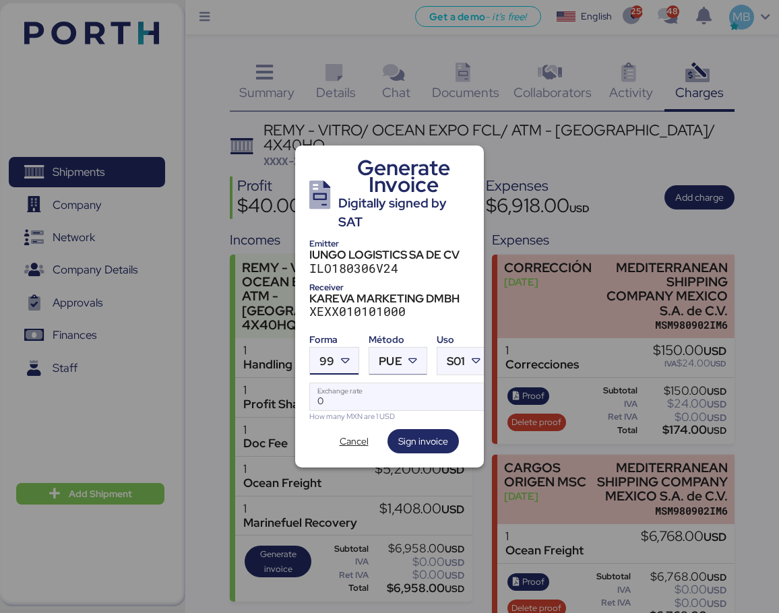
click at [410, 361] on icon at bounding box center [412, 360] width 13 height 13
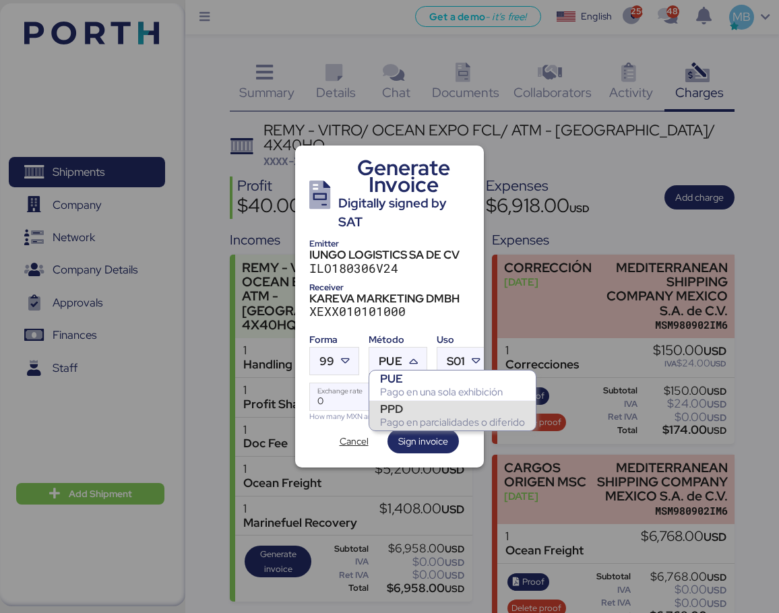
click at [407, 411] on div "PPD" at bounding box center [452, 408] width 145 height 13
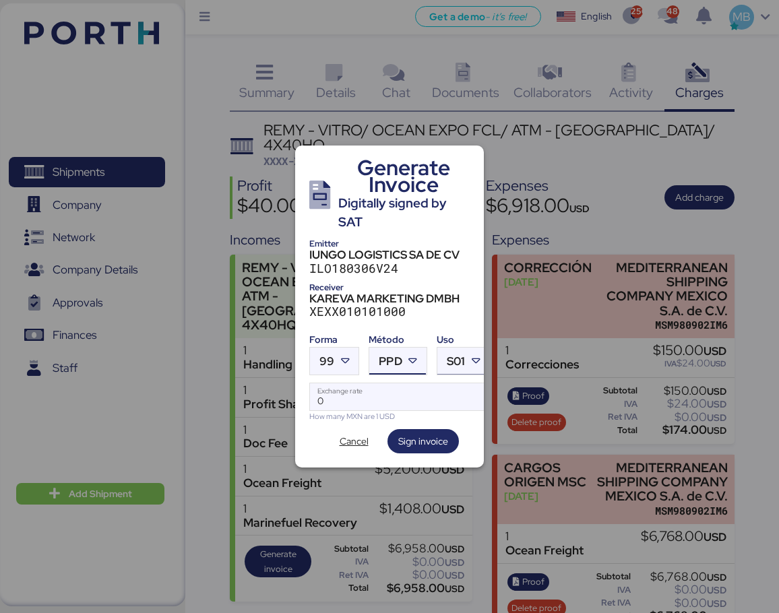
click at [476, 356] on icon at bounding box center [475, 360] width 13 height 13
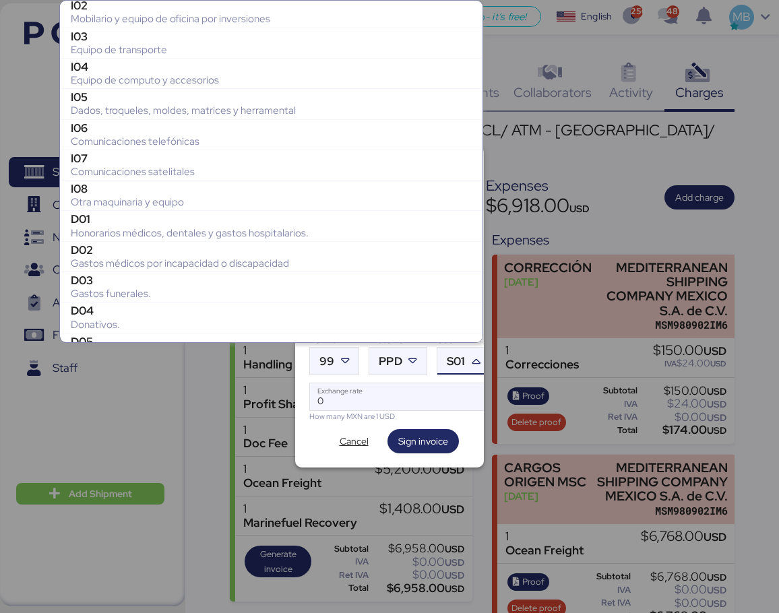
scroll to position [0, 0]
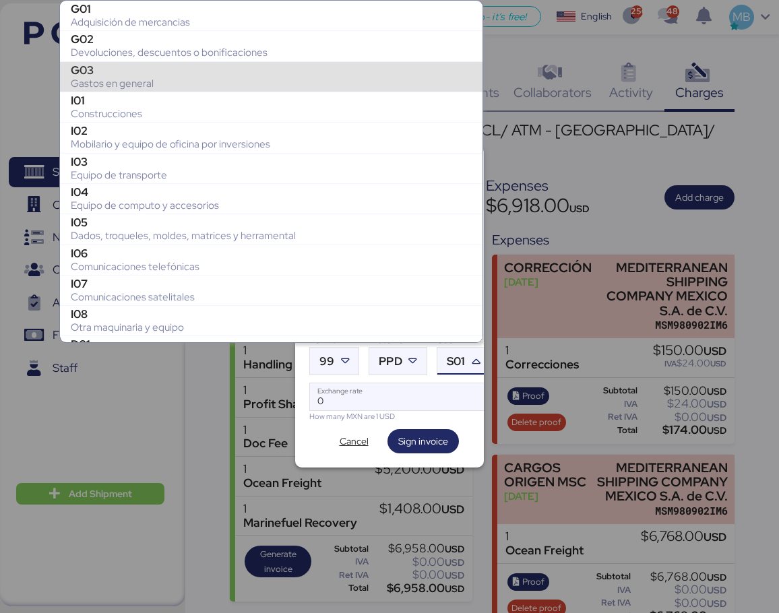
click at [197, 80] on div "Gastos en general" at bounding box center [271, 83] width 401 height 13
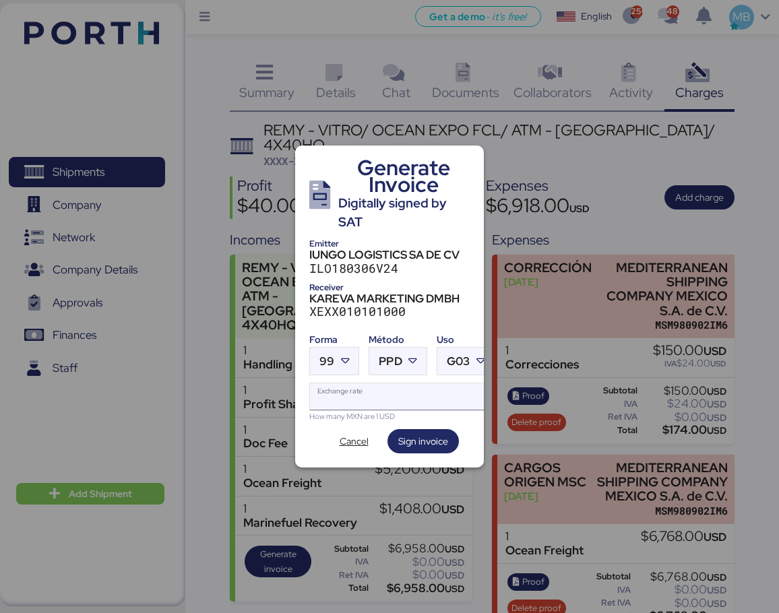
click at [317, 383] on input "Exchange rate" at bounding box center [402, 396] width 184 height 27
paste input "18.6587"
type input "18.6587"
click at [426, 442] on span "Sign invoice" at bounding box center [423, 441] width 50 height 16
click at [428, 433] on span "Sign invoice" at bounding box center [423, 441] width 50 height 16
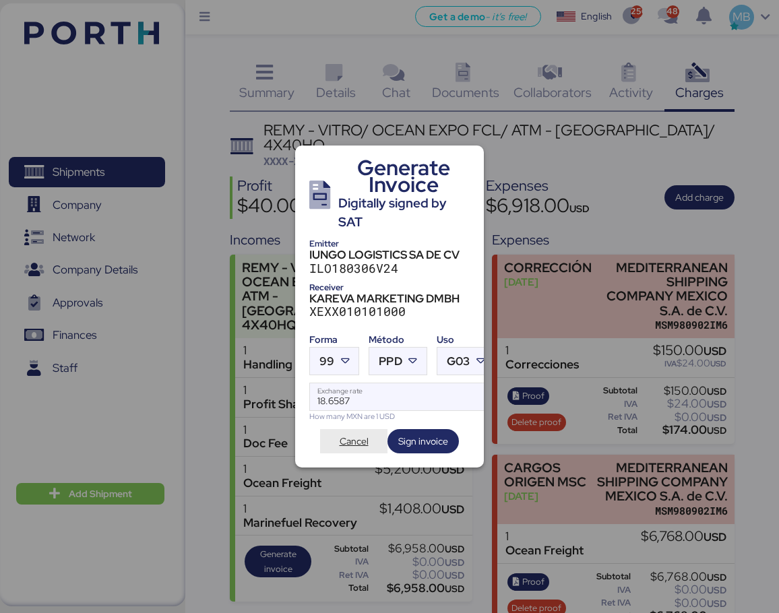
click at [359, 438] on span "Cancel" at bounding box center [353, 441] width 29 height 16
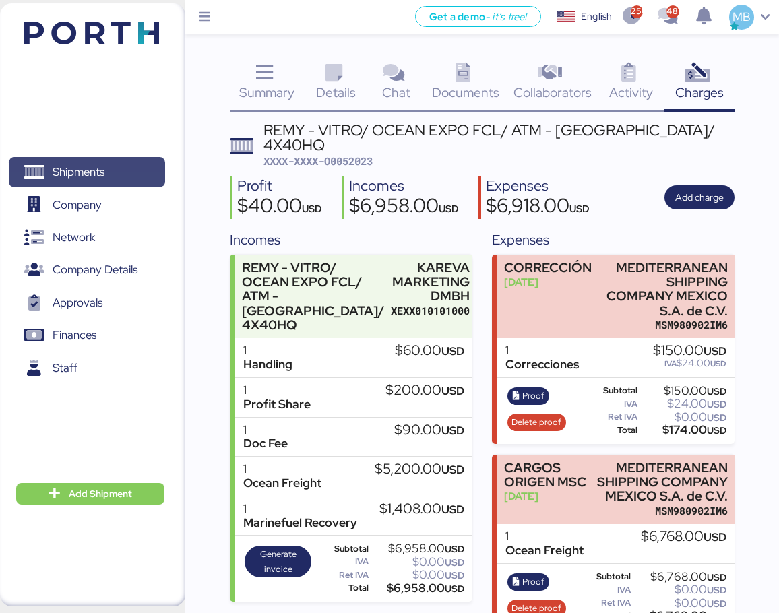
click at [56, 182] on span "Shipments" at bounding box center [86, 172] width 145 height 20
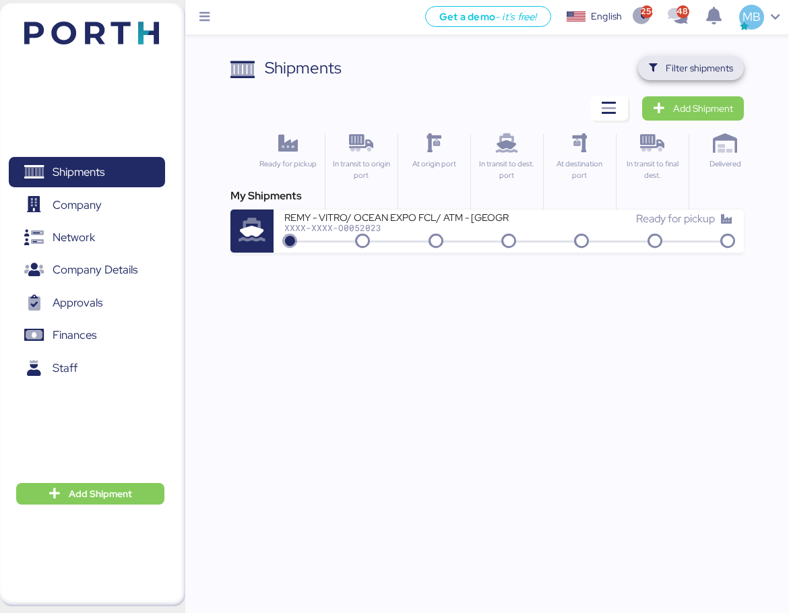
click at [688, 64] on span "Filter shipments" at bounding box center [698, 68] width 67 height 16
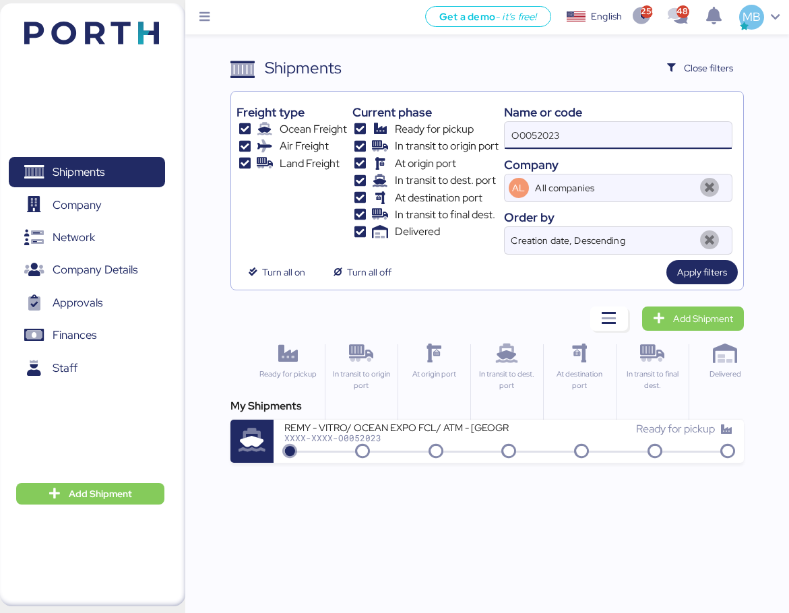
drag, startPoint x: 606, startPoint y: 137, endPoint x: 465, endPoint y: 135, distance: 141.4
click at [465, 135] on div "Freight type Ocean Freight Air Freight Land Freight Current phase Ready for pic…" at bounding box center [486, 176] width 501 height 158
paste input "O0052032"
type input "O0052032"
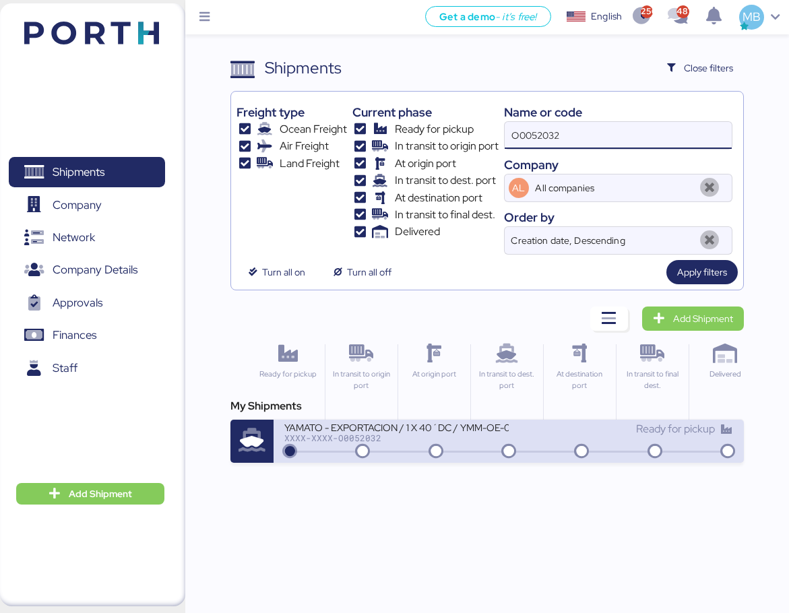
click at [465, 441] on div "XXXX-XXXX-O0052032" at bounding box center [396, 437] width 224 height 9
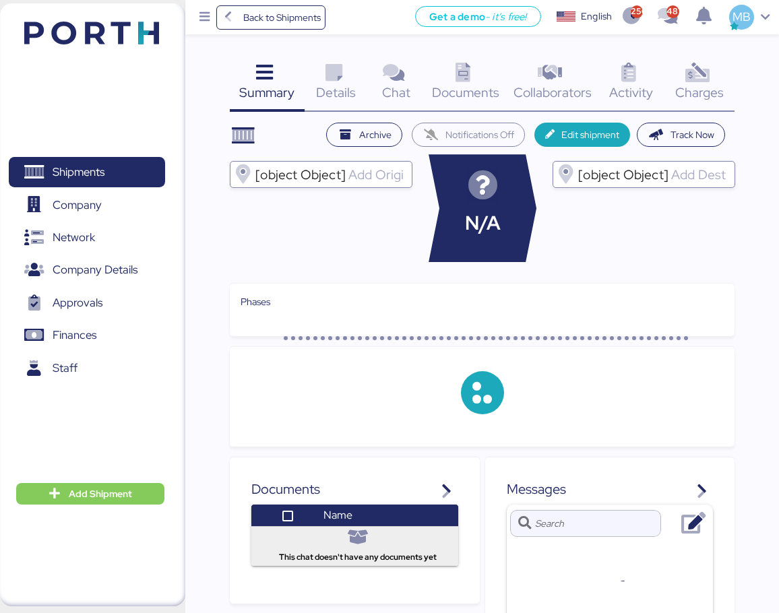
click at [709, 75] on icon at bounding box center [696, 73] width 29 height 20
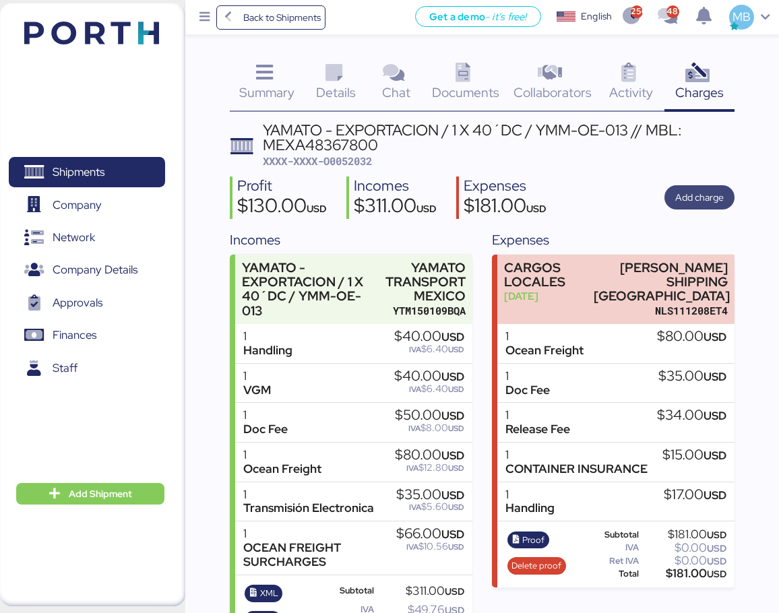
click at [705, 198] on span "Add charge" at bounding box center [699, 197] width 48 height 16
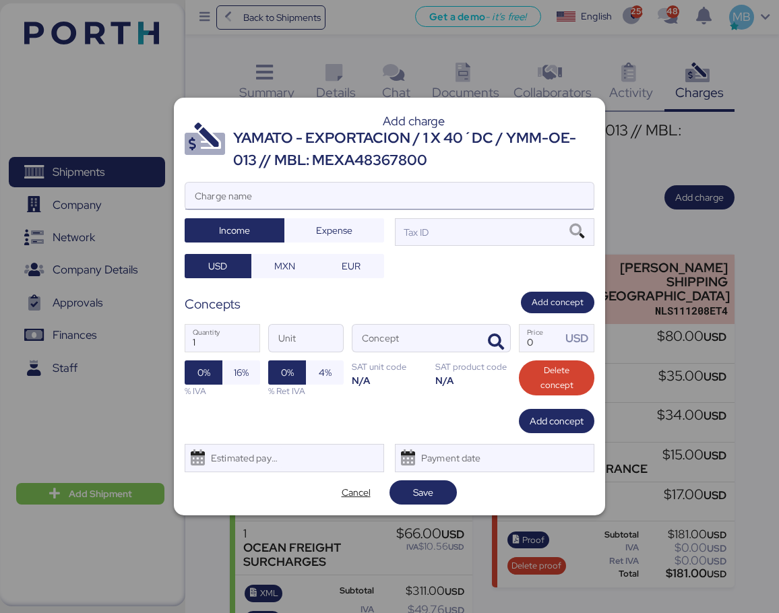
click at [293, 189] on input "Charge name" at bounding box center [389, 196] width 408 height 27
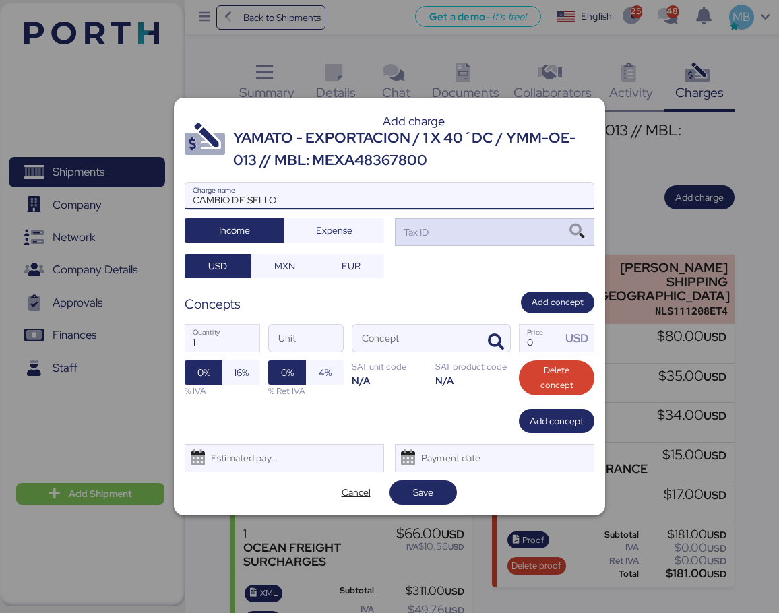
type input "CAMBIO DE SELLO"
click at [459, 234] on div "Tax ID" at bounding box center [494, 231] width 199 height 27
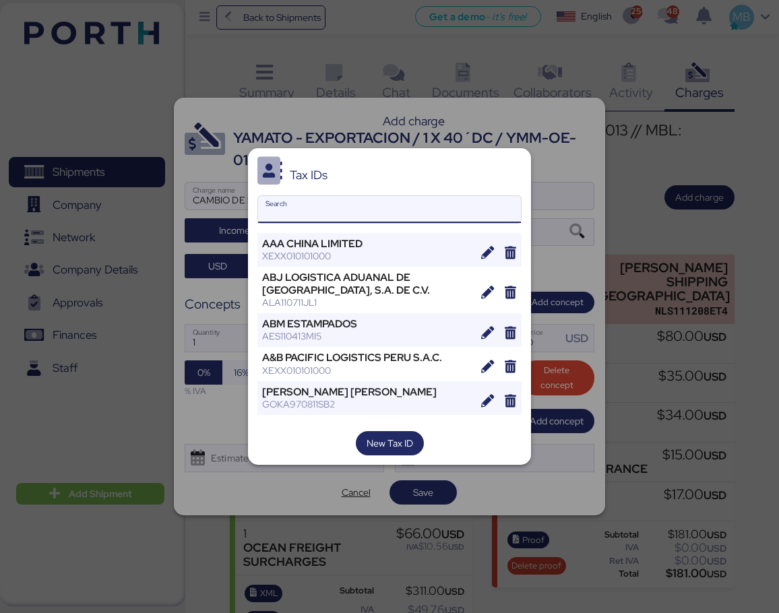
click at [376, 221] on input "Search" at bounding box center [389, 209] width 263 height 27
click at [374, 211] on input "Search" at bounding box center [389, 209] width 263 height 27
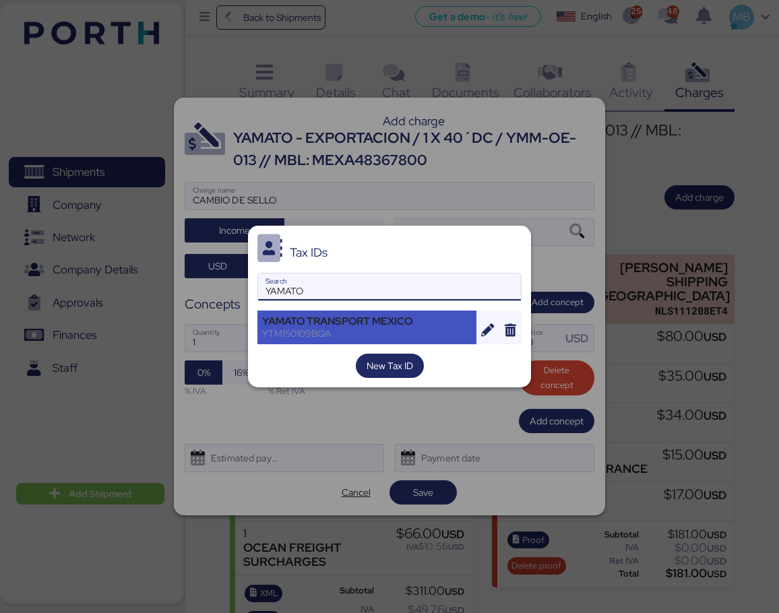
type input "YAMATO"
click at [388, 327] on div "YAMATO TRANSPORT MEXICO" at bounding box center [366, 321] width 209 height 12
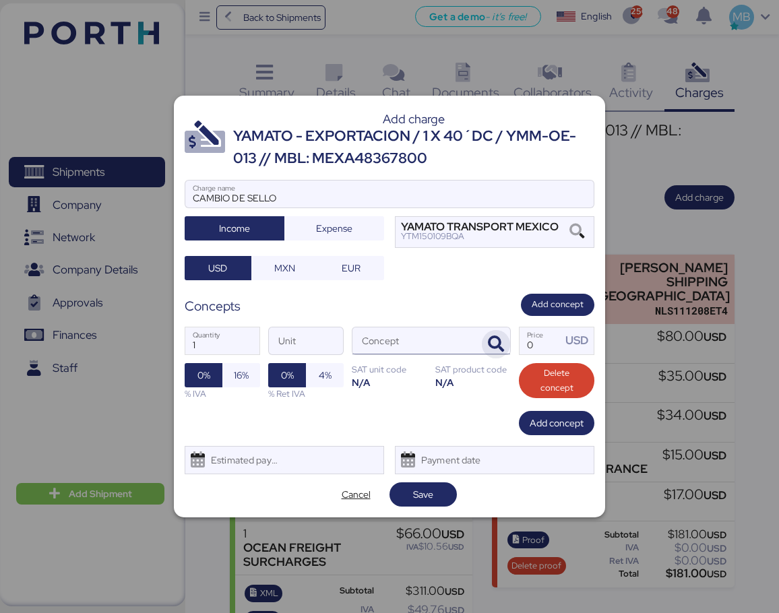
click at [496, 343] on icon "button" at bounding box center [496, 344] width 16 height 16
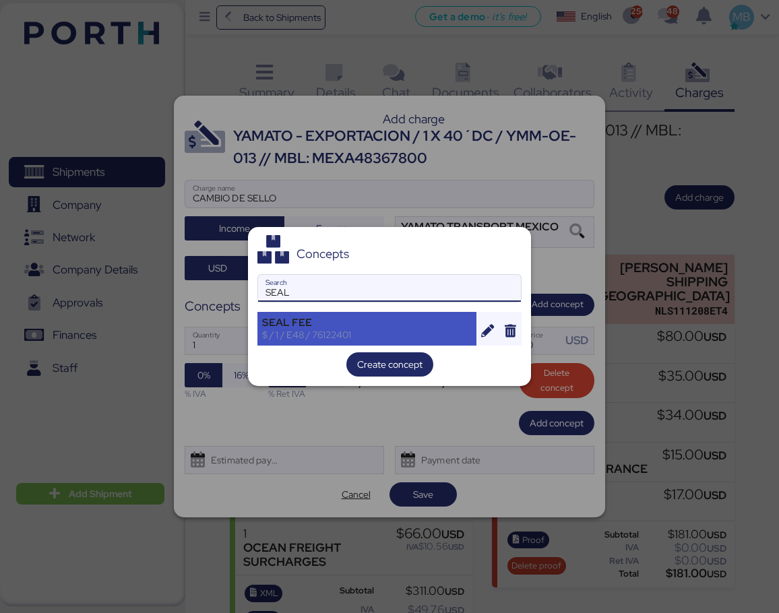
type input "SEAL"
click at [335, 326] on div "SEAL FEE" at bounding box center [366, 323] width 209 height 12
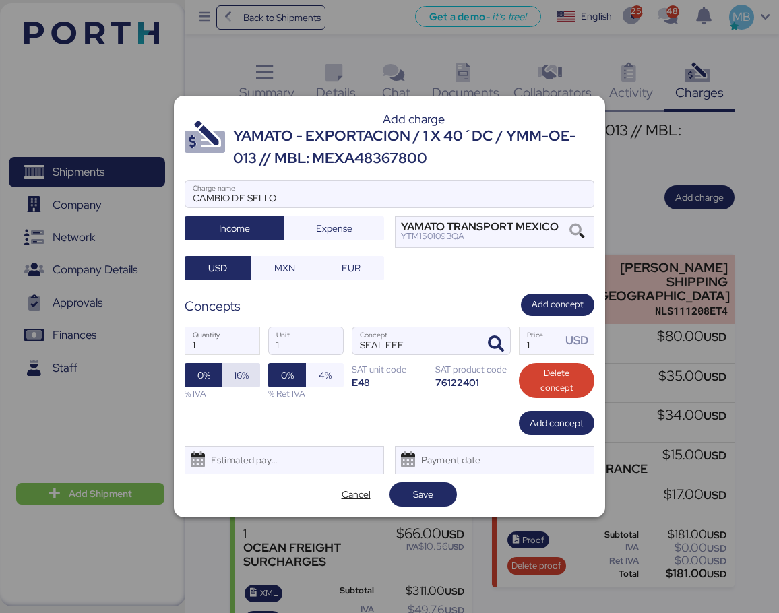
click at [244, 378] on span "16%" at bounding box center [241, 375] width 15 height 16
click at [521, 349] on input "1" at bounding box center [540, 340] width 42 height 27
click at [533, 347] on input "1" at bounding box center [540, 340] width 42 height 27
type input "150"
click at [417, 489] on span "Save" at bounding box center [423, 494] width 20 height 16
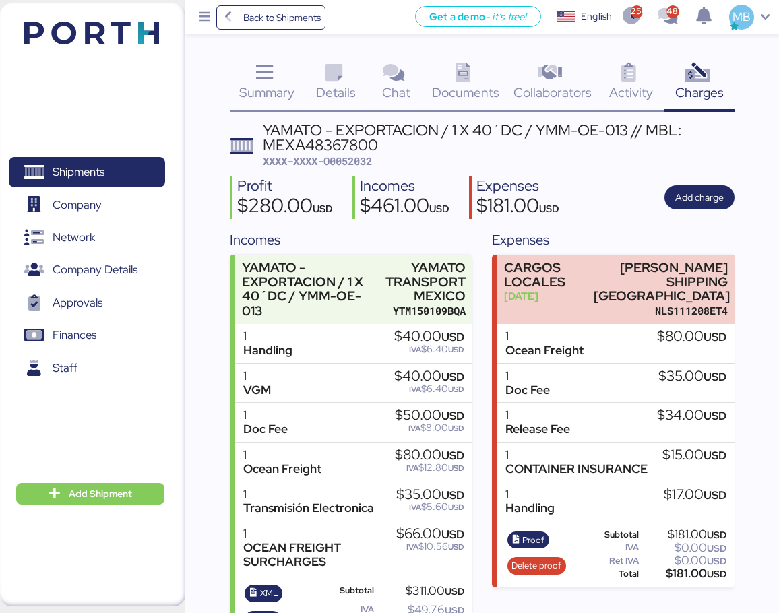
click at [350, 167] on span "XXXX-XXXX-O0052032" at bounding box center [317, 160] width 109 height 13
click at [351, 166] on span "XXXX-XXXX-O0052032" at bounding box center [317, 160] width 109 height 13
copy span "O0052032"
click at [715, 149] on div "YAMATO - EXPORTACION / 1 X 40´DC / YMM-OE-013 // MBL: MEXA48367800" at bounding box center [498, 138] width 471 height 30
click at [521, 40] on div "Summary 0 Details 0 Chat 0 Documents 0 Collaborators 0 Activity 0 Charges 0 YAM…" at bounding box center [389, 424] width 779 height 849
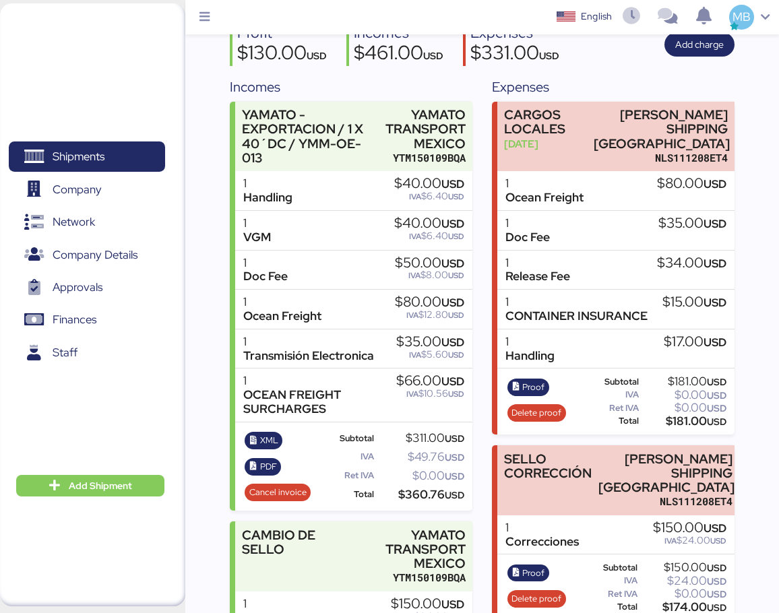
scroll to position [212, 0]
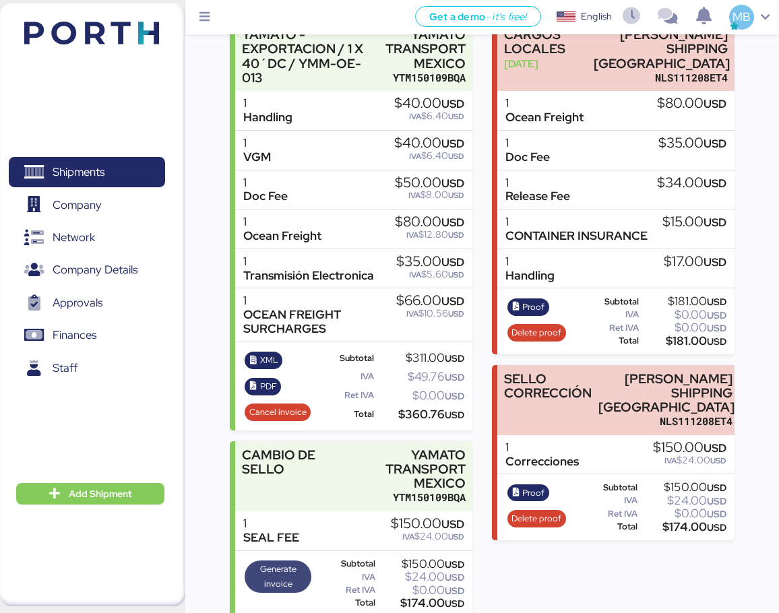
click at [296, 562] on span "Generate invoice" at bounding box center [278, 577] width 58 height 30
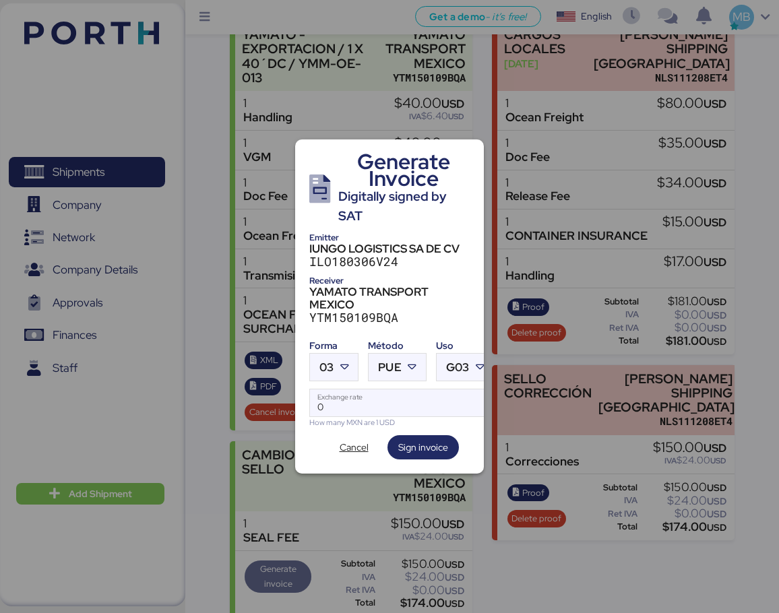
scroll to position [0, 0]
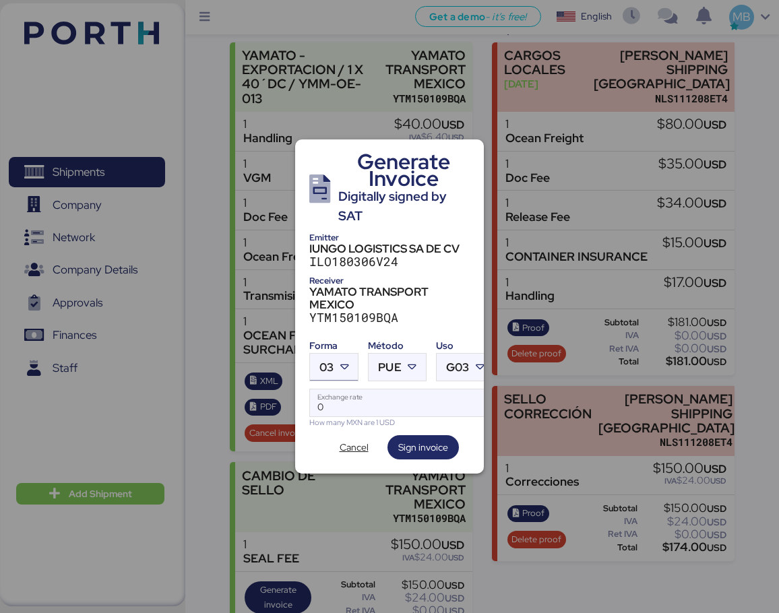
click at [344, 364] on icon at bounding box center [343, 366] width 13 height 13
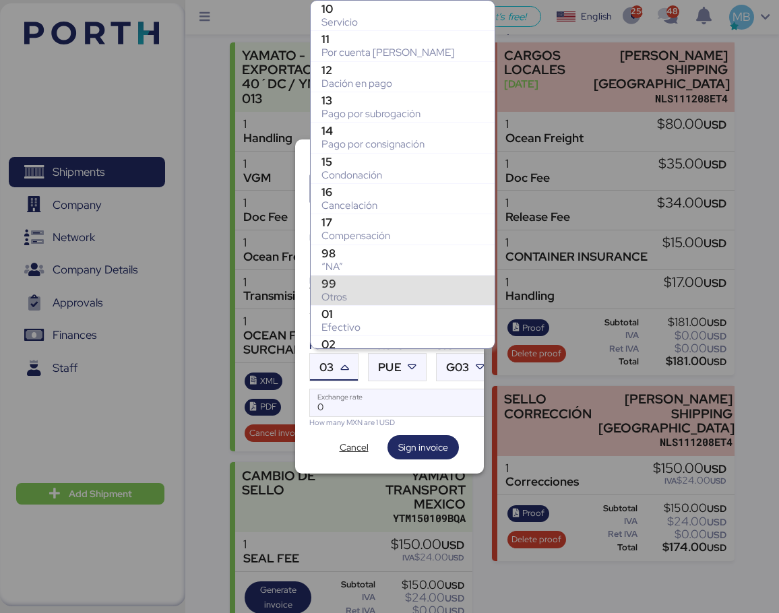
click at [362, 286] on div "99" at bounding box center [402, 283] width 162 height 13
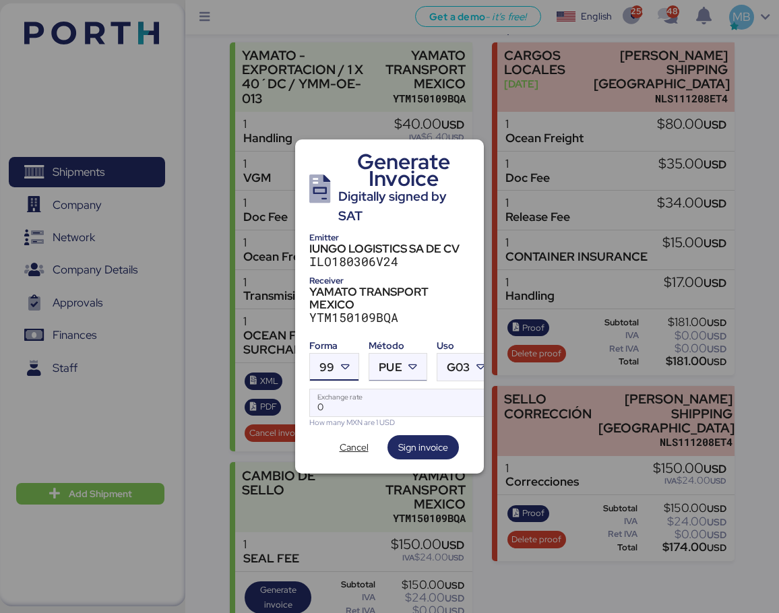
click at [410, 360] on icon at bounding box center [412, 366] width 13 height 13
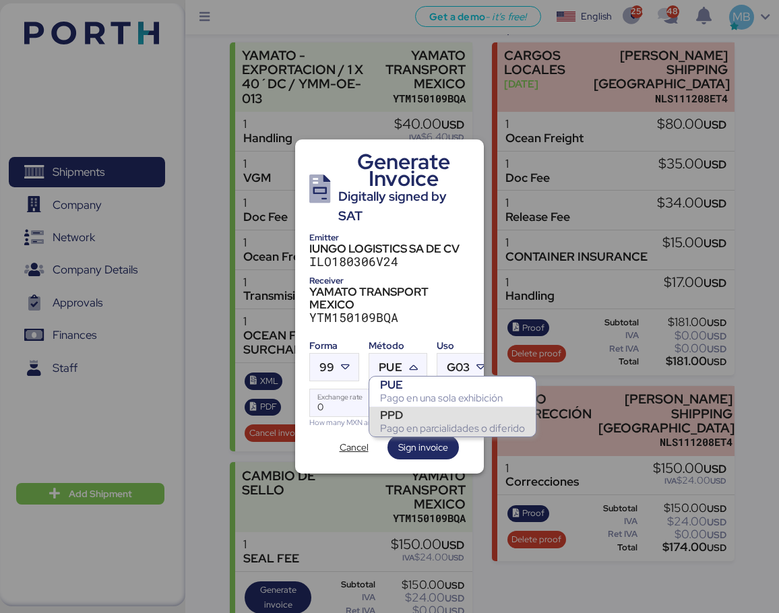
click at [414, 416] on div "PPD" at bounding box center [452, 414] width 145 height 13
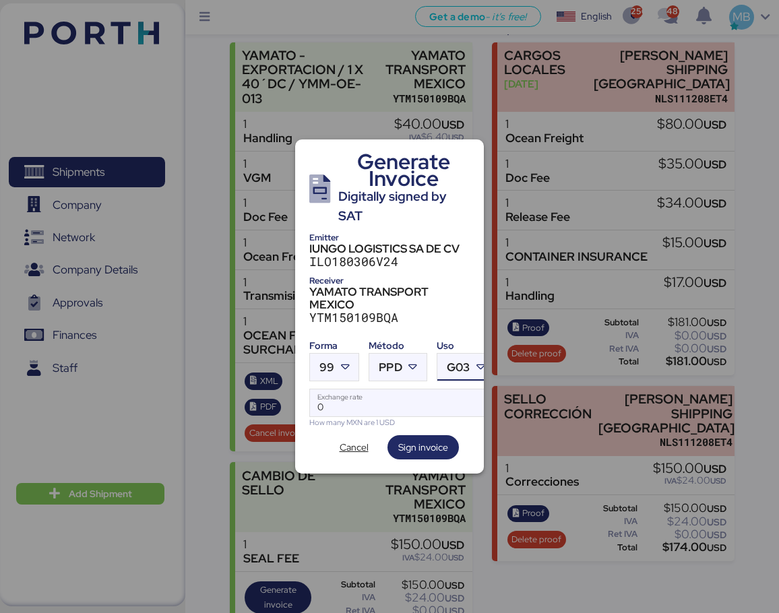
click at [467, 362] on span "G03" at bounding box center [458, 367] width 23 height 11
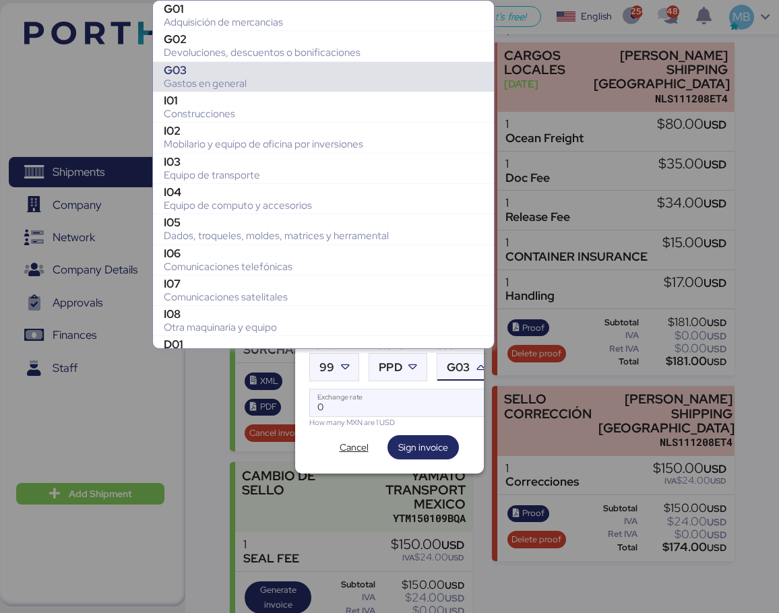
scroll to position [60, 0]
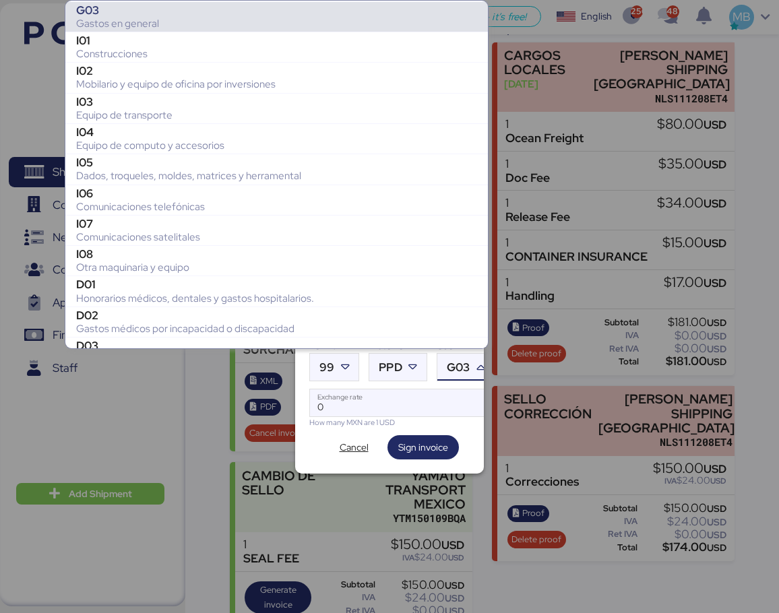
click at [207, 15] on div "G03" at bounding box center [276, 9] width 401 height 13
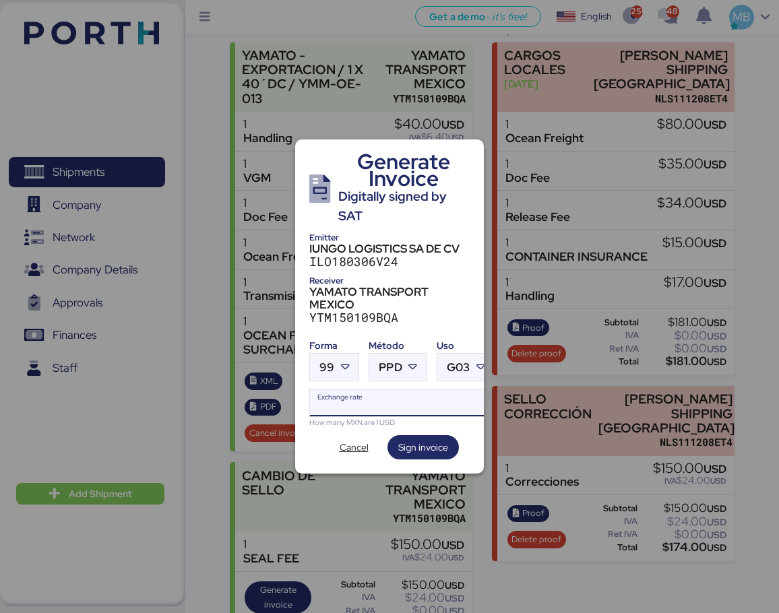
drag, startPoint x: 369, startPoint y: 395, endPoint x: 286, endPoint y: 395, distance: 83.5
click at [286, 395] on div "Generate Invoice Digitally signed by SAT Emitter IUNGO LOGISTICS SA DE CV ILO18…" at bounding box center [389, 306] width 779 height 613
paste input "18.6587"
type input "18.6587"
click at [426, 442] on span "Sign invoice" at bounding box center [423, 447] width 50 height 16
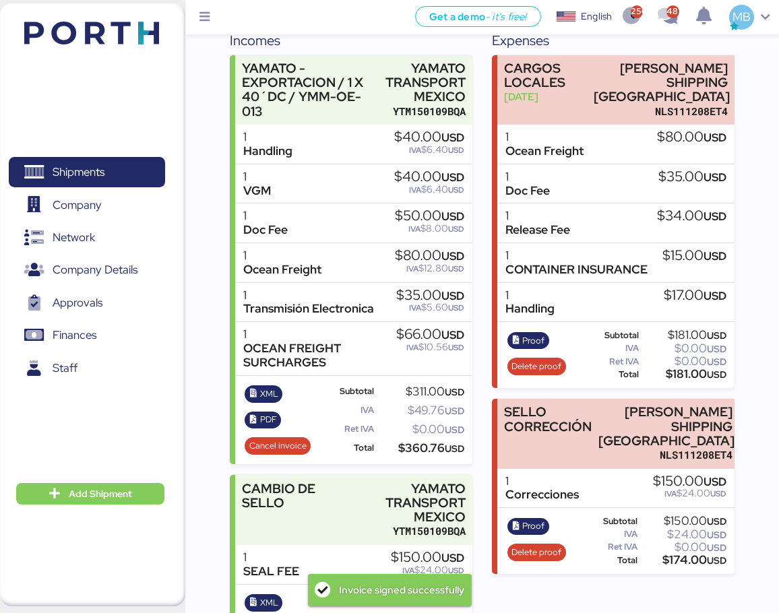
scroll to position [256, 0]
